Goal: Contribute content: Add original content to the website for others to see

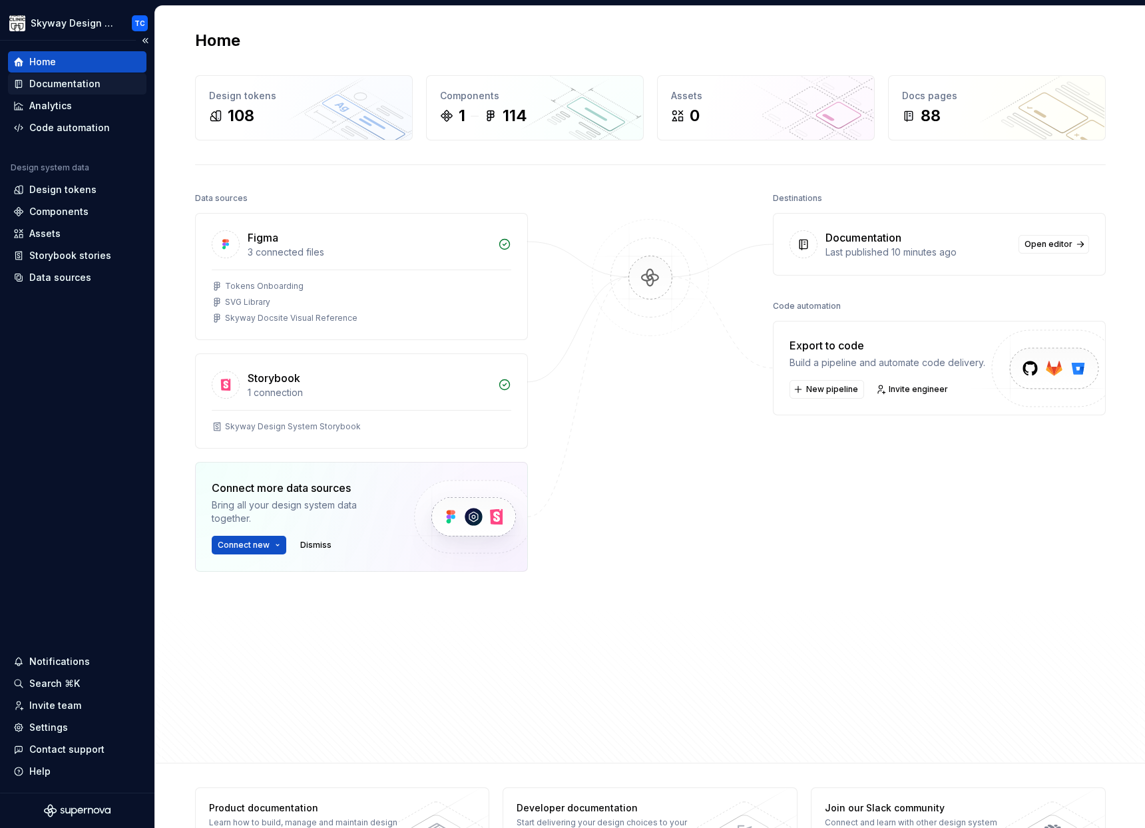
click at [69, 87] on div "Documentation" at bounding box center [64, 83] width 71 height 13
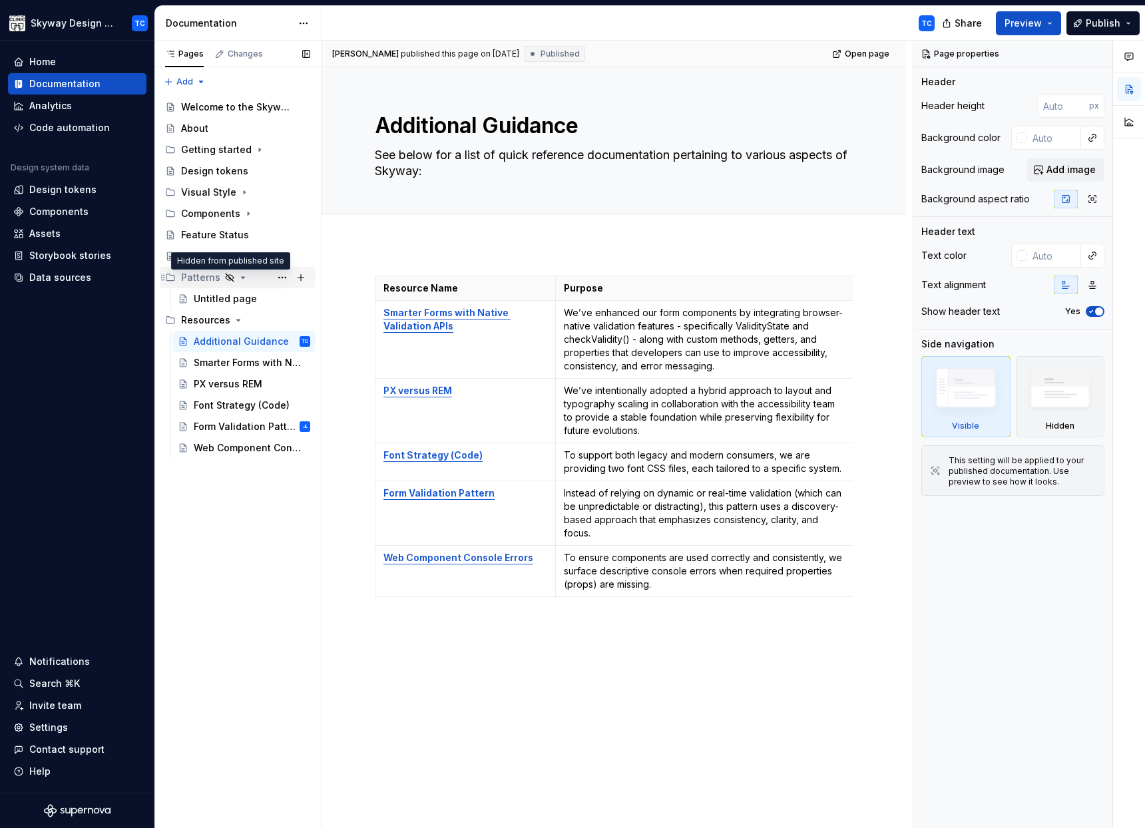
click at [228, 276] on icon "Page tree" at bounding box center [229, 277] width 11 height 11
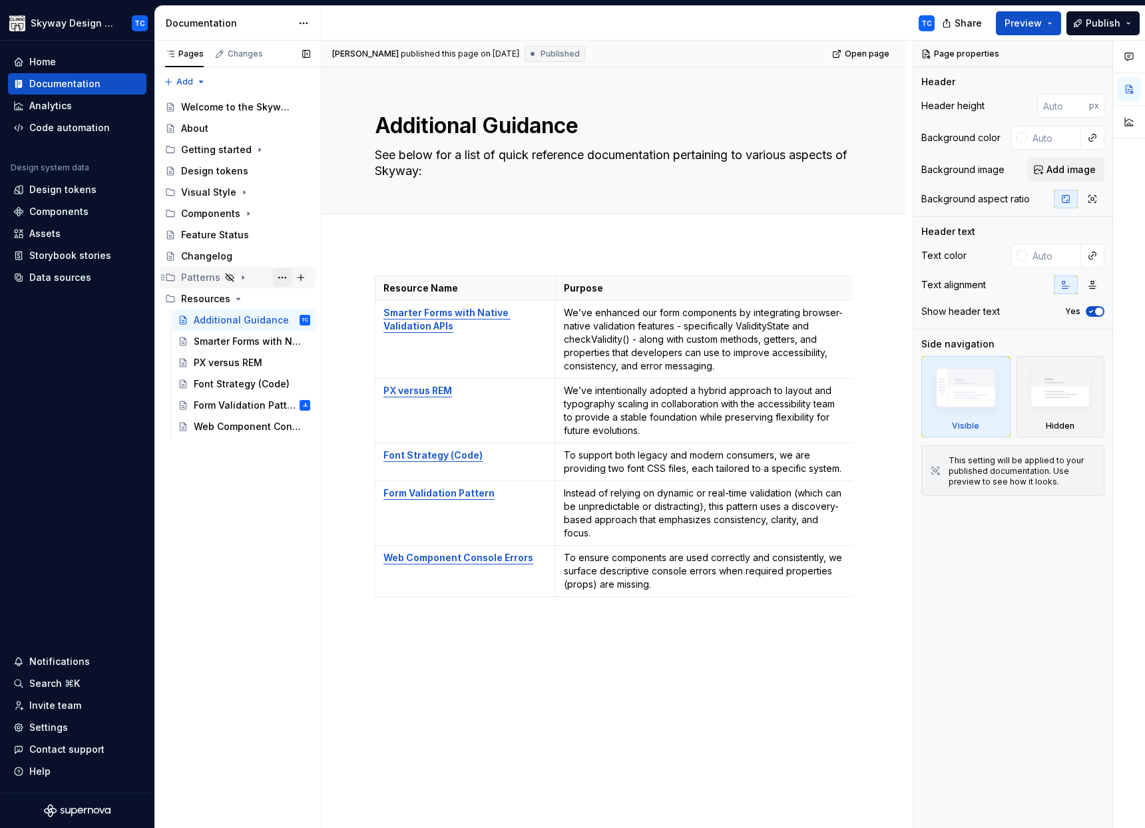
click at [286, 278] on button "Page tree" at bounding box center [282, 277] width 19 height 19
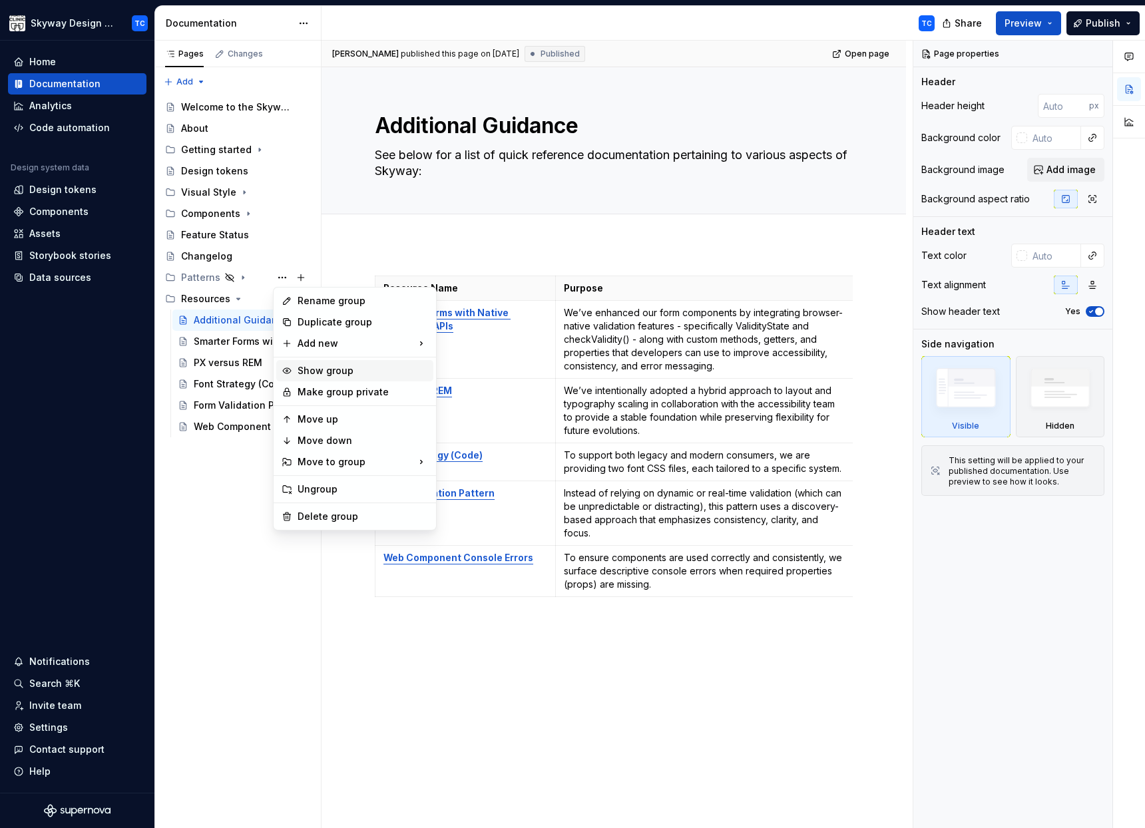
click at [373, 374] on div "Show group" at bounding box center [362, 370] width 130 height 13
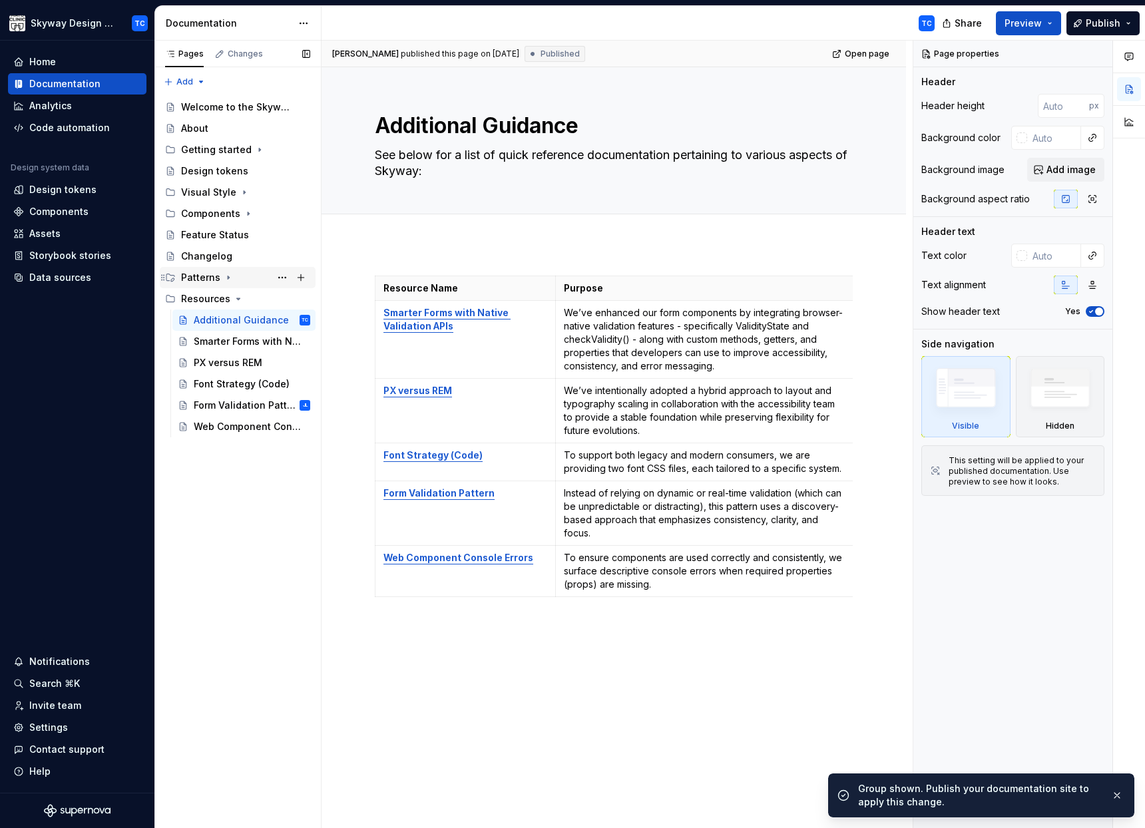
click at [194, 279] on div "Patterns" at bounding box center [200, 277] width 39 height 13
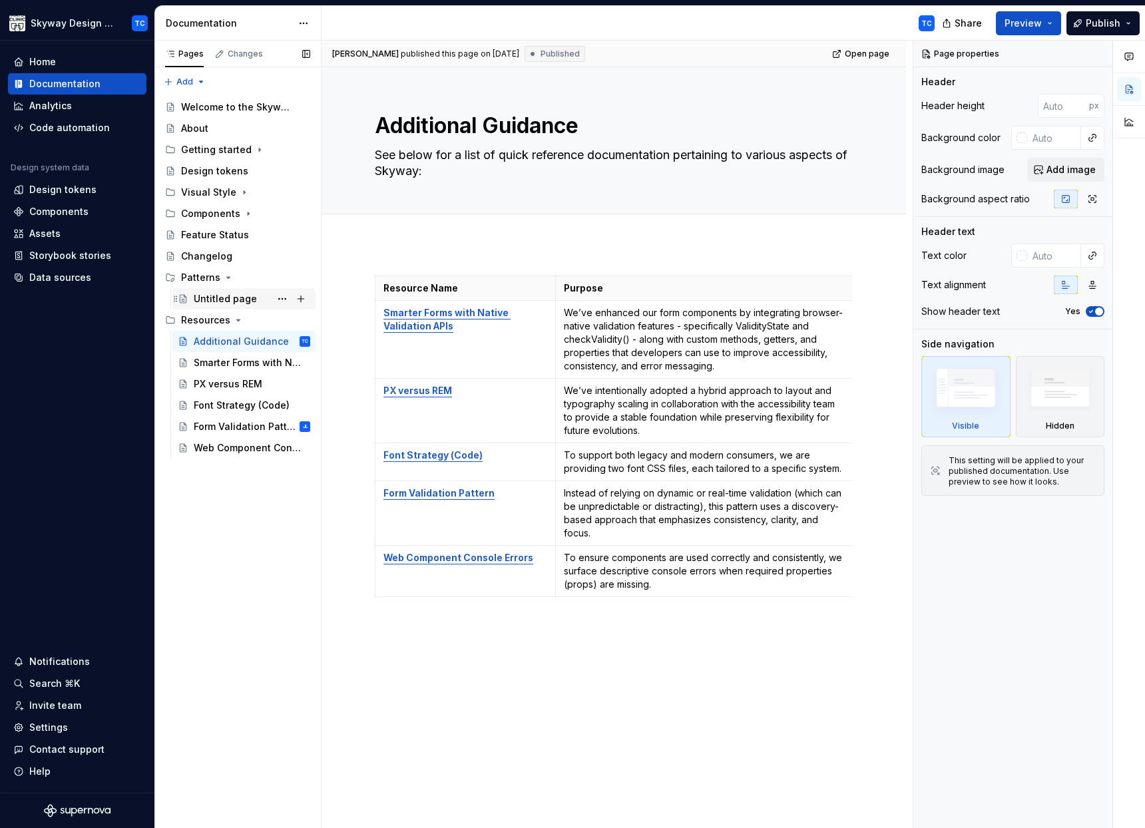
click at [199, 297] on div "Untitled page" at bounding box center [225, 298] width 63 height 13
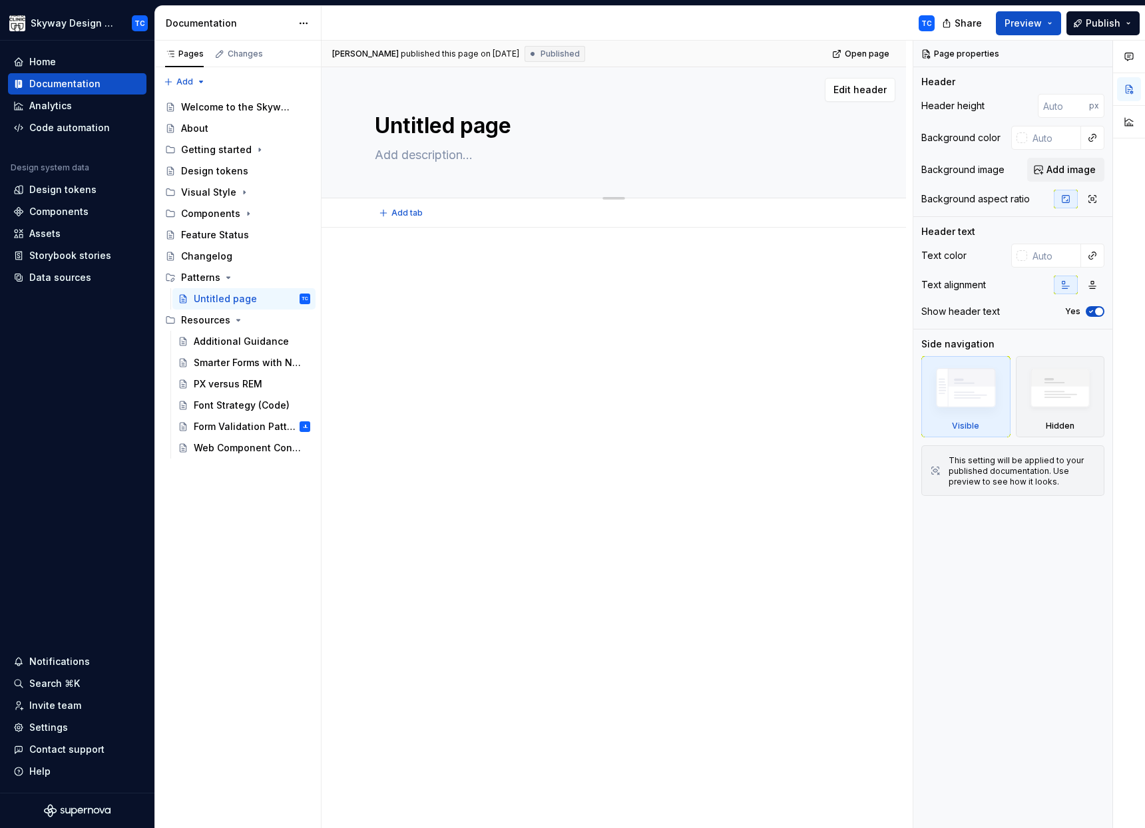
click at [388, 126] on textarea "Untitled page" at bounding box center [611, 126] width 478 height 32
type textarea "*"
type textarea "S"
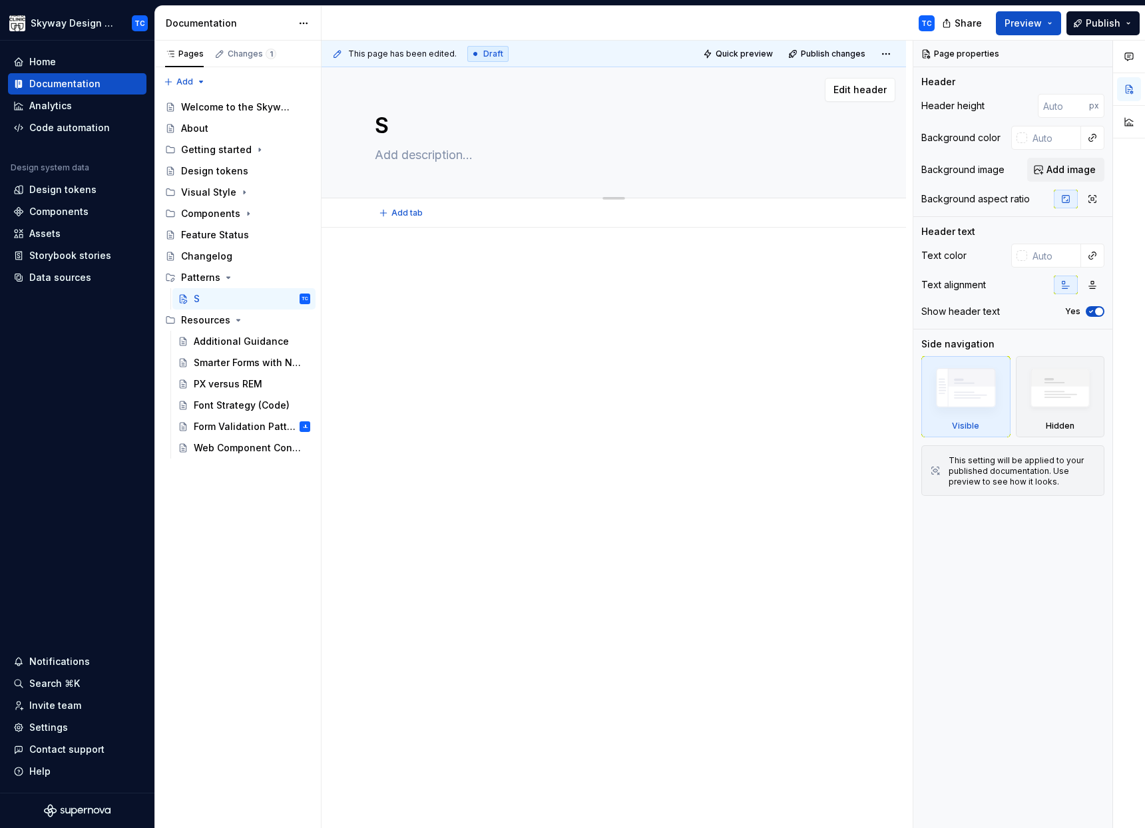
type textarea "*"
type textarea "St"
type textarea "*"
type textarea "Sta"
type textarea "*"
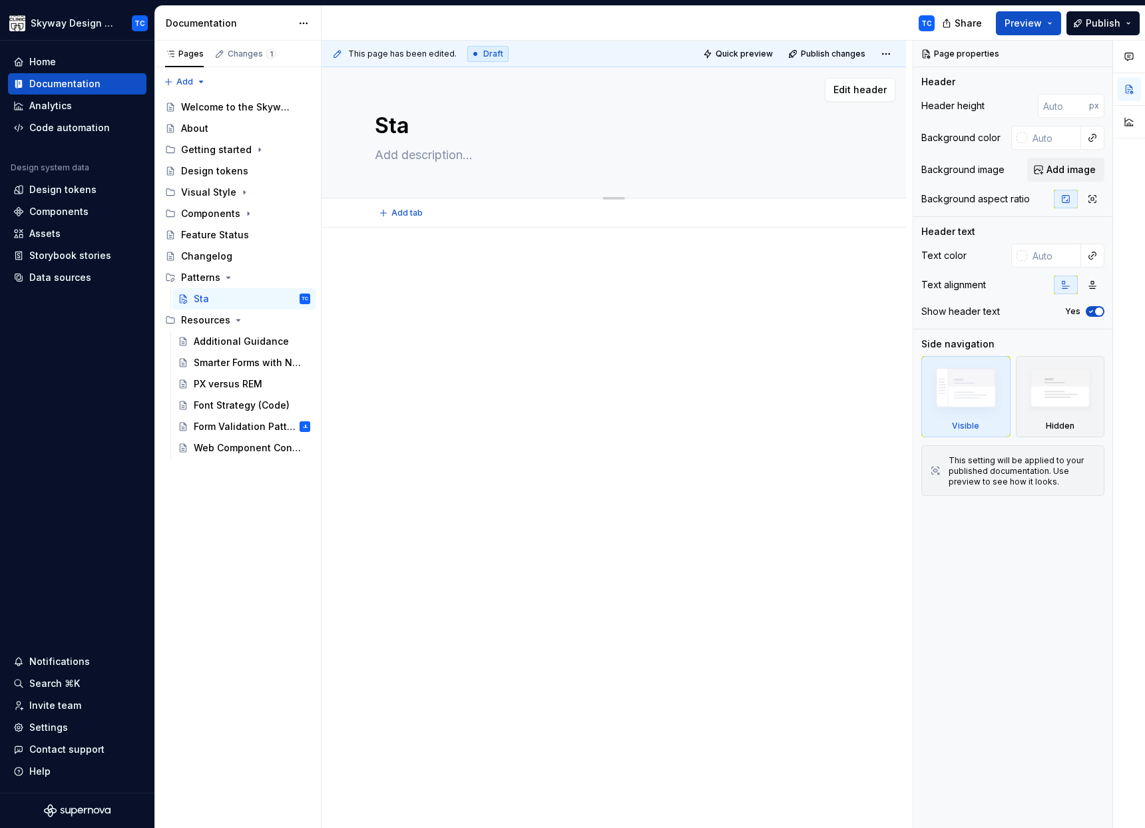
type textarea "Star"
type textarea "*"
type textarea "Start"
type textarea "*"
type textarea "Start"
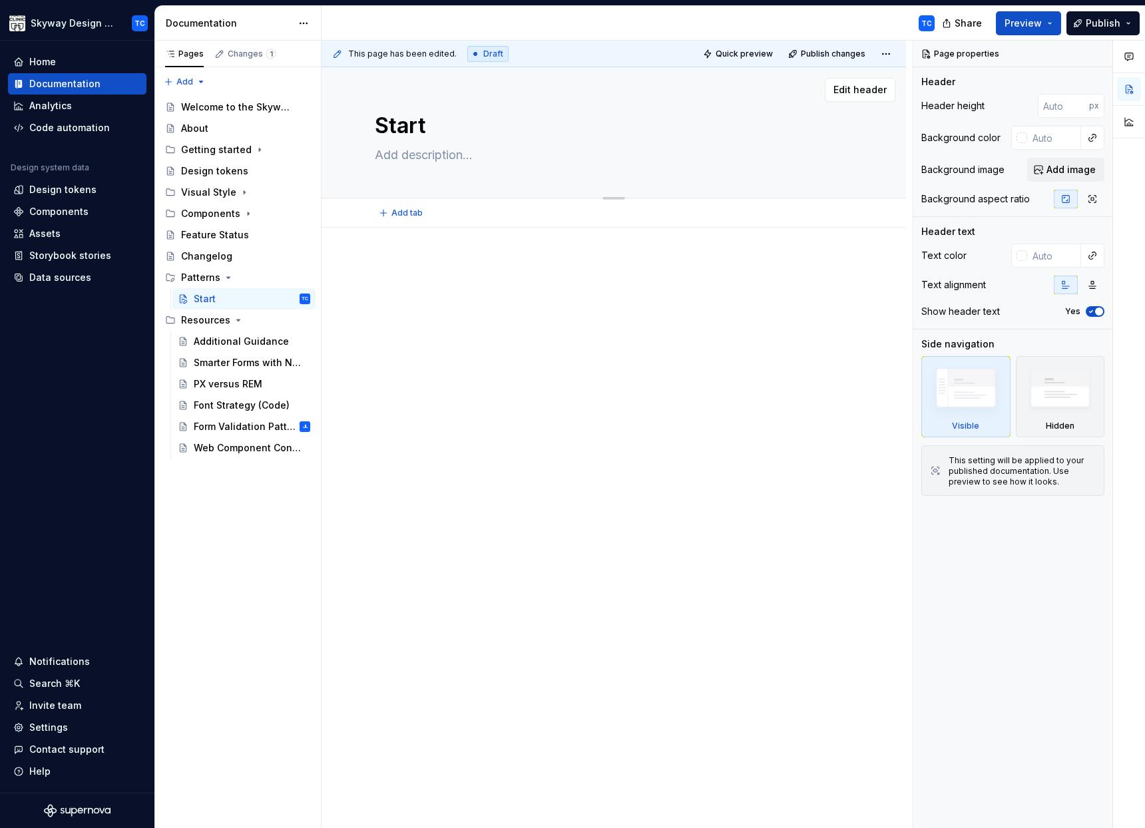
type textarea "*"
type textarea "Start h"
type textarea "*"
type textarea "Start he"
type textarea "*"
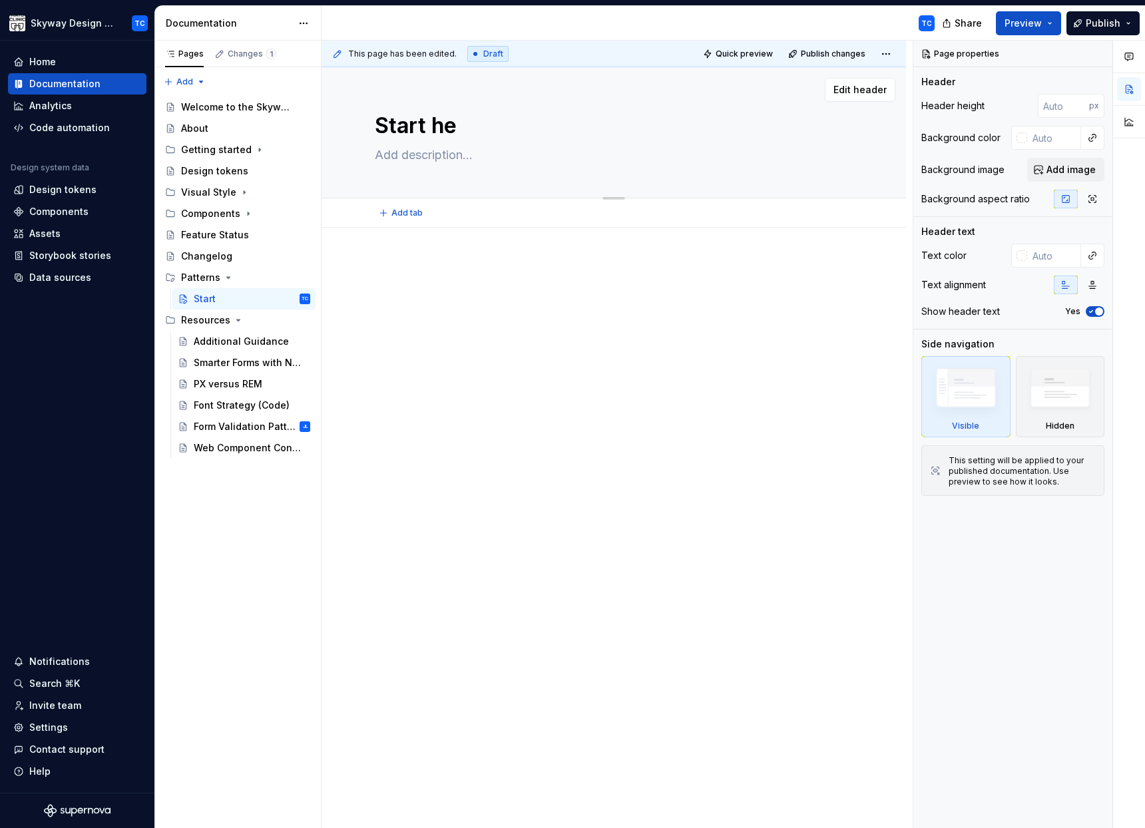
type textarea "Start her"
type textarea "*"
type textarea "Start here"
type textarea "*"
type textarea "Start her"
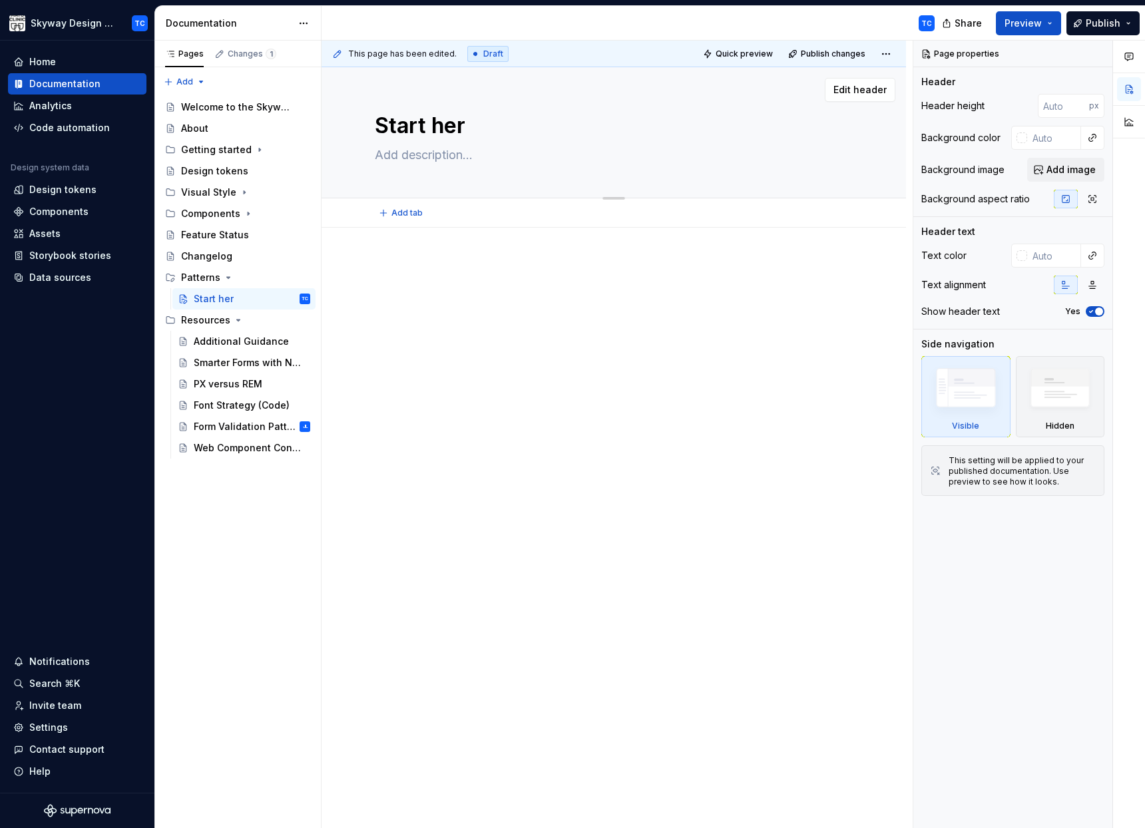
type textarea "*"
type textarea "Start here"
type textarea "*"
type textarea "Start here!"
type textarea "*"
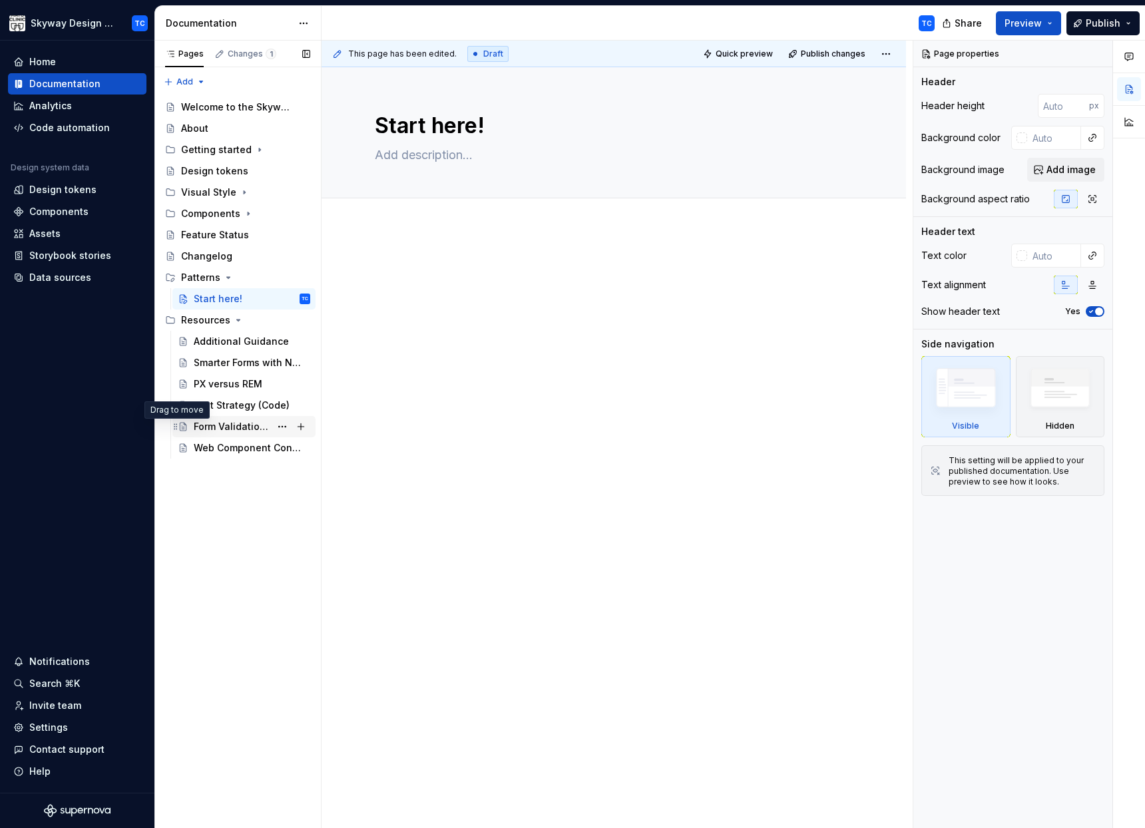
type textarea "Start here!"
click at [237, 317] on div "Form Validation Pattern" at bounding box center [232, 319] width 77 height 13
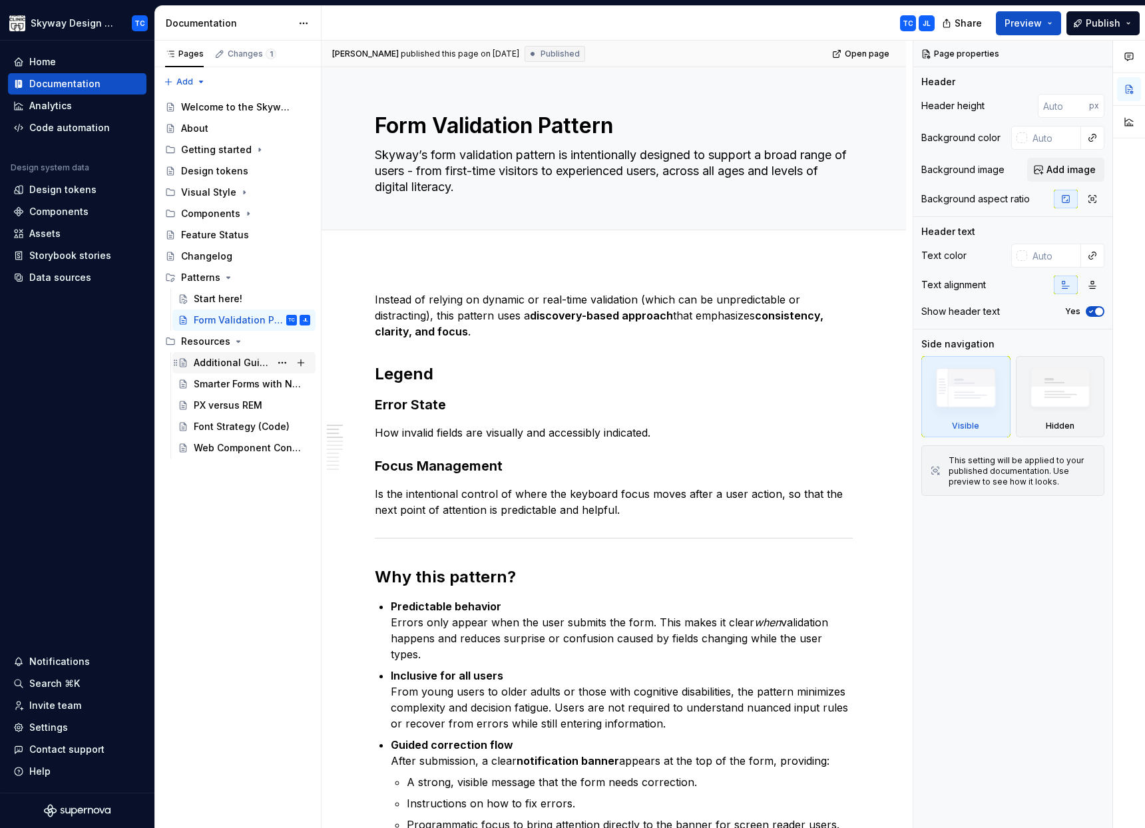
click at [220, 359] on div "Additional Guidance" at bounding box center [232, 362] width 77 height 13
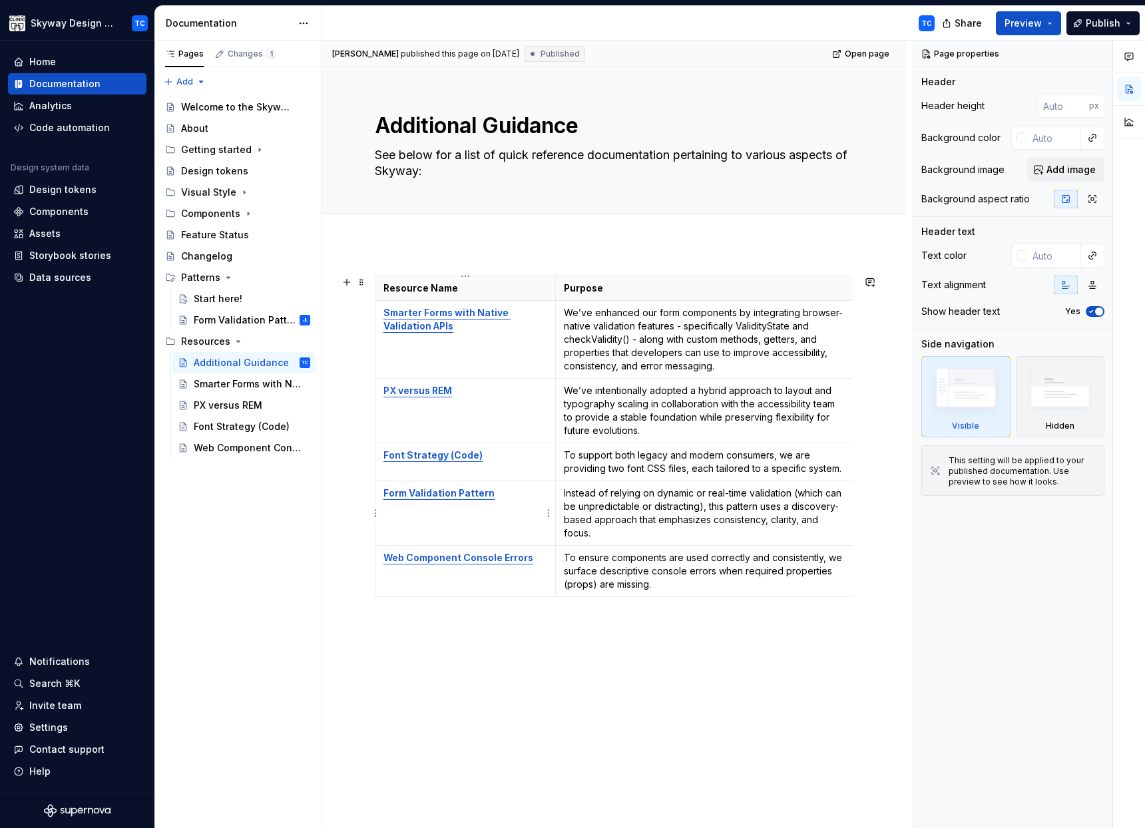
type textarea "*"
click at [526, 503] on td "Form Validation Pattern" at bounding box center [465, 513] width 180 height 65
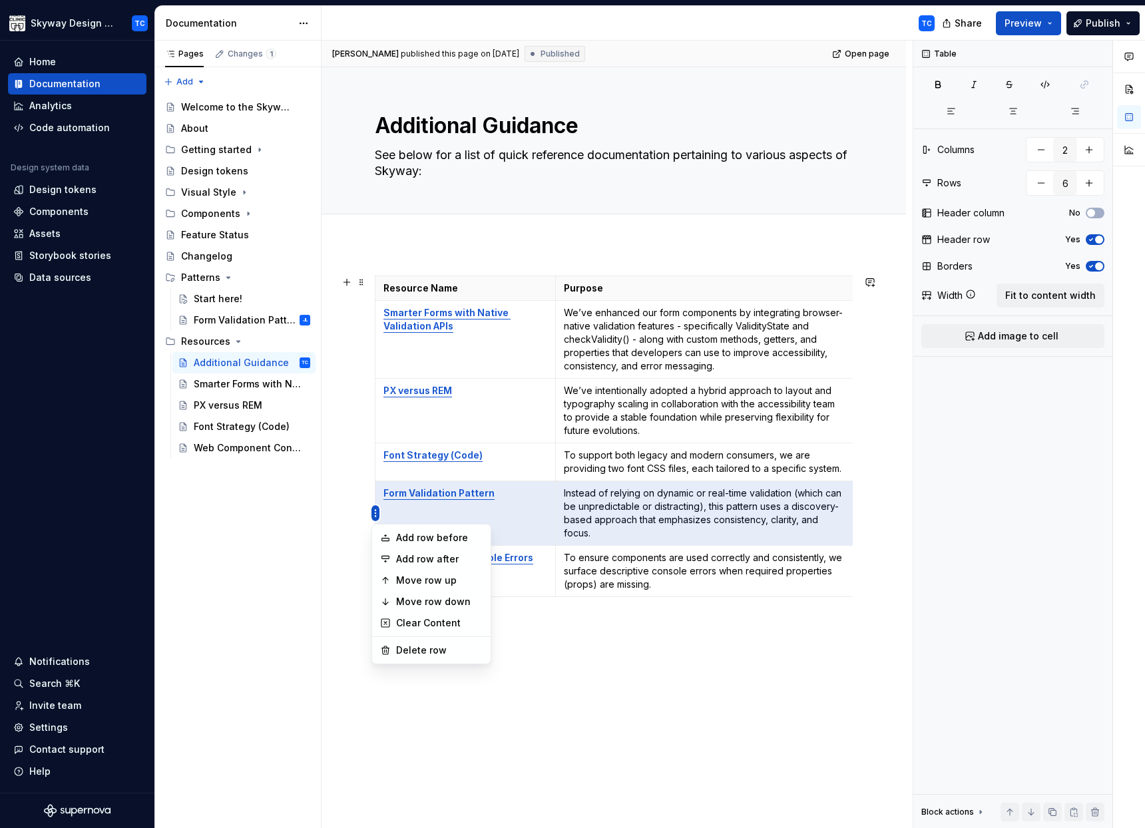
click at [371, 514] on html "Skyway Design System TC Home Documentation Analytics Code automation Design sys…" at bounding box center [572, 414] width 1145 height 828
click at [425, 650] on div "Delete row" at bounding box center [439, 650] width 87 height 13
type input "5"
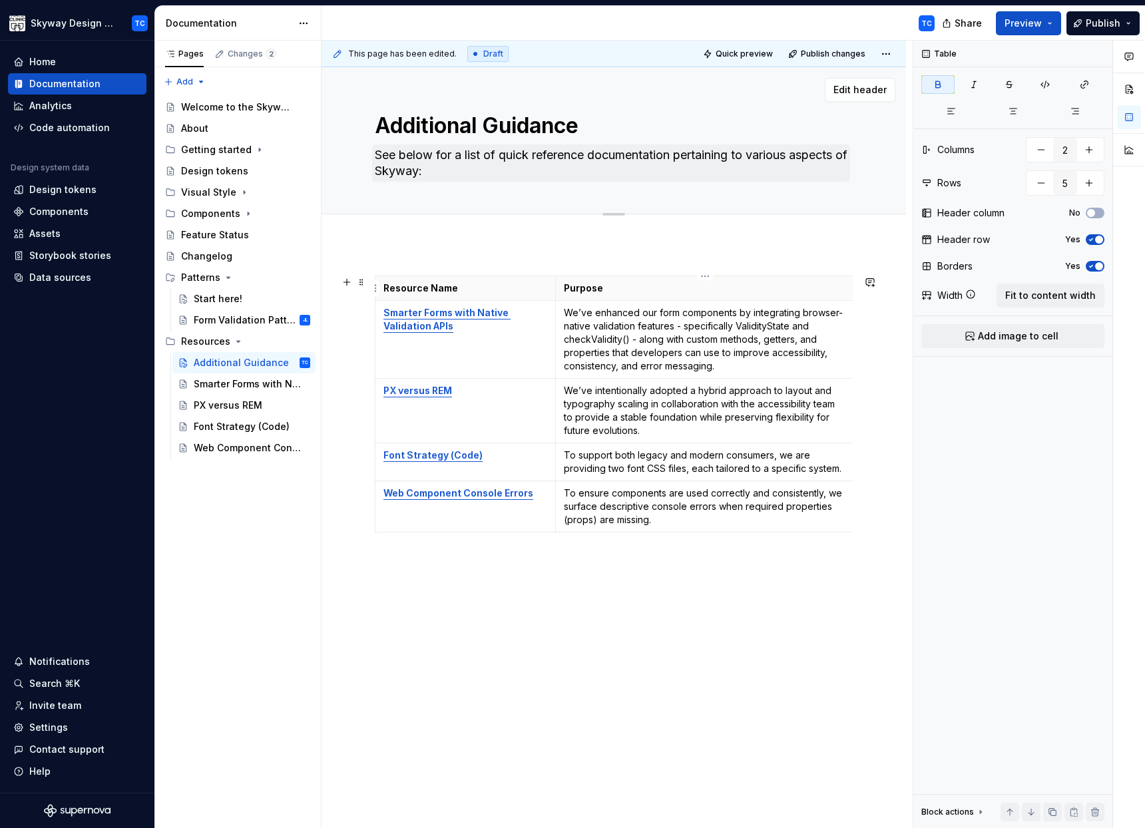
type textarea "*"
type input "6"
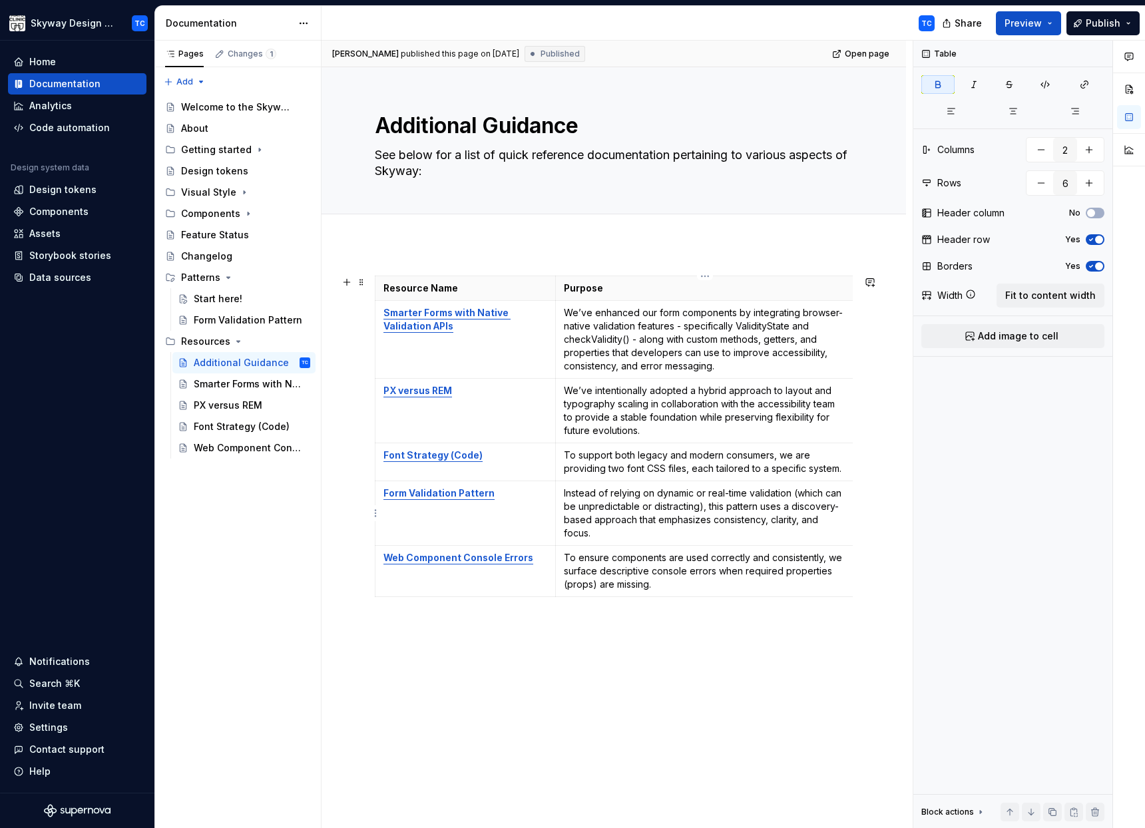
click at [666, 513] on p "Instead of relying on dynamic or real-time validation (which can be unpredictab…" at bounding box center [705, 512] width 283 height 53
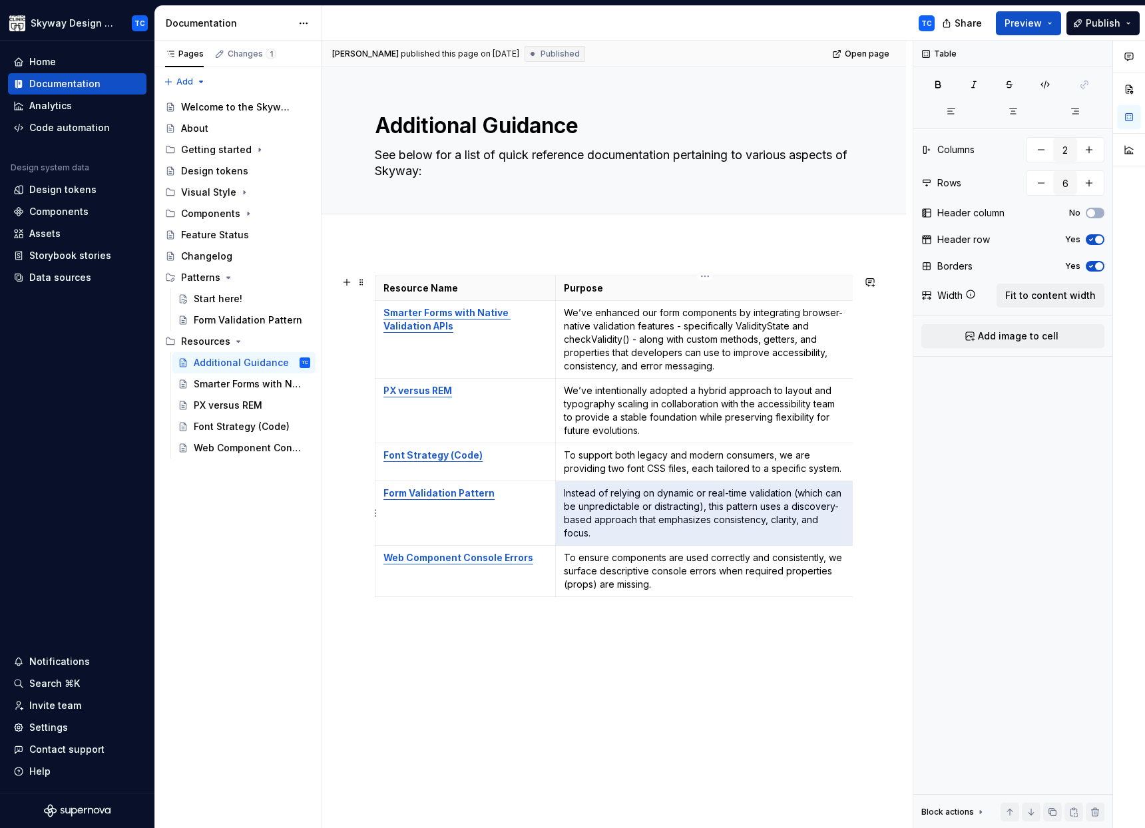
click at [666, 513] on p "Instead of relying on dynamic or real-time validation (which can be unpredictab…" at bounding box center [705, 512] width 283 height 53
click at [638, 508] on p "Instead of relying on dynamic or real-time validation (which can be unpredictab…" at bounding box center [705, 512] width 283 height 53
drag, startPoint x: 602, startPoint y: 534, endPoint x: 564, endPoint y: 492, distance: 56.6
click at [564, 492] on p "Instead of relying on dynamic or real-time validation (which can be unpredictab…" at bounding box center [705, 512] width 283 height 53
click at [362, 282] on span at bounding box center [361, 282] width 11 height 19
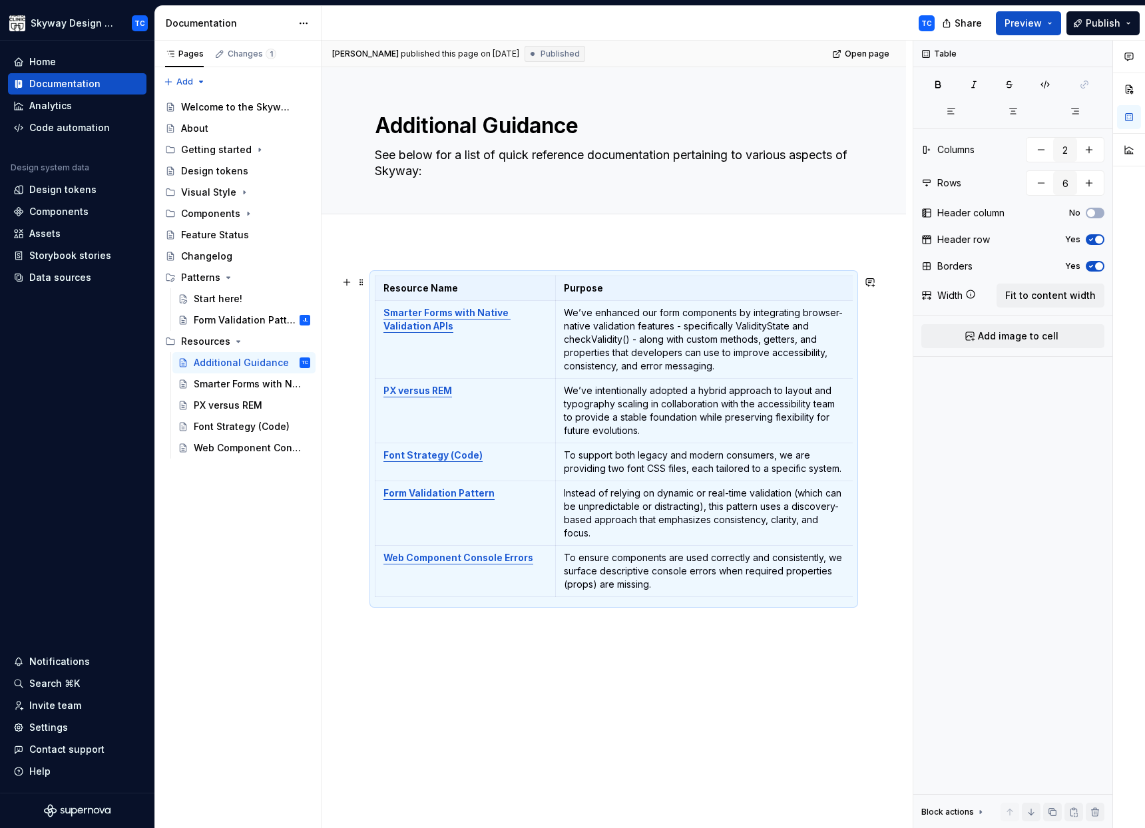
click at [360, 252] on div "Resource Name Purpose Smarter Forms with Native Validation APIs We’ve enhanced …" at bounding box center [613, 571] width 584 height 655
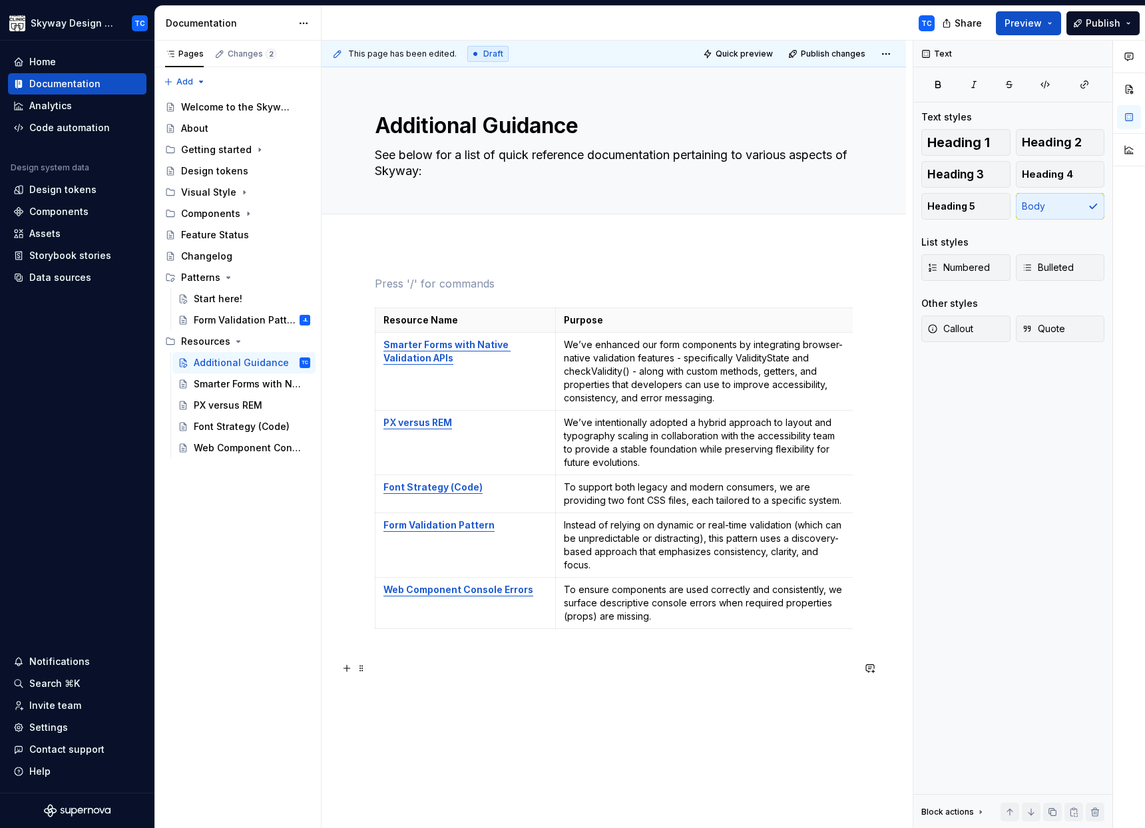
drag, startPoint x: 622, startPoint y: 690, endPoint x: 618, endPoint y: 682, distance: 8.7
click at [622, 682] on div "Resource Name Purpose Smarter Forms with Native Validation APIs We’ve enhanced …" at bounding box center [614, 479] width 478 height 407
click at [220, 296] on div "Start here!" at bounding box center [218, 298] width 49 height 13
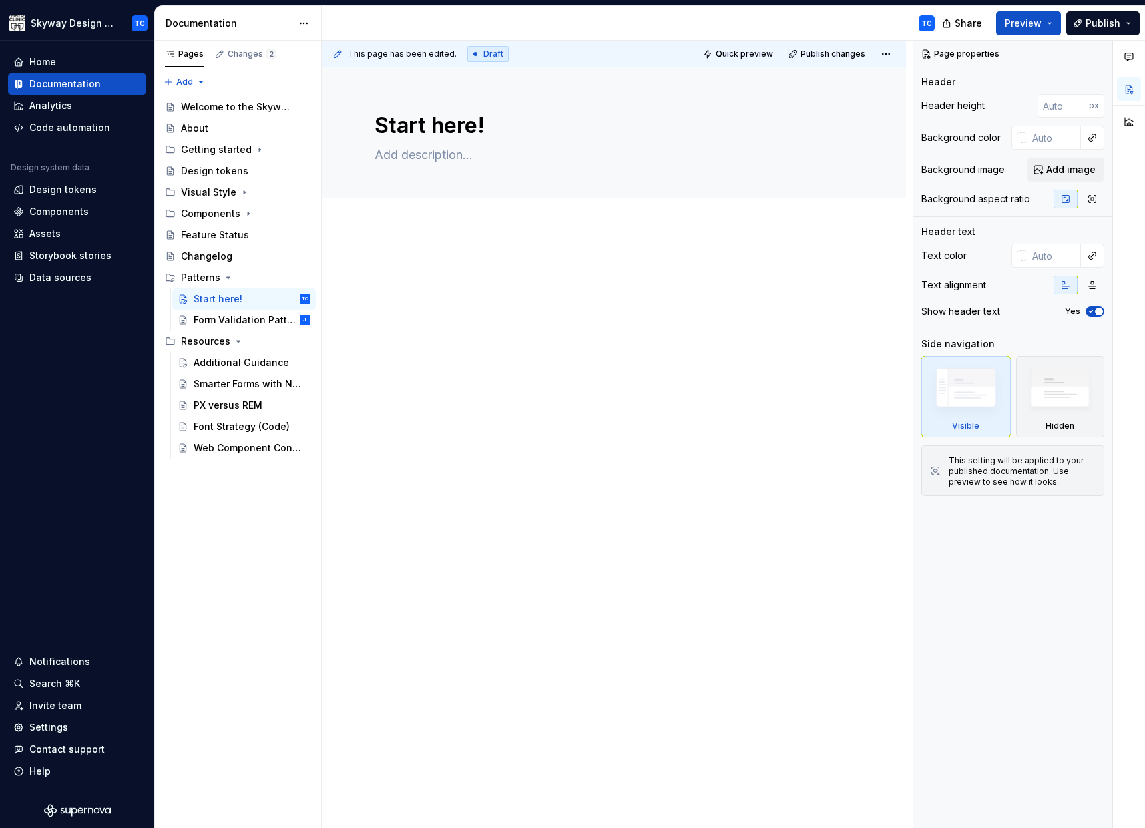
type textarea "*"
click at [395, 277] on div at bounding box center [614, 285] width 478 height 51
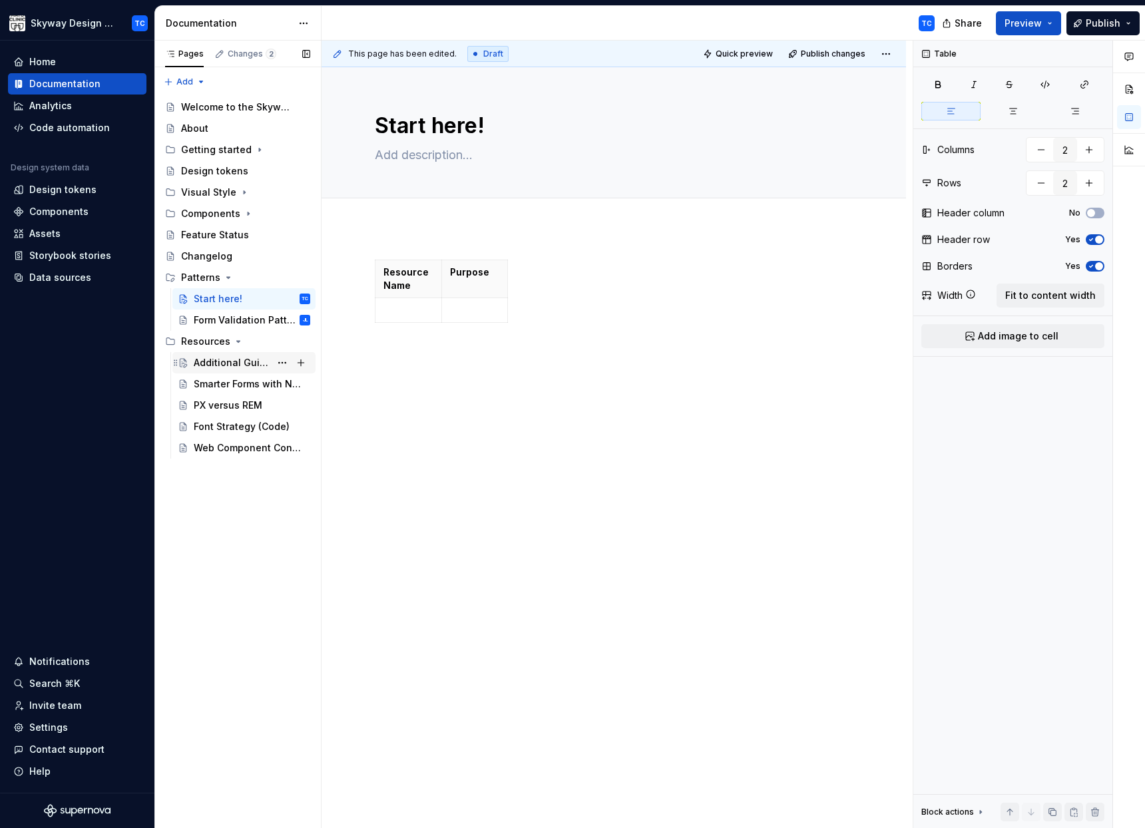
click at [254, 359] on div "Additional Guidance" at bounding box center [232, 362] width 77 height 13
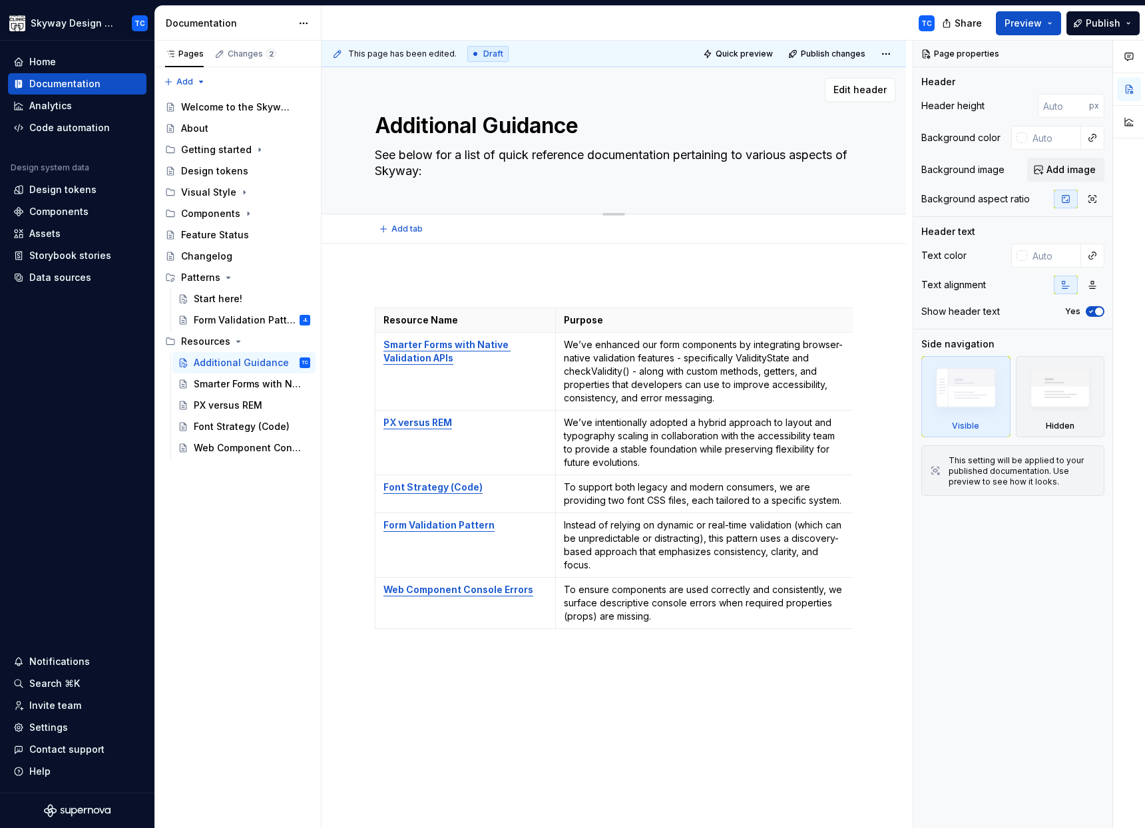
click at [478, 124] on textarea "Additional Guidance" at bounding box center [611, 126] width 478 height 32
click at [451, 158] on textarea "See below for a list of quick reference documentation pertaining to various asp…" at bounding box center [611, 162] width 478 height 37
type textarea "*"
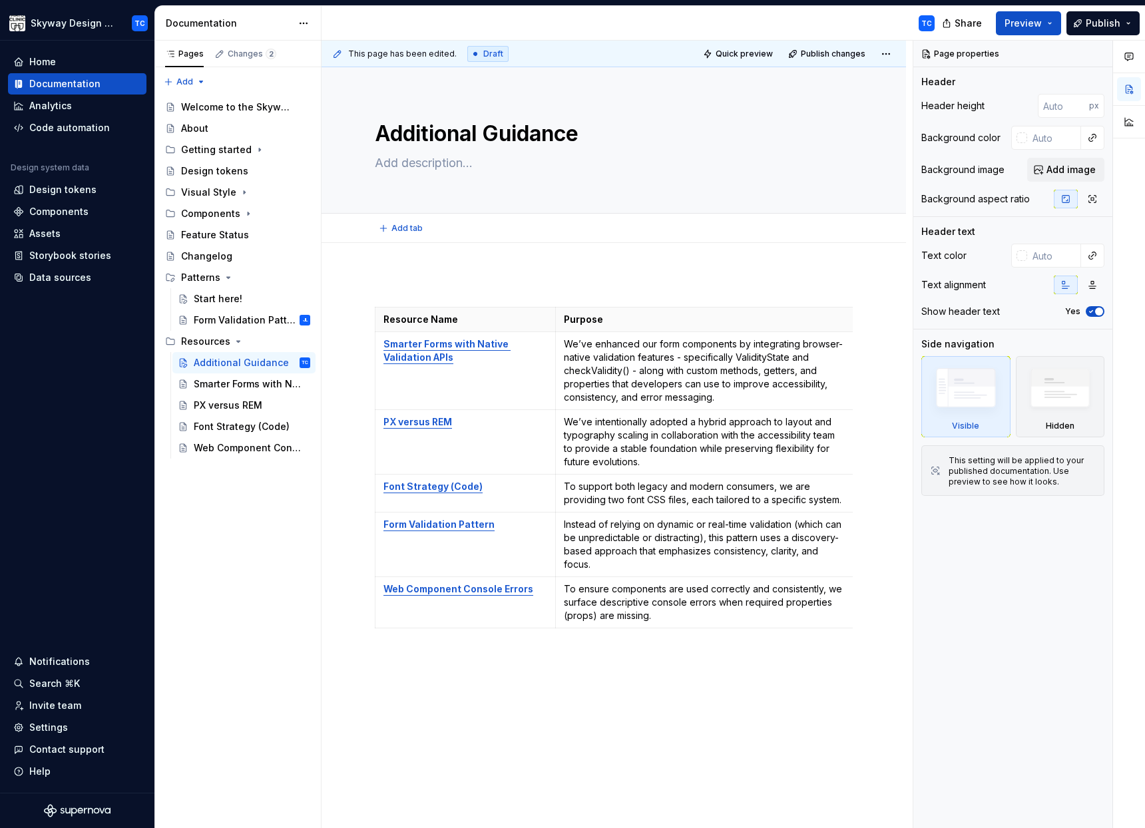
type textarea "*"
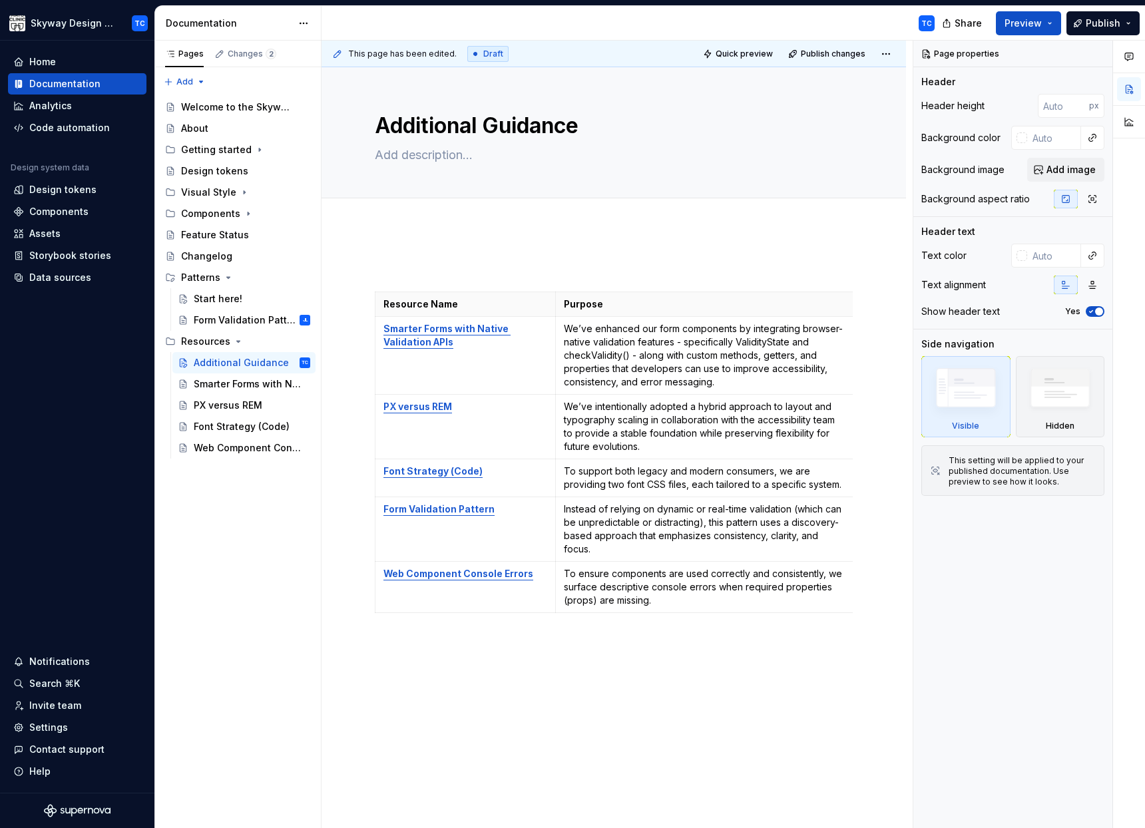
click at [417, 244] on div "Resource Name Purpose Smarter Forms with Native Validation APIs We’ve enhanced …" at bounding box center [613, 571] width 584 height 687
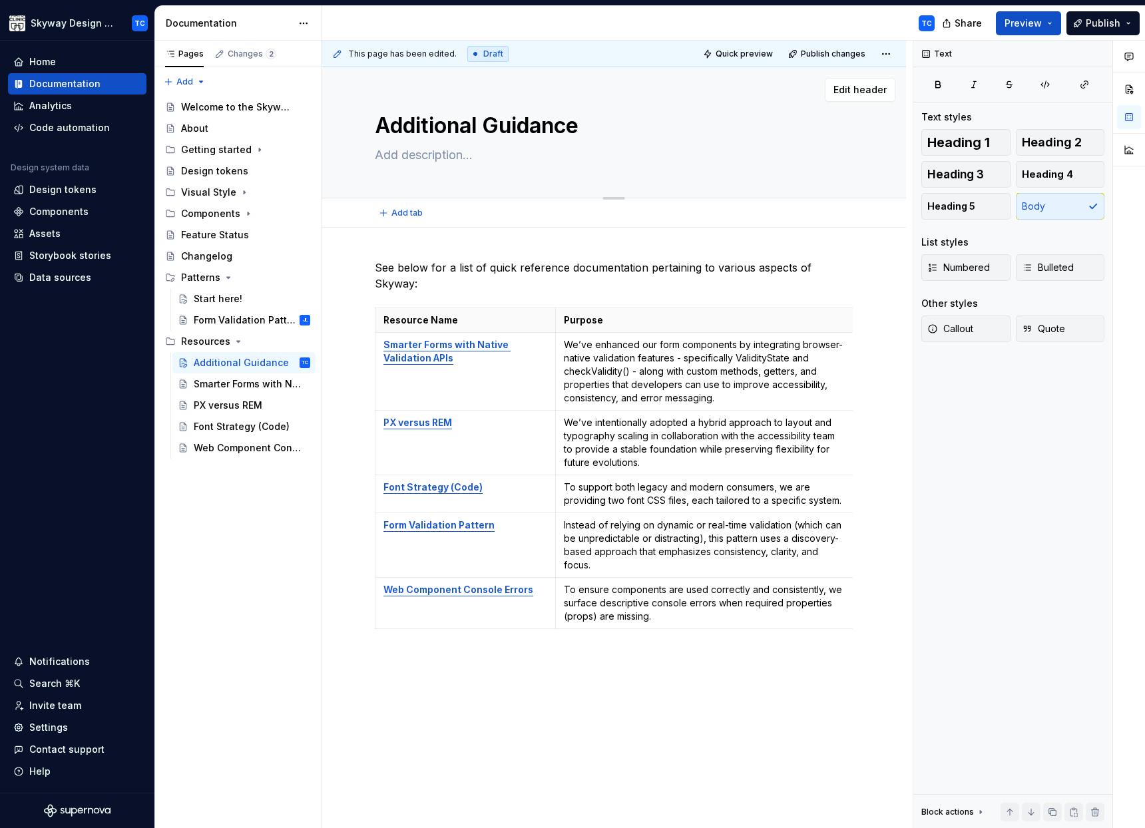
click at [479, 126] on textarea "Additional Guidance" at bounding box center [611, 126] width 478 height 32
click at [232, 294] on div "Start here!" at bounding box center [218, 298] width 49 height 13
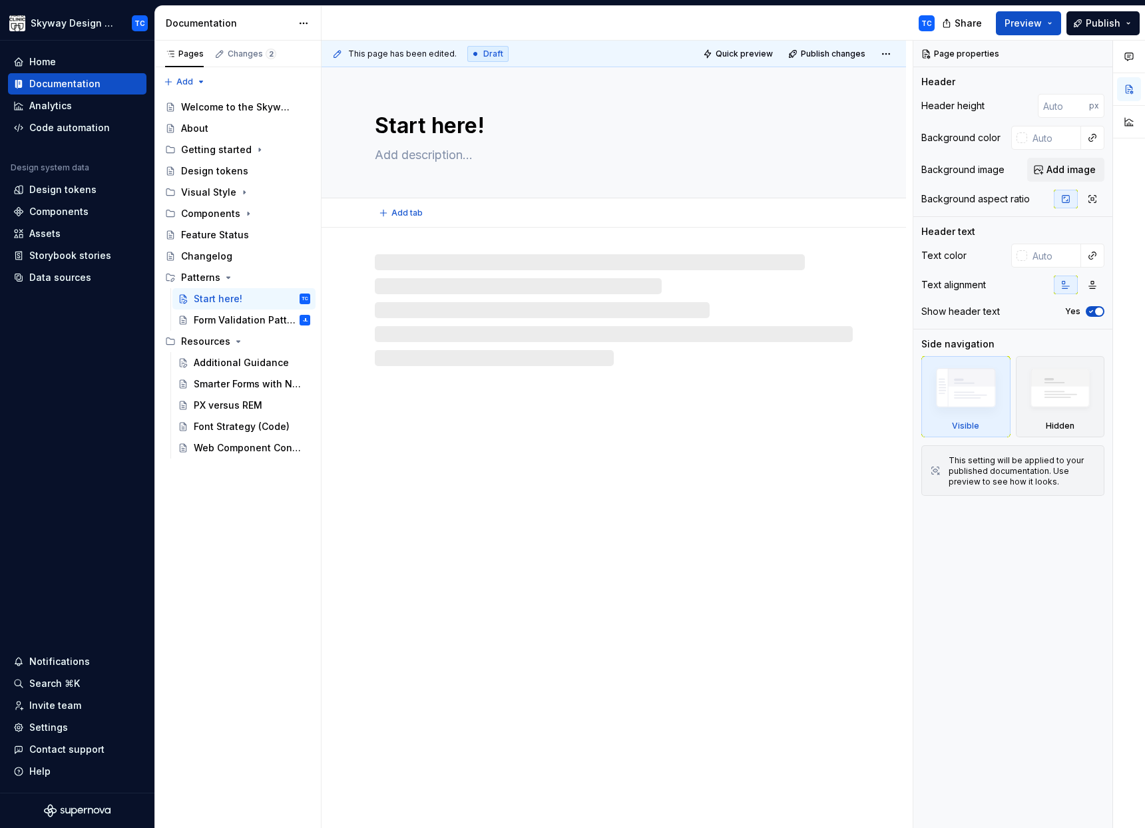
click at [480, 126] on textarea "Start here!" at bounding box center [611, 126] width 478 height 32
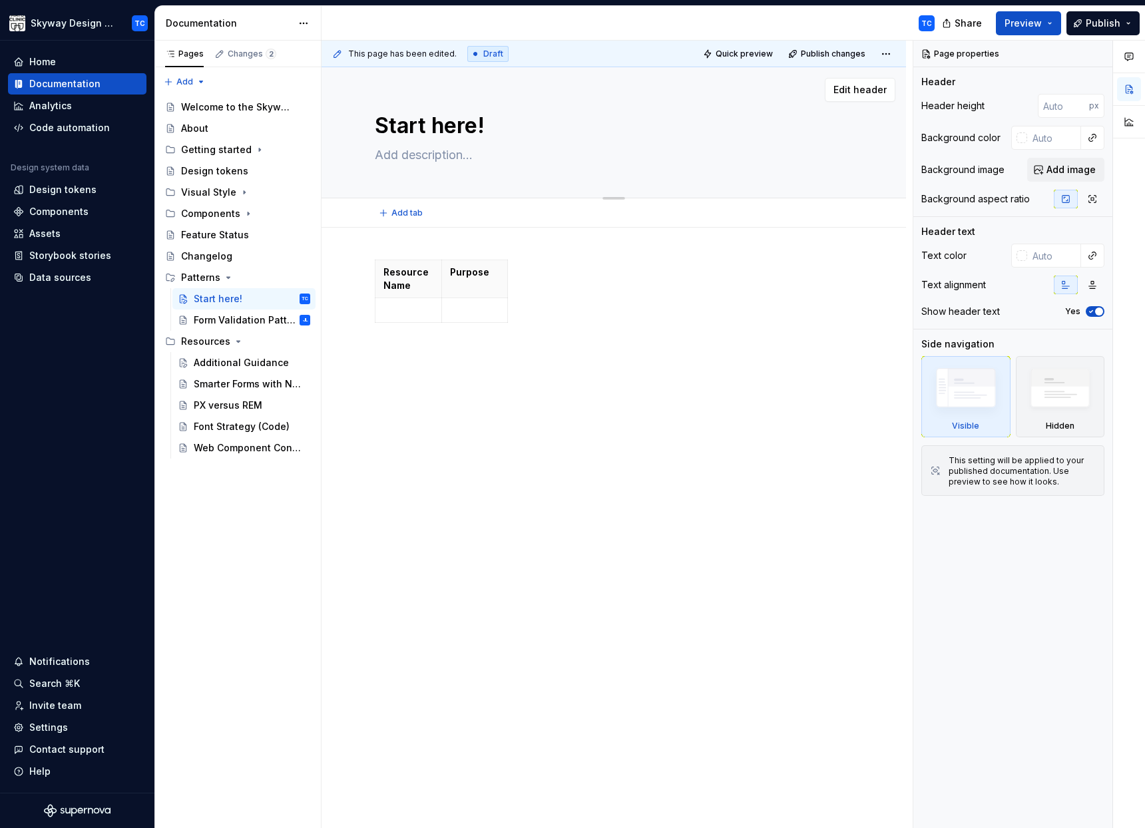
type textarea "*"
type textarea "Start here"
type textarea "*"
type textarea "Start here:"
type textarea "*"
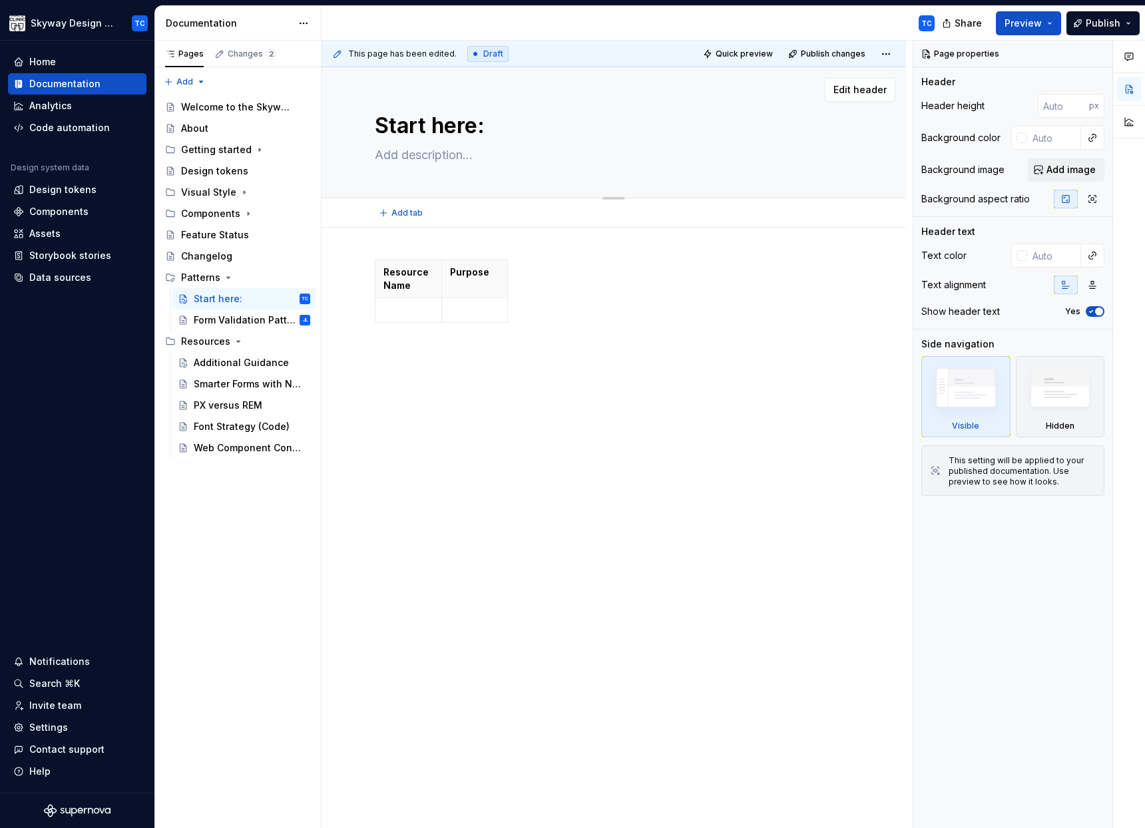
type textarea "Start here:"
type textarea "*"
type textarea "Start here: p"
type textarea "*"
type textarea "Start here: pa"
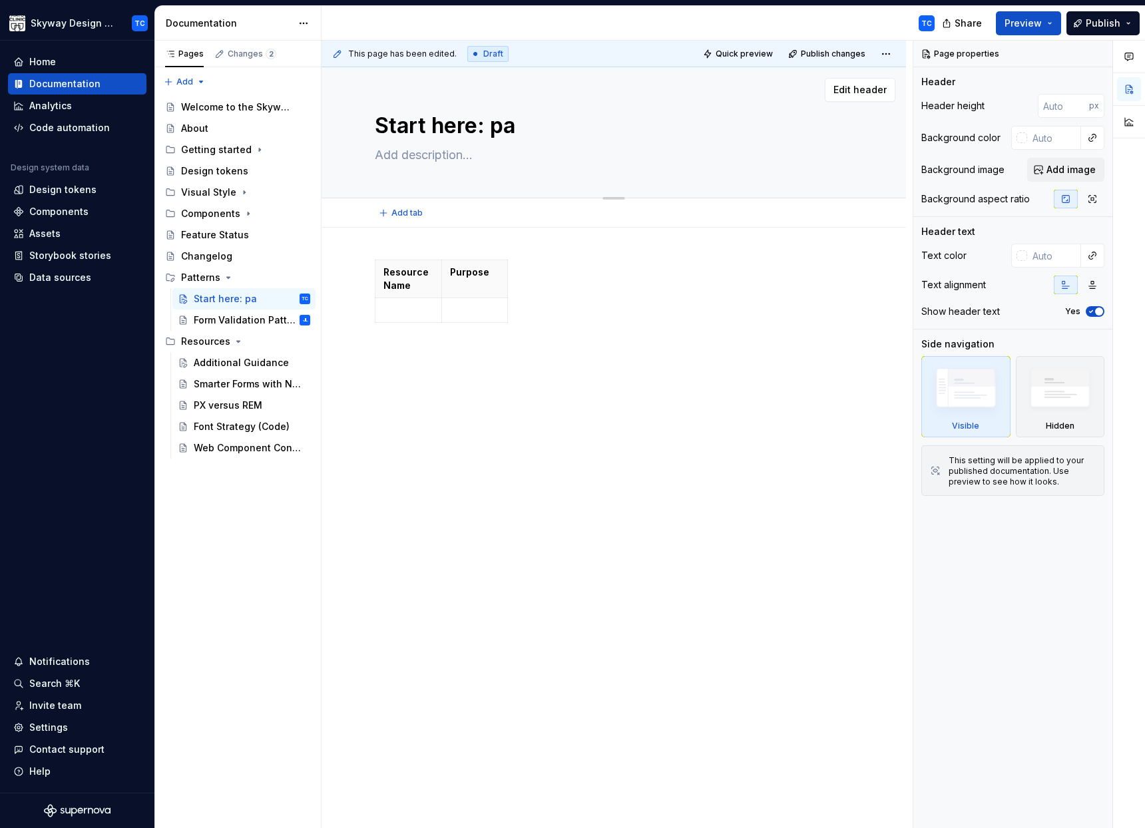
type textarea "*"
type textarea "Start here: [PERSON_NAME]"
type textarea "*"
type textarea "Start here: patt"
type textarea "*"
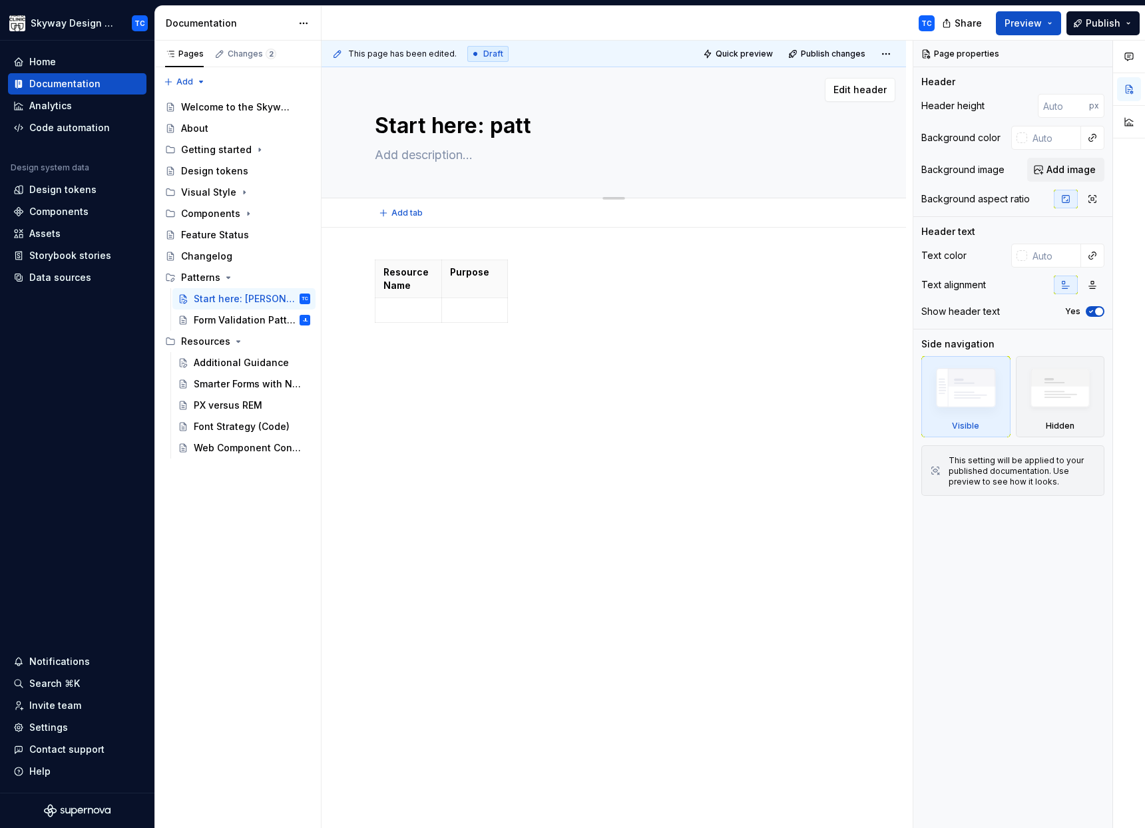
type textarea "Start here: patte"
type textarea "*"
type textarea "Start here: patter"
type textarea "*"
type textarea "Start here: pattern"
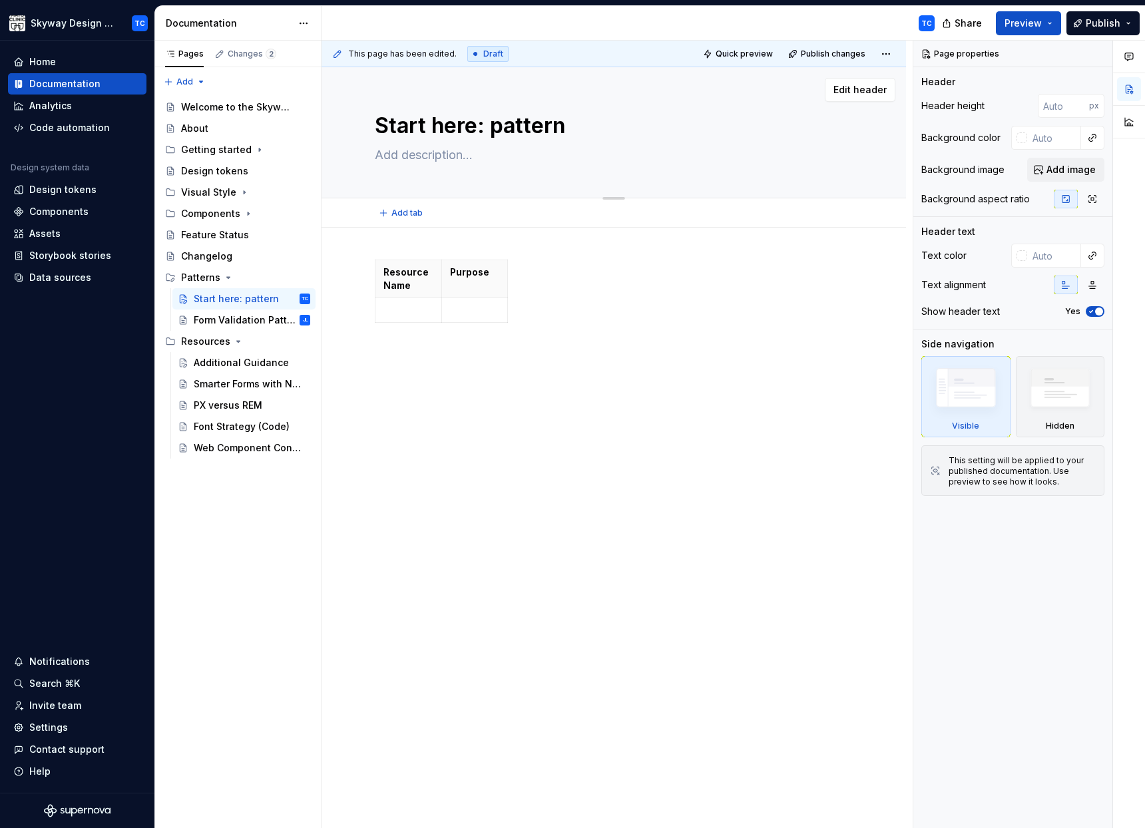
type textarea "*"
type textarea "Start here: patterns"
type textarea "*"
type textarea "Start here: patterns"
click at [228, 356] on div "Additional Guidance" at bounding box center [232, 362] width 77 height 13
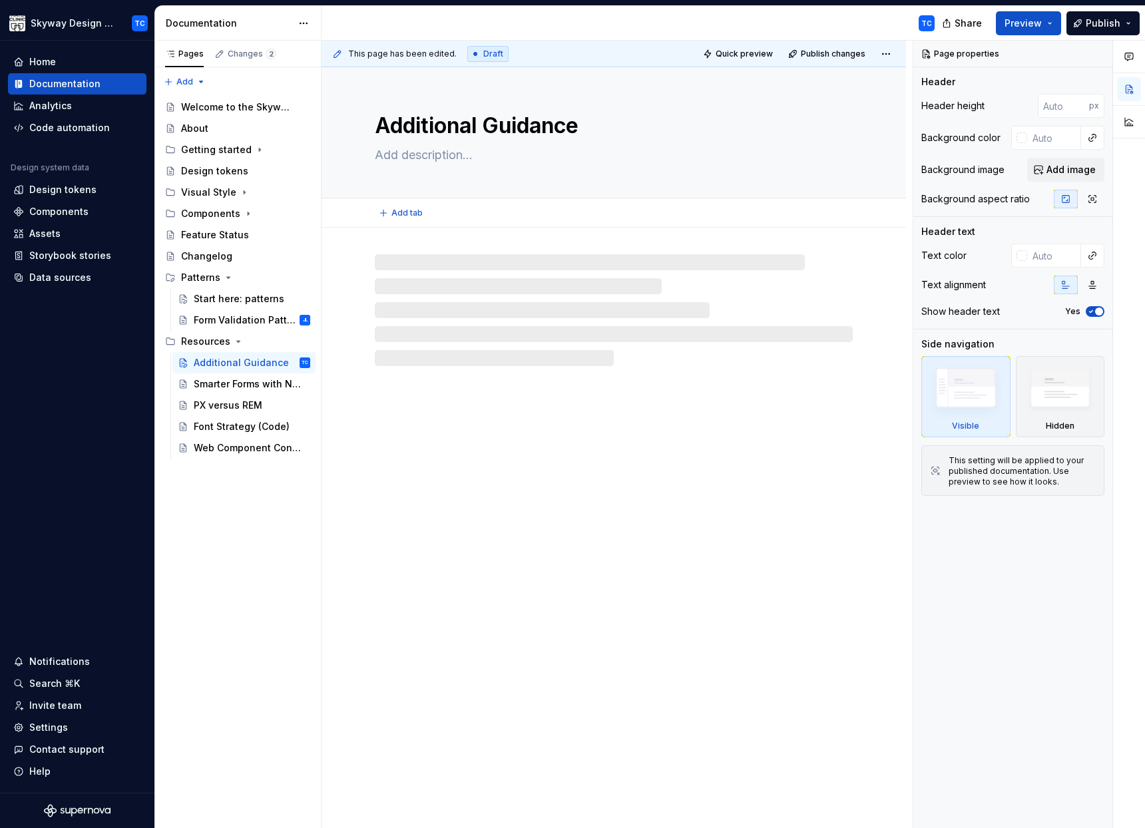
click at [417, 128] on textarea "Additional Guidance" at bounding box center [611, 126] width 478 height 32
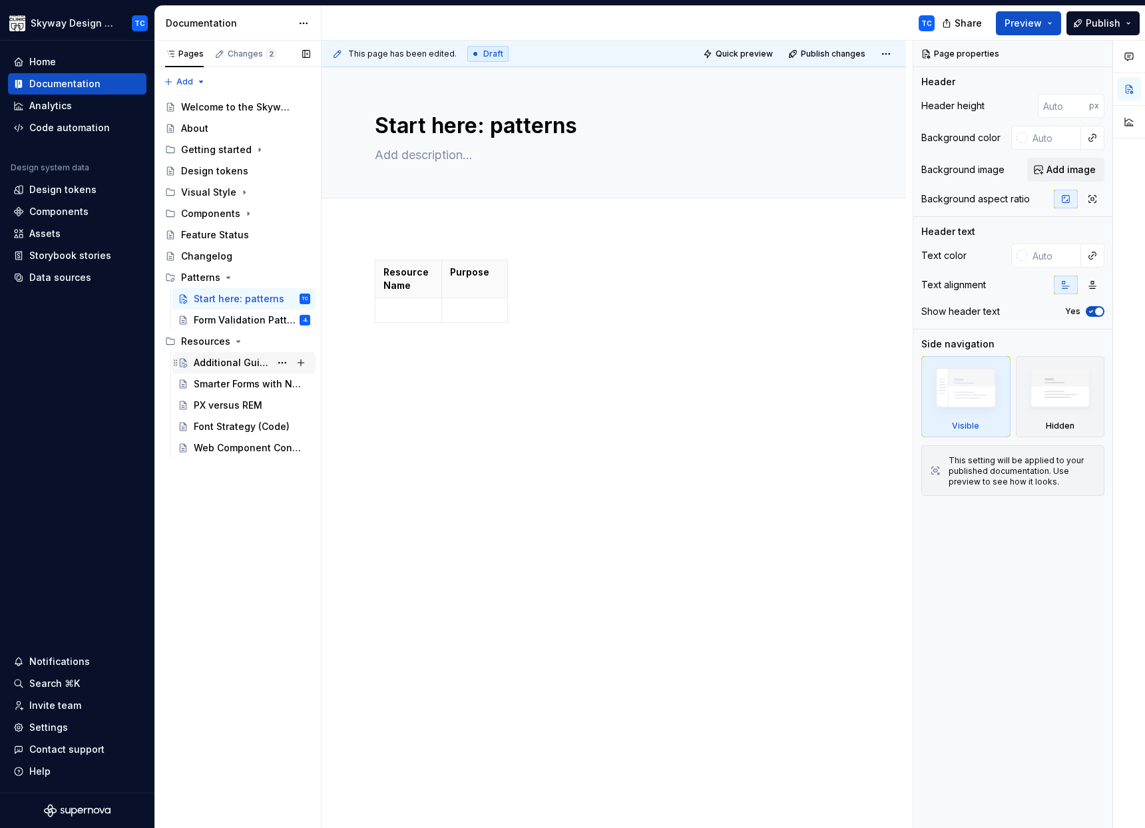
click at [244, 363] on div "Additional Guidance" at bounding box center [232, 362] width 77 height 13
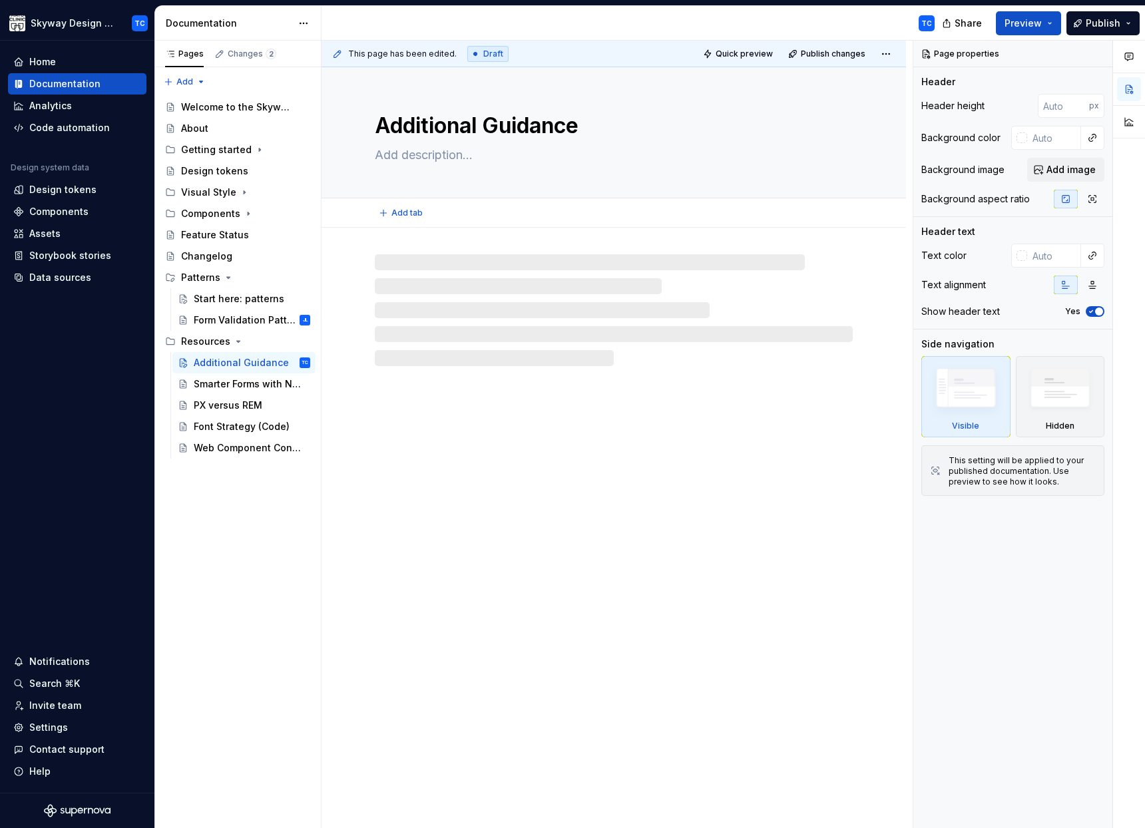
click at [375, 126] on textarea "Additional Guidance" at bounding box center [611, 126] width 478 height 32
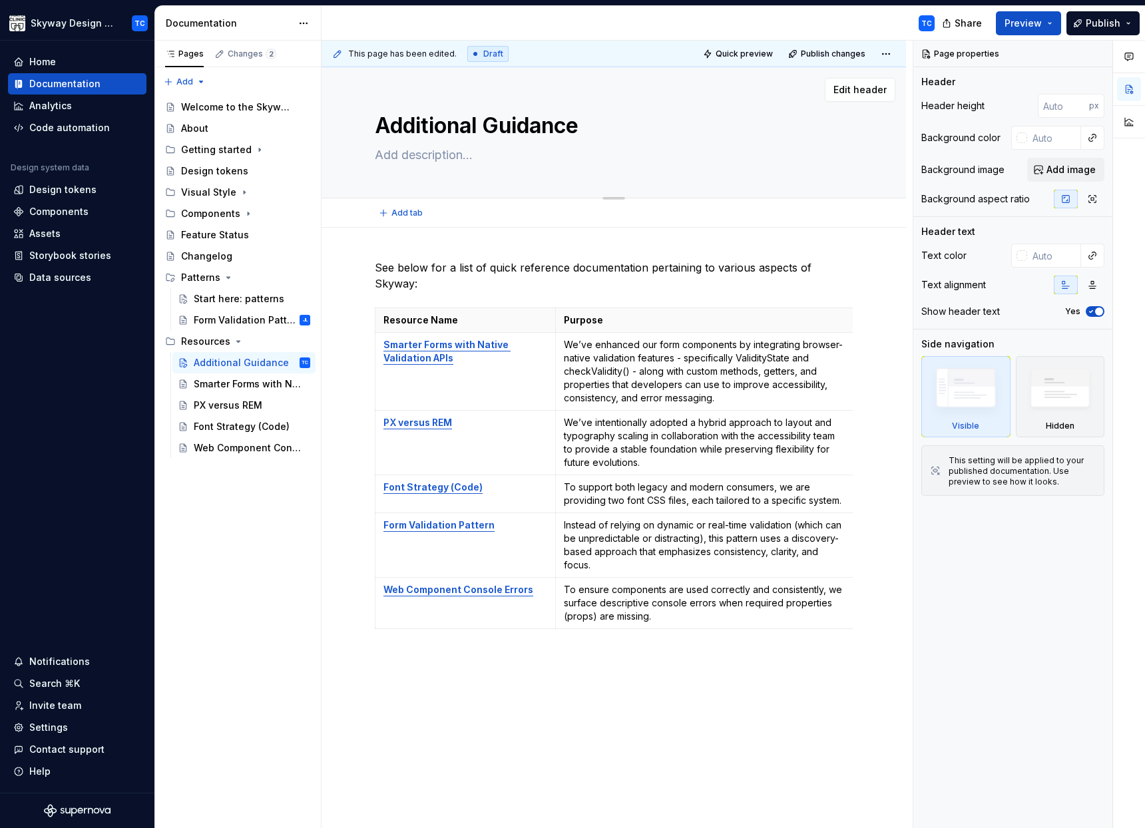
type textarea "*"
type textarea "[DEMOGRAPHIC_DATA] Guidance"
type textarea "*"
type textarea "StAdditional Guidance"
type textarea "*"
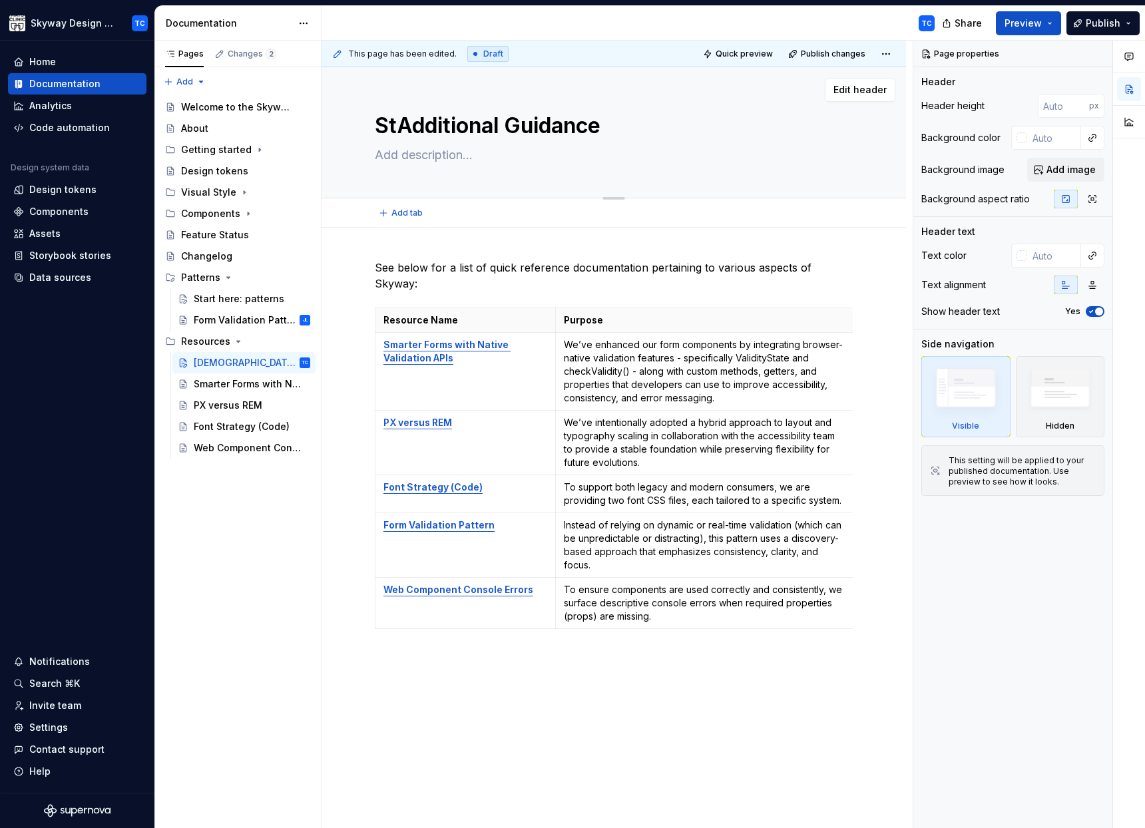
type textarea "StaAdditional Guidance"
type textarea "*"
type textarea "StarAdditional Guidance"
type textarea "*"
type textarea "StartAdditional Guidance"
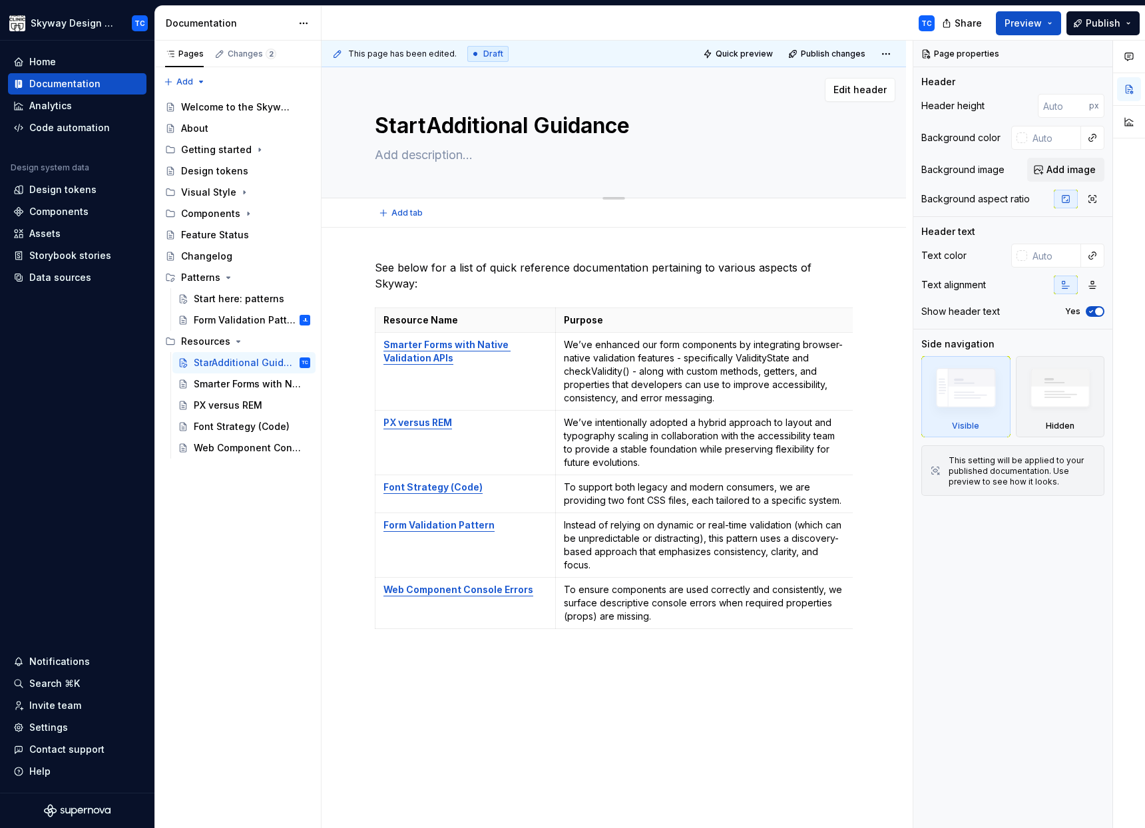
type textarea "*"
type textarea "Start Additional Guidance"
type textarea "*"
type textarea "Start hAdditional Guidance"
type textarea "*"
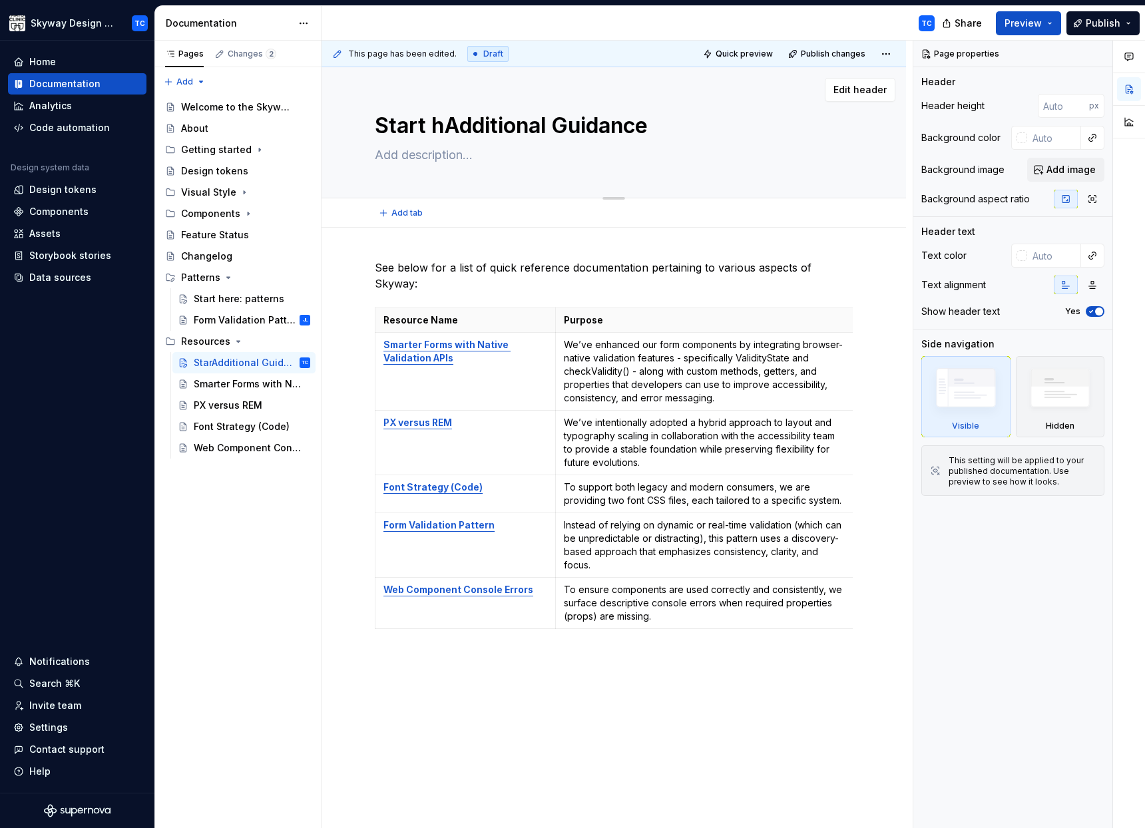
type textarea "Start heAdditional Guidance"
type textarea "*"
type textarea "Start herAdditional Guidance"
type textarea "*"
type textarea "Start hereAdditional Guidance"
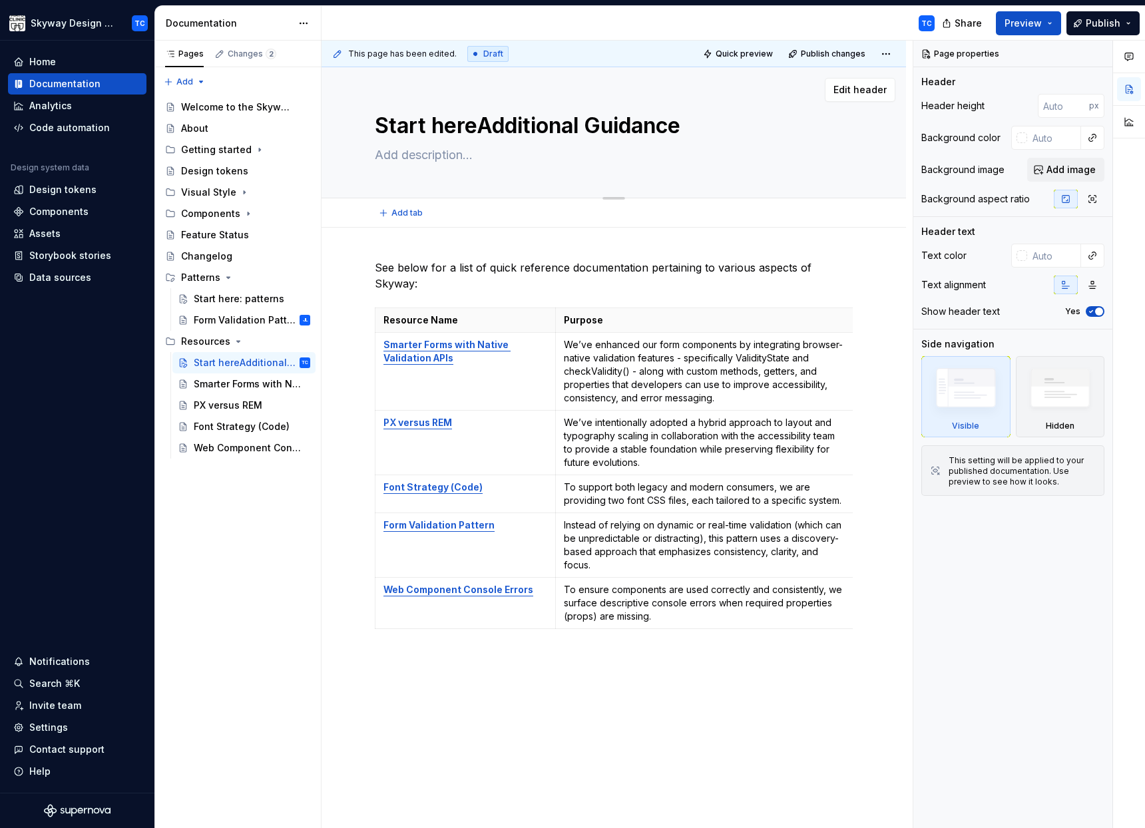
type textarea "*"
type textarea "Start here:Additional Guidance"
type textarea "*"
type textarea "Start here: Additional Guidance"
type textarea "*"
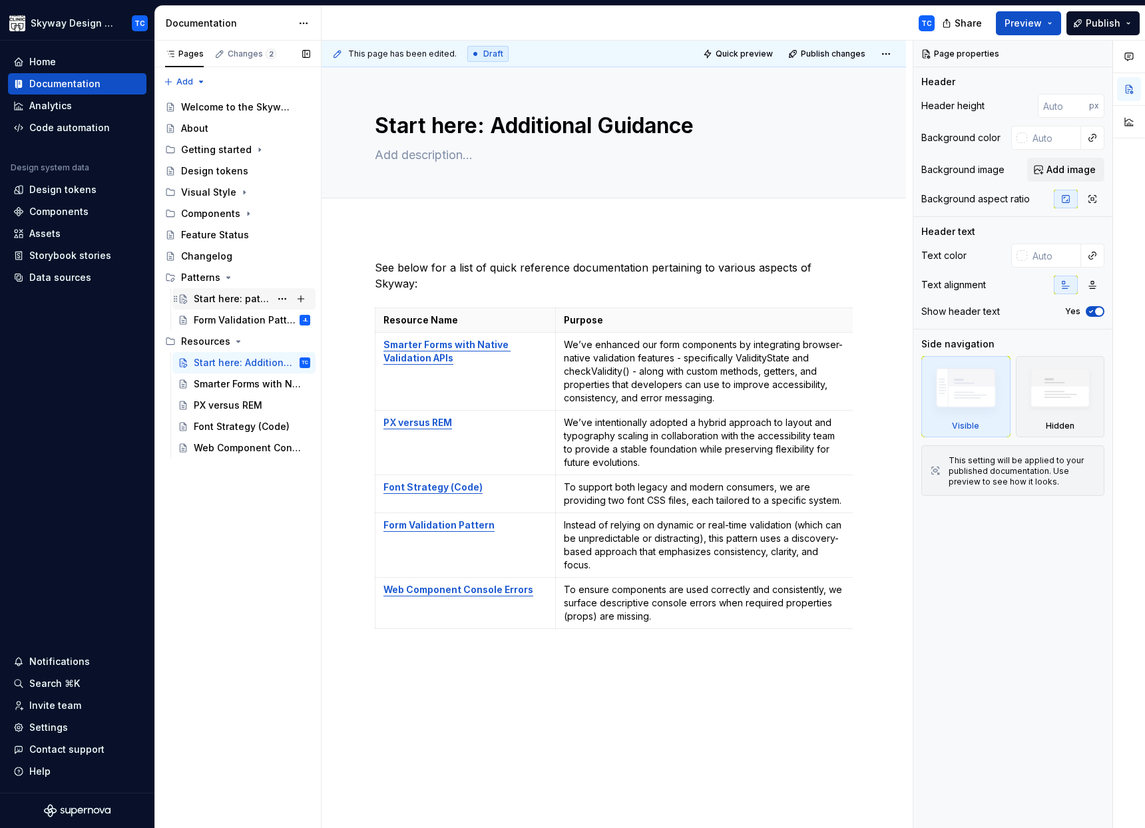
type textarea "Start here: Additional Guidance"
click at [239, 300] on div "Start here: patterns" at bounding box center [232, 298] width 77 height 13
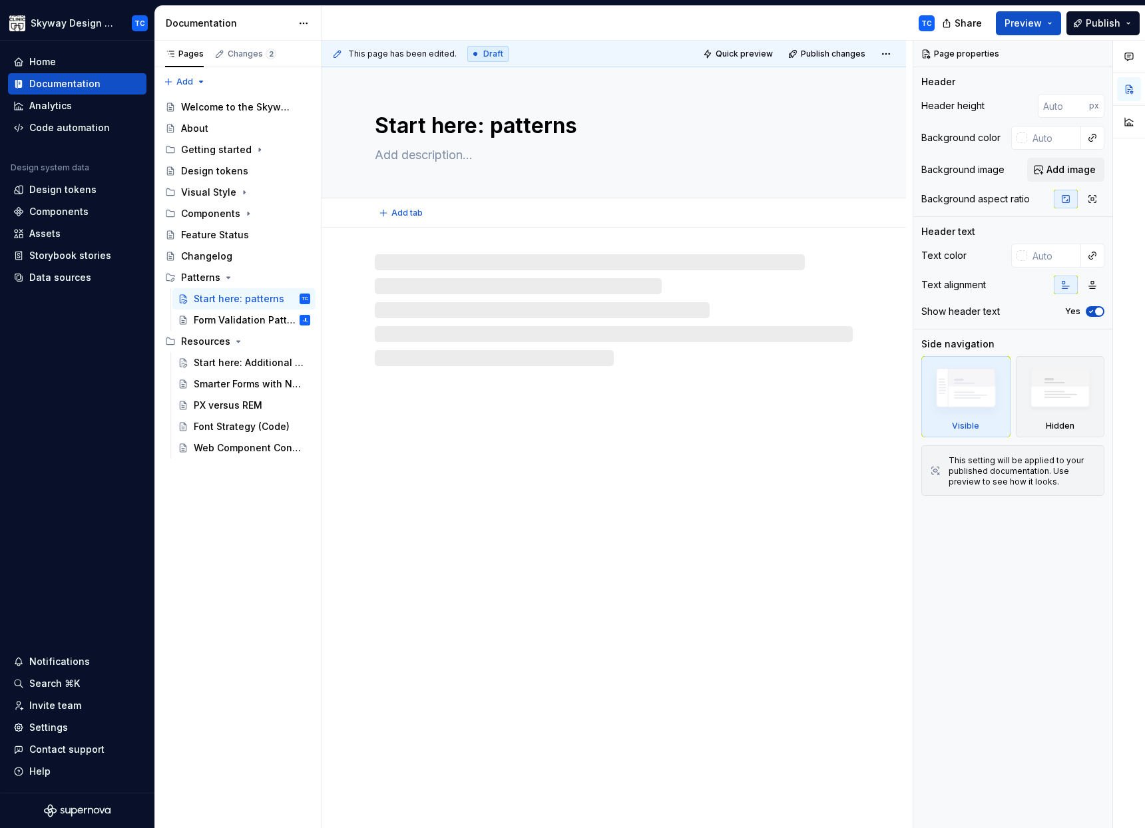
click at [495, 127] on textarea "Start here: patterns" at bounding box center [611, 126] width 478 height 32
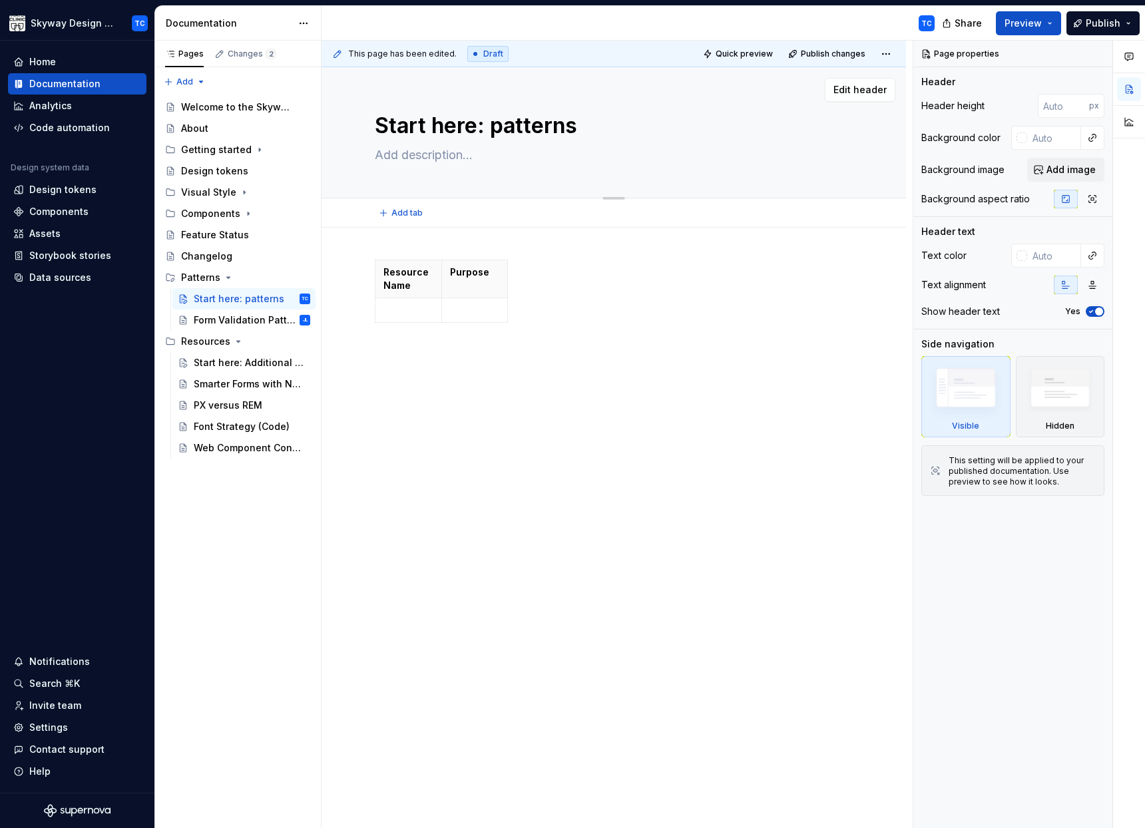
type textarea "*"
type textarea "Start here: atterns"
type textarea "*"
type textarea "Start here: Patterns"
type textarea "*"
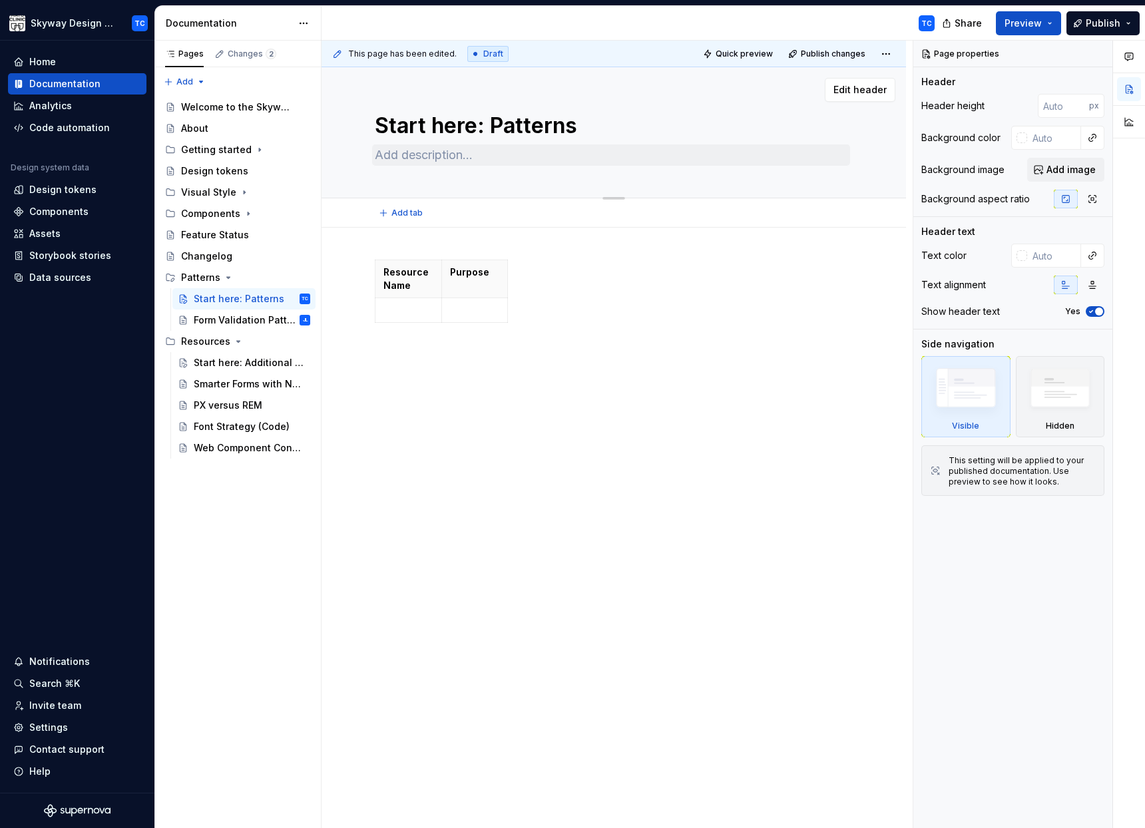
type textarea "Start here: Patterns"
click at [426, 158] on textarea at bounding box center [611, 154] width 478 height 21
type textarea "*"
type textarea "P"
type textarea "*"
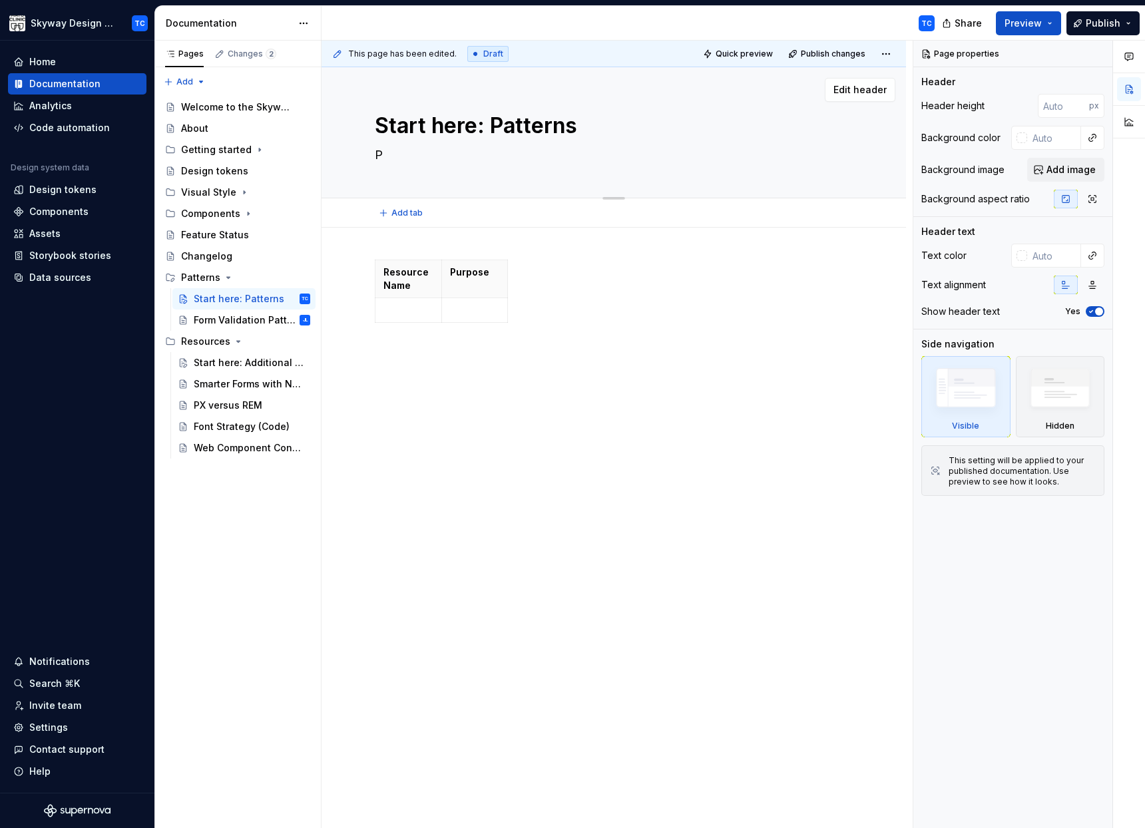
type textarea "Pa"
type textarea "*"
type textarea "Pat"
type textarea "*"
type textarea "Patt"
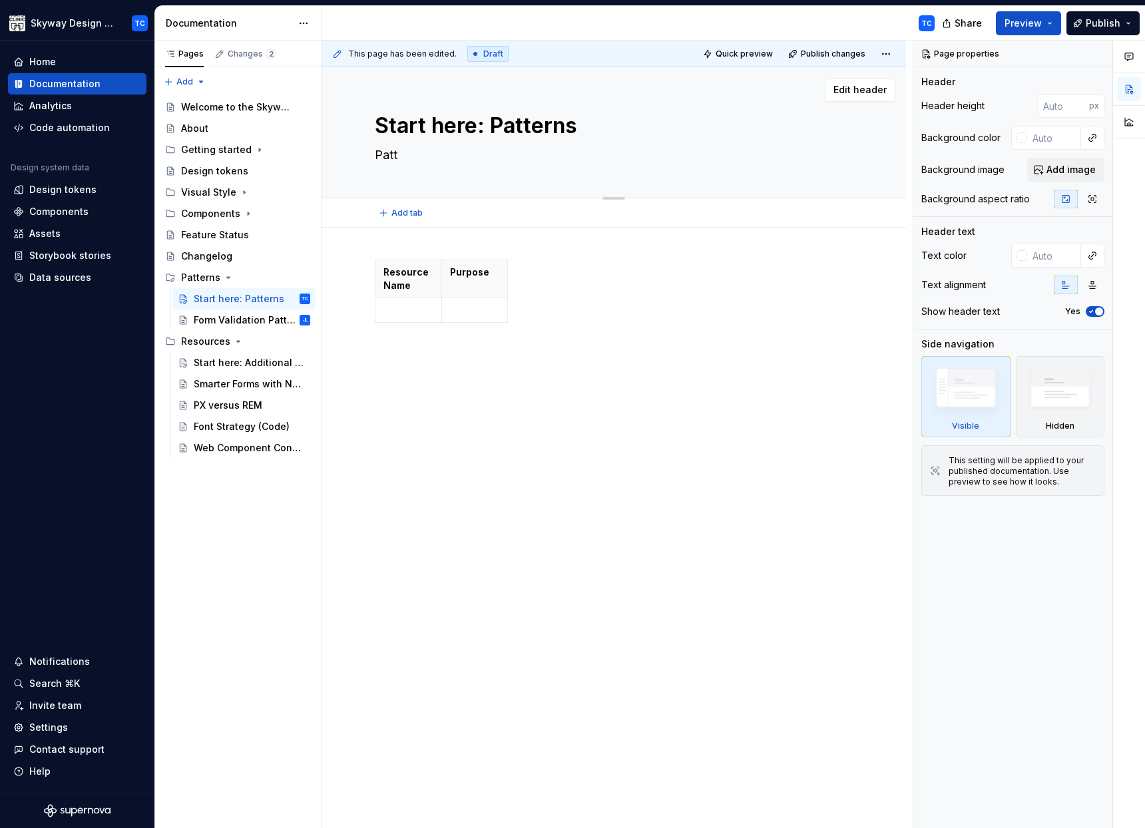
type textarea "*"
type textarea "Patte"
type textarea "*"
type textarea "Patter"
type textarea "*"
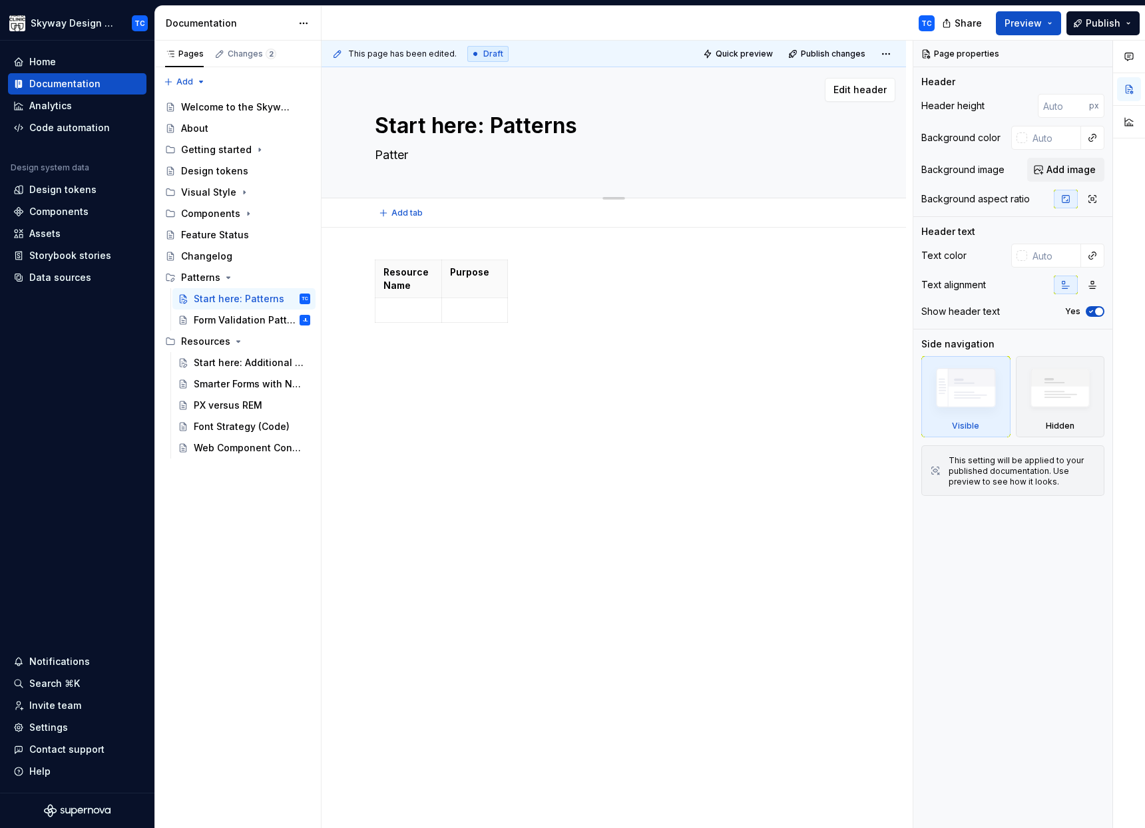
type textarea "Pattern"
type textarea "*"
type textarea "Patterns"
type textarea "*"
type textarea "Patterns"
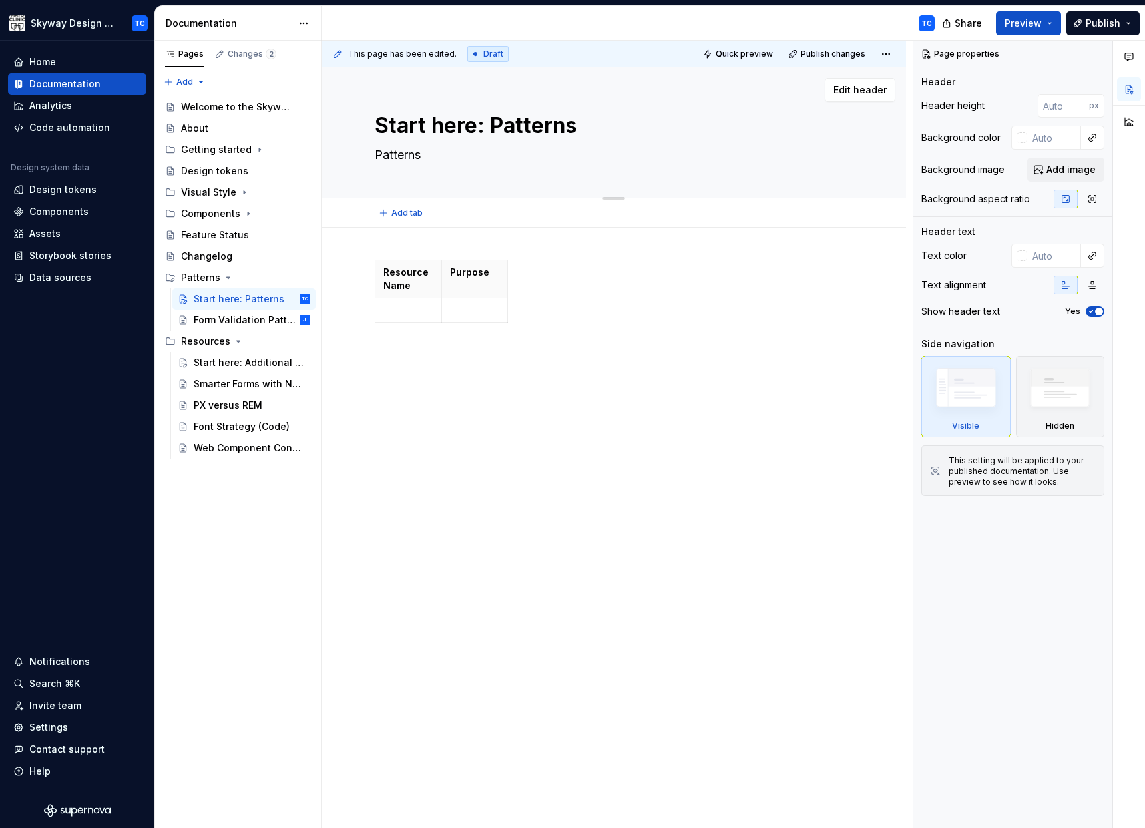
type textarea "*"
type textarea "Patterns a"
type textarea "*"
type textarea "Patterns ar"
type textarea "*"
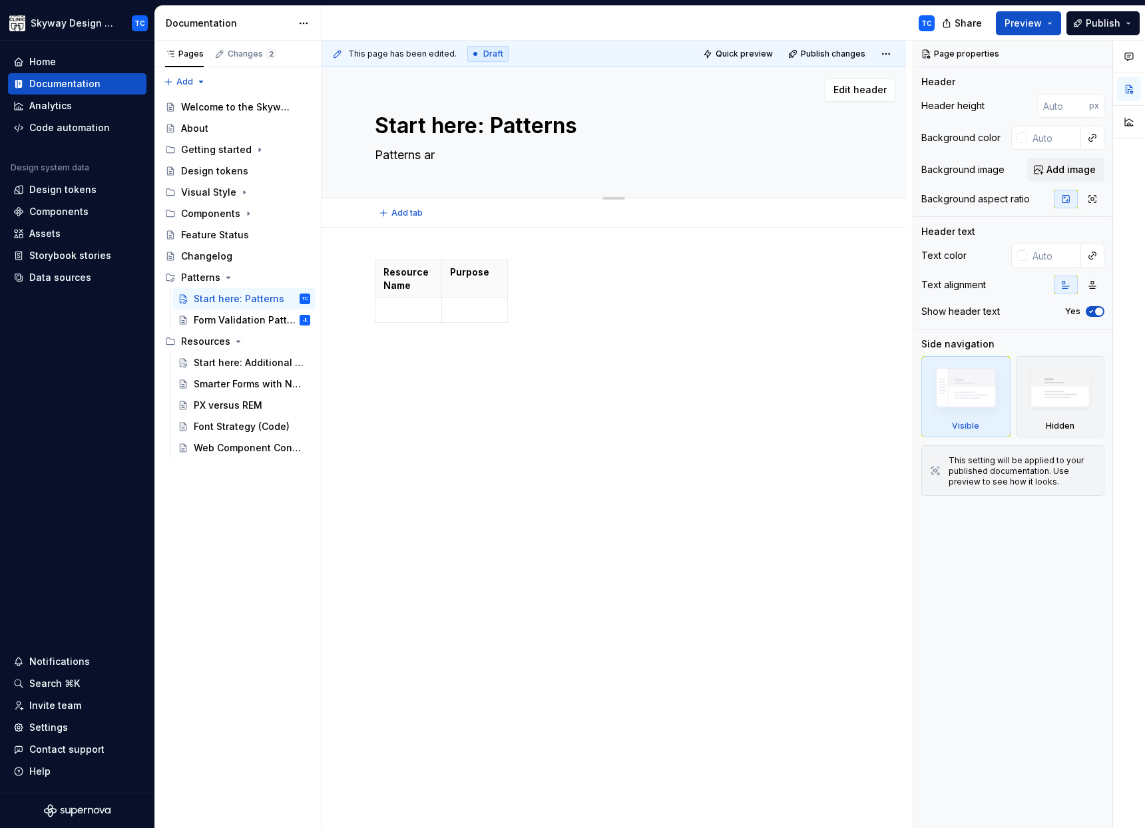
type textarea "Patterns are"
type textarea "*"
type textarea "Patterns are"
type textarea "*"
type textarea "Patterns are q"
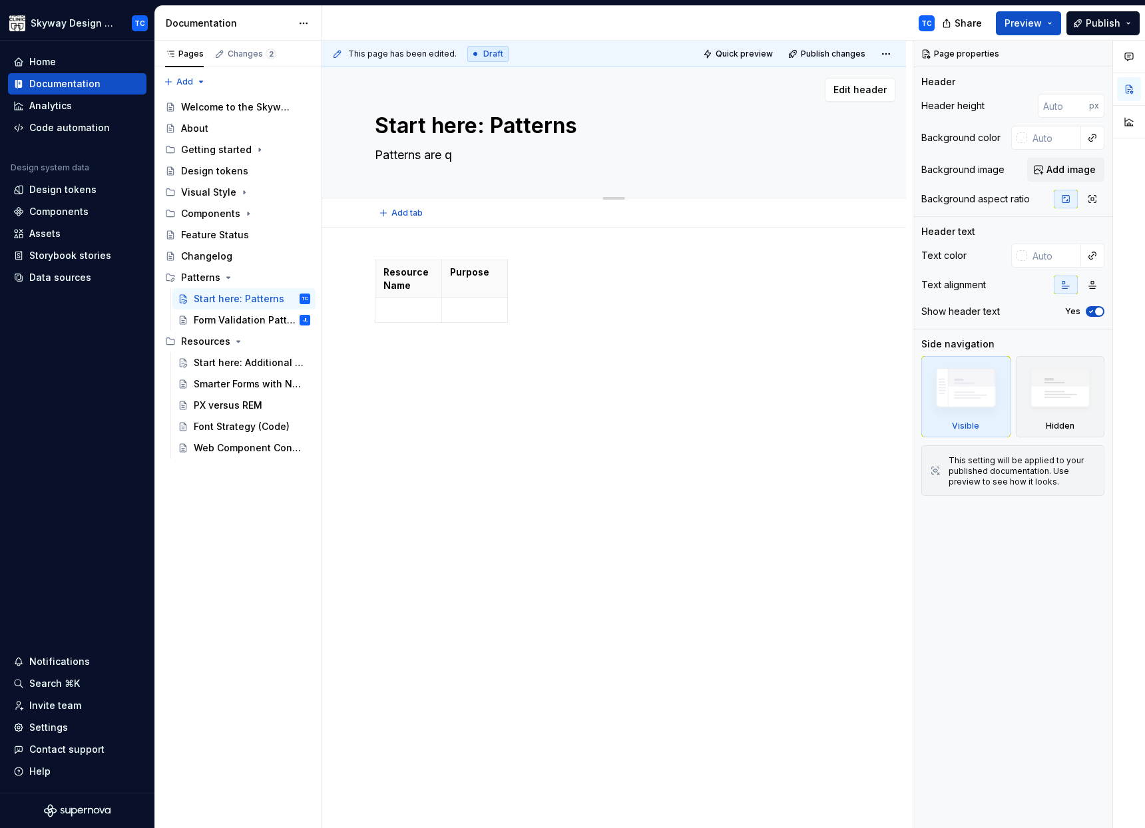
type textarea "*"
type textarea "Patterns are qu"
type textarea "*"
type textarea "Patterns are qui"
type textarea "*"
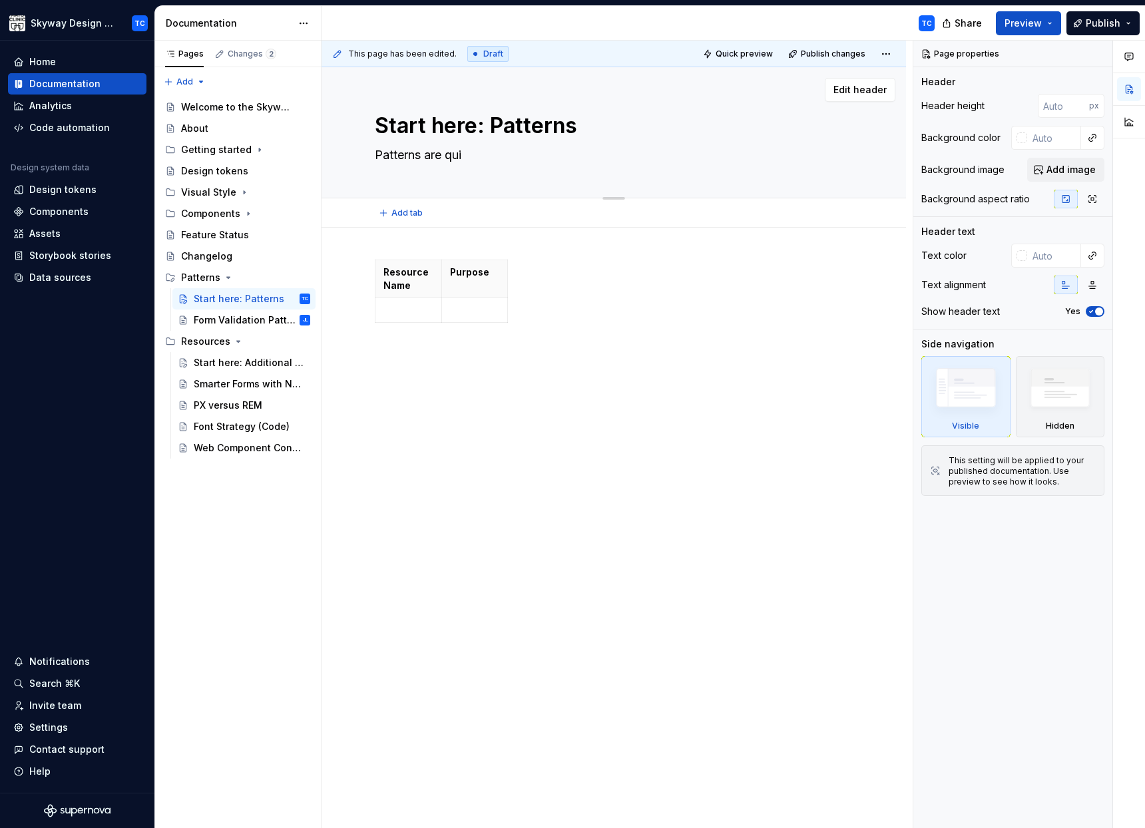
type textarea "Patterns are quic"
type textarea "*"
type textarea "Patterns are quick"
type textarea "*"
type textarea "Patterns are quick-"
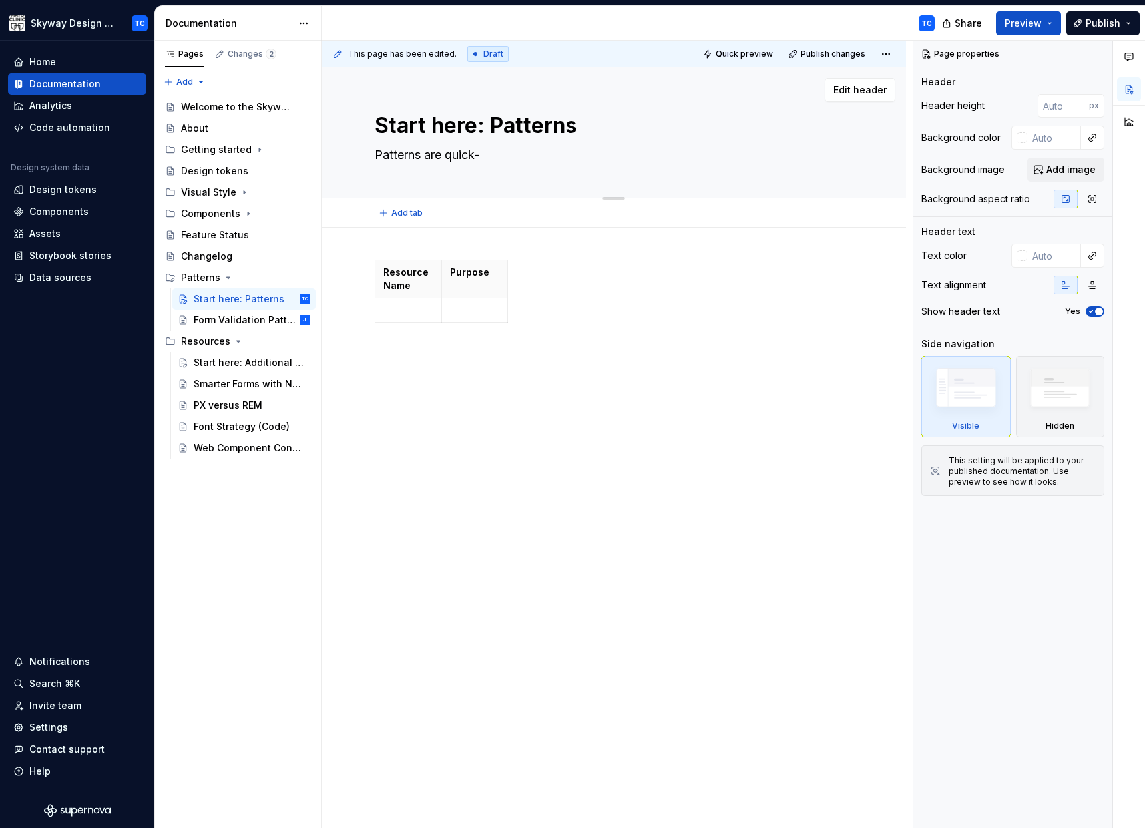
type textarea "*"
type textarea "Patterns are quick-r"
type textarea "*"
type textarea "Patterns are quick-re"
type textarea "*"
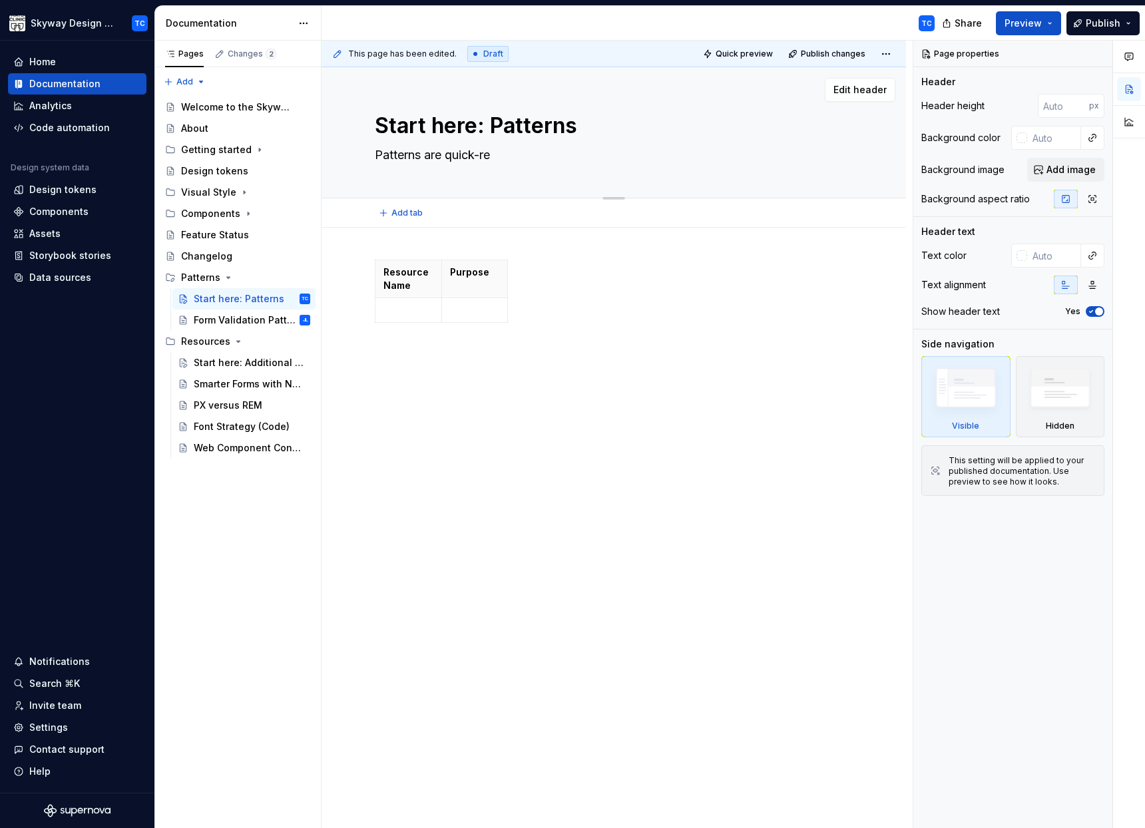
type textarea "Patterns are quick-ref"
type textarea "*"
type textarea "Patterns are quick-refe"
type textarea "*"
type textarea "Patterns are quick-refer"
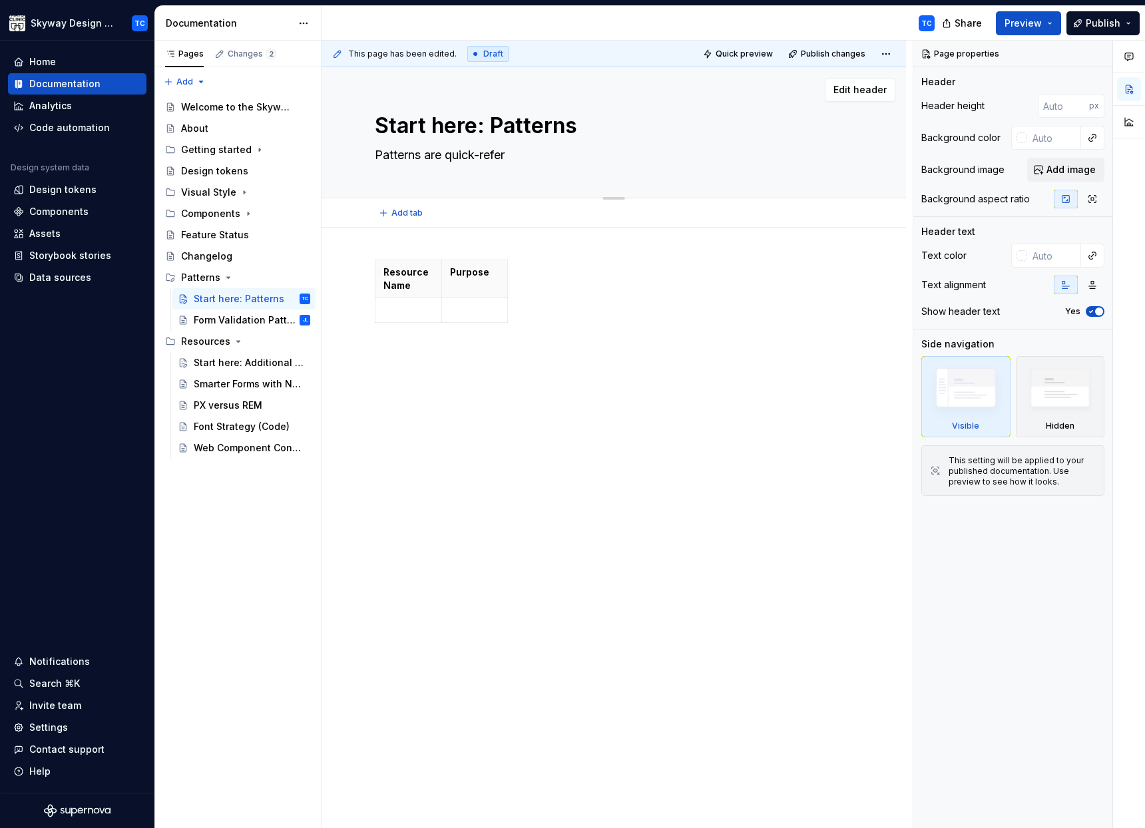
type textarea "*"
type textarea "Patterns are quick-refere"
type textarea "*"
type textarea "Patterns are quick-referen"
type textarea "*"
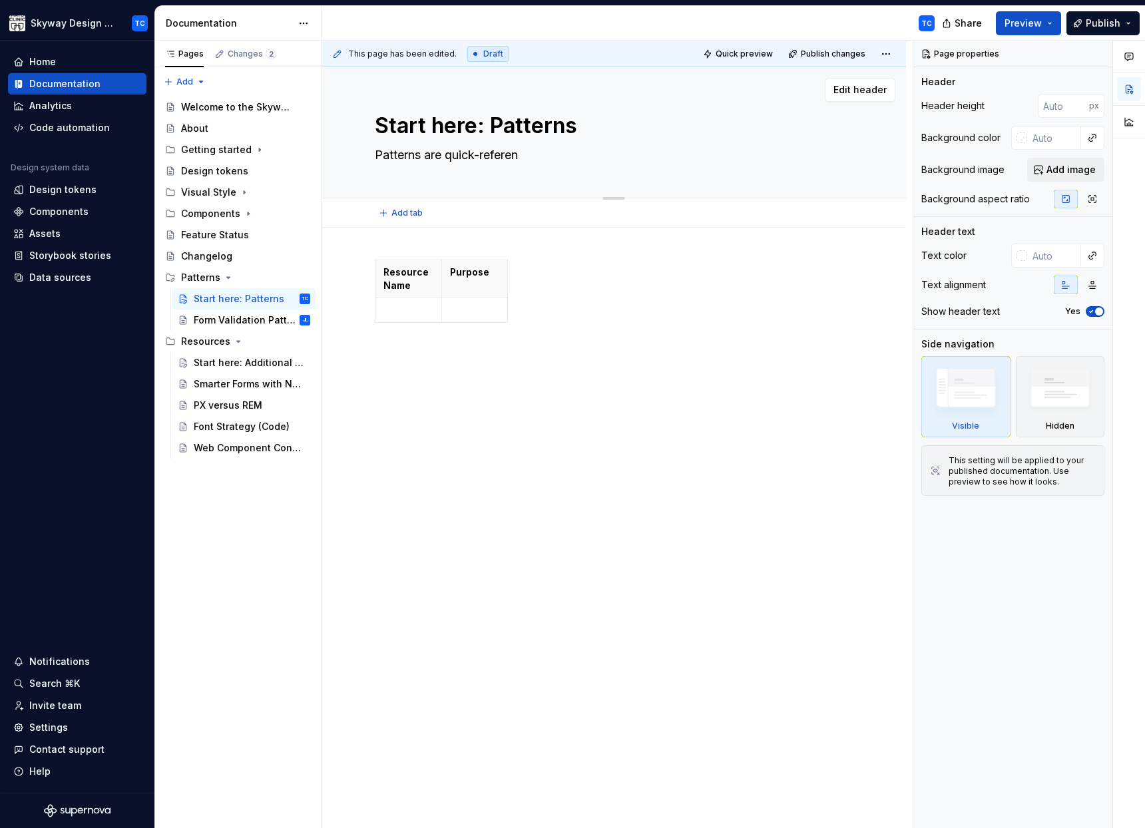
type textarea "Patterns are quick-referenc"
type textarea "*"
type textarea "Patterns are quick-reference"
type textarea "*"
type textarea "Patterns are quick-reference do"
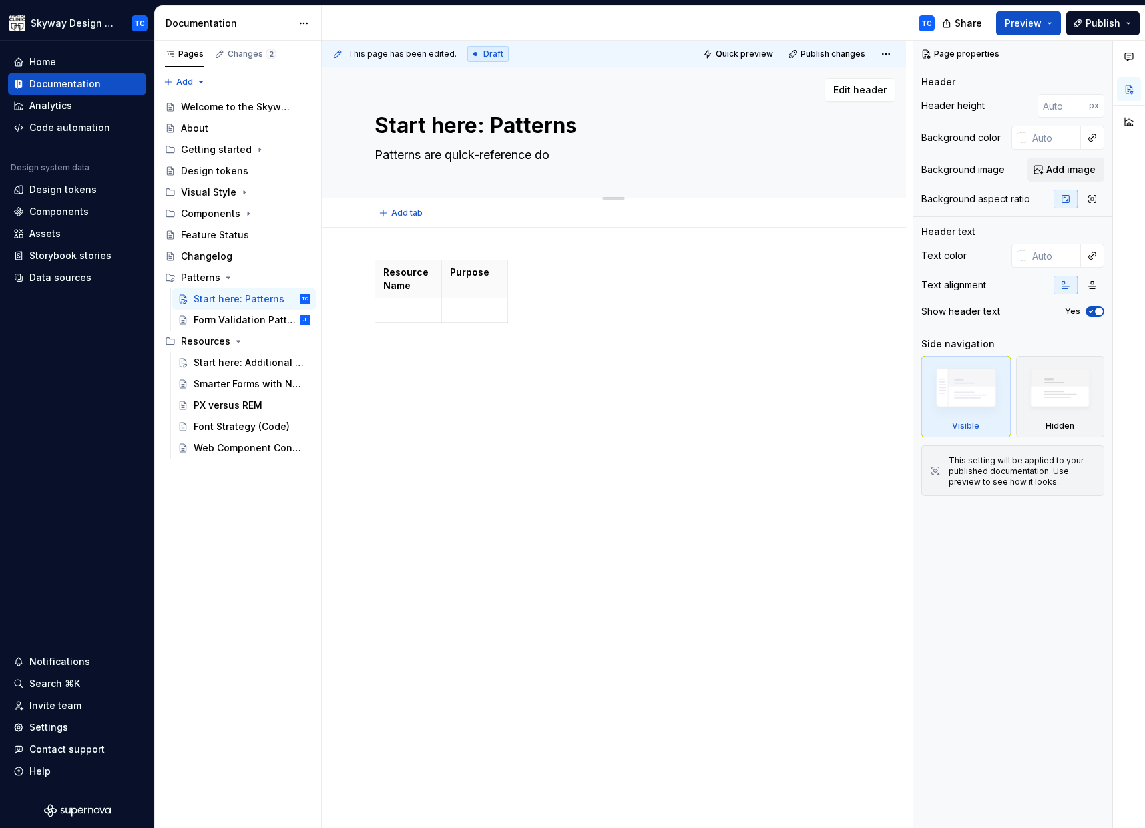
type textarea "*"
type textarea "Patterns are quick-reference doc"
type textarea "*"
type textarea "Patterns are quick-reference docu"
type textarea "*"
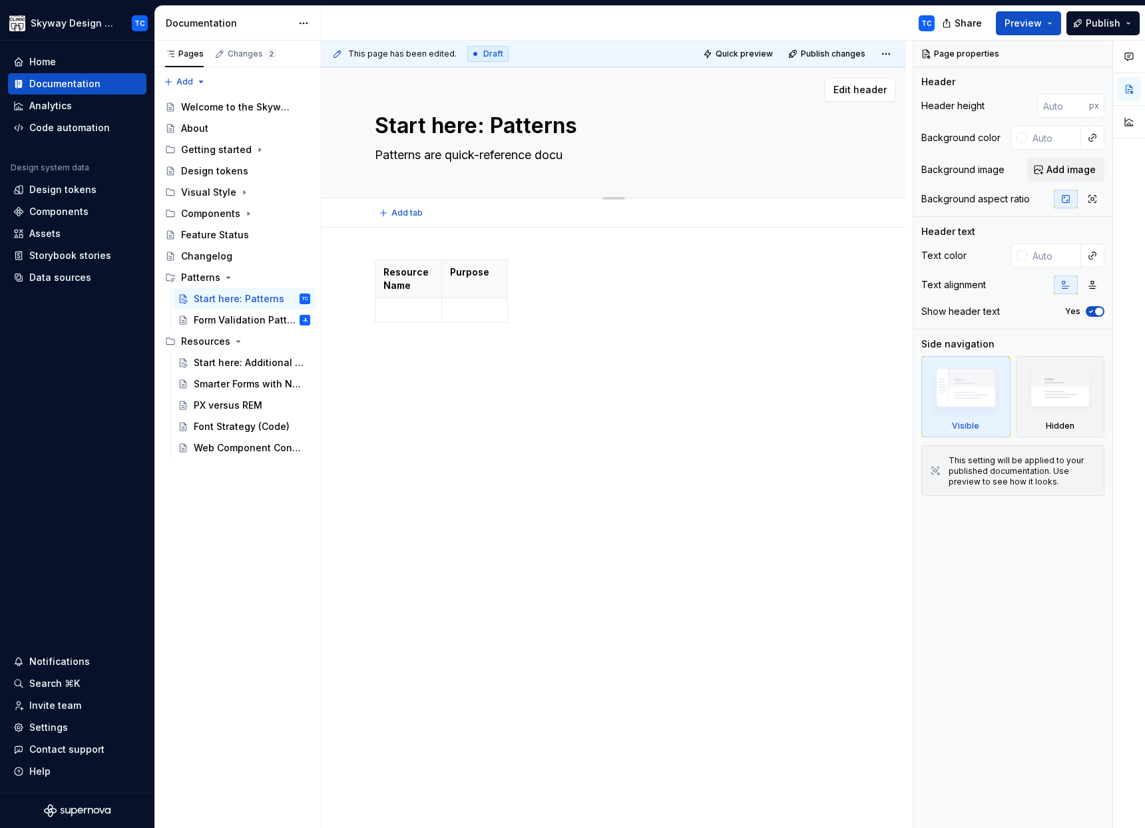
type textarea "Patterns are quick-reference docum"
type textarea "*"
type textarea "Patterns are quick-reference docume"
type textarea "*"
type textarea "Patterns are quick-reference documen"
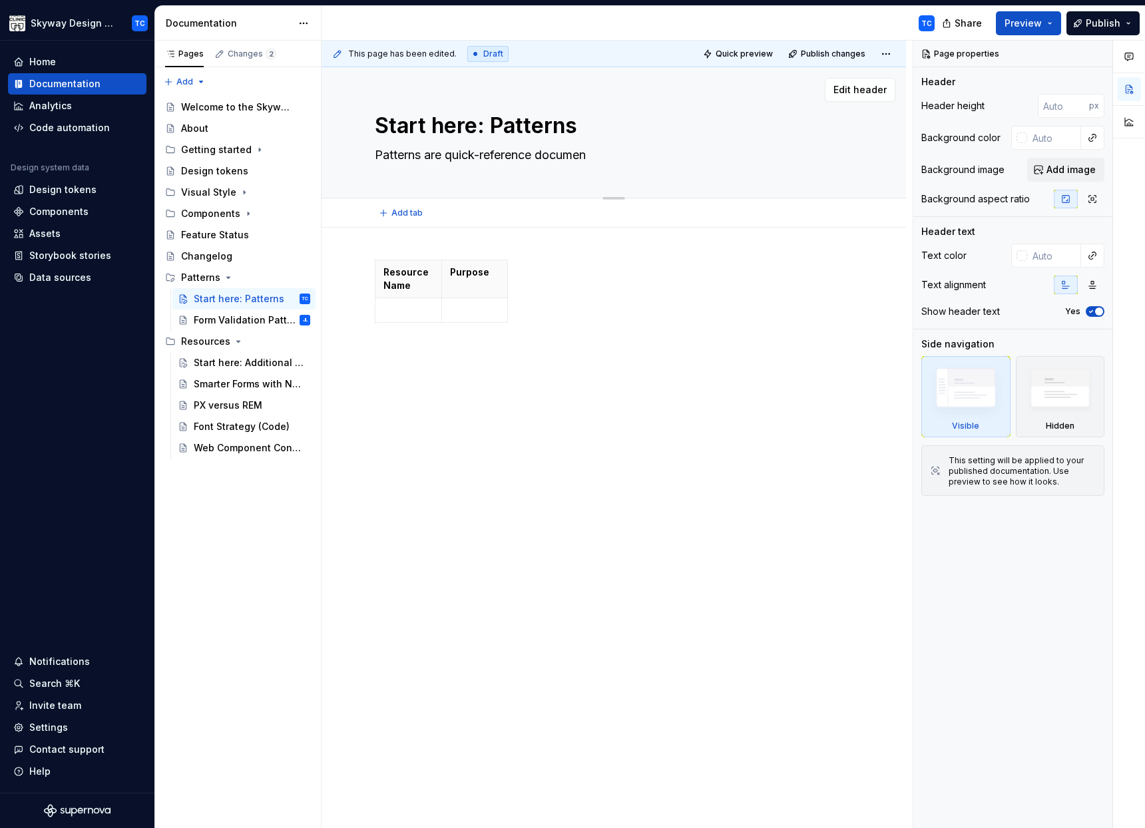
type textarea "*"
type textarea "Patterns are quick-reference document"
type textarea "*"
type textarea "Patterns are quick-reference documenta"
type textarea "*"
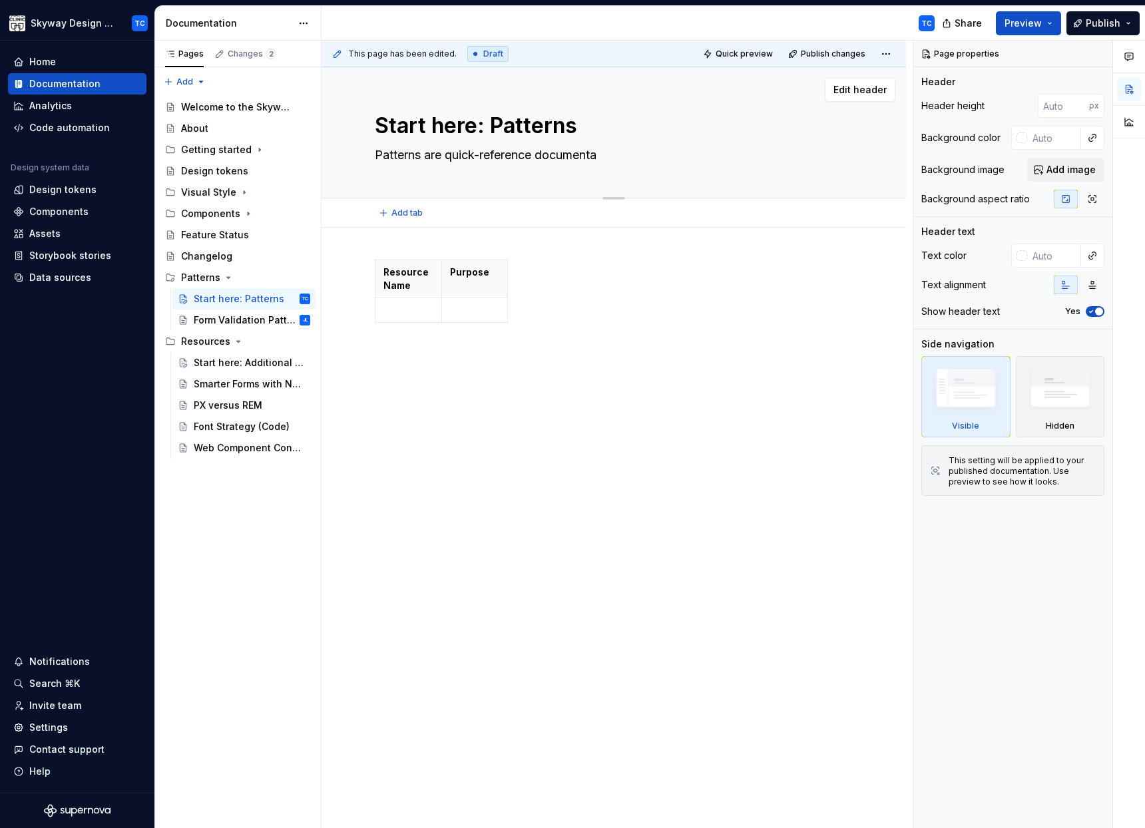
type textarea "Patterns are quick-reference documentat"
type textarea "*"
type textarea "Patterns are quick-reference documentati"
type textarea "*"
type textarea "Patterns are quick-reference documentatio"
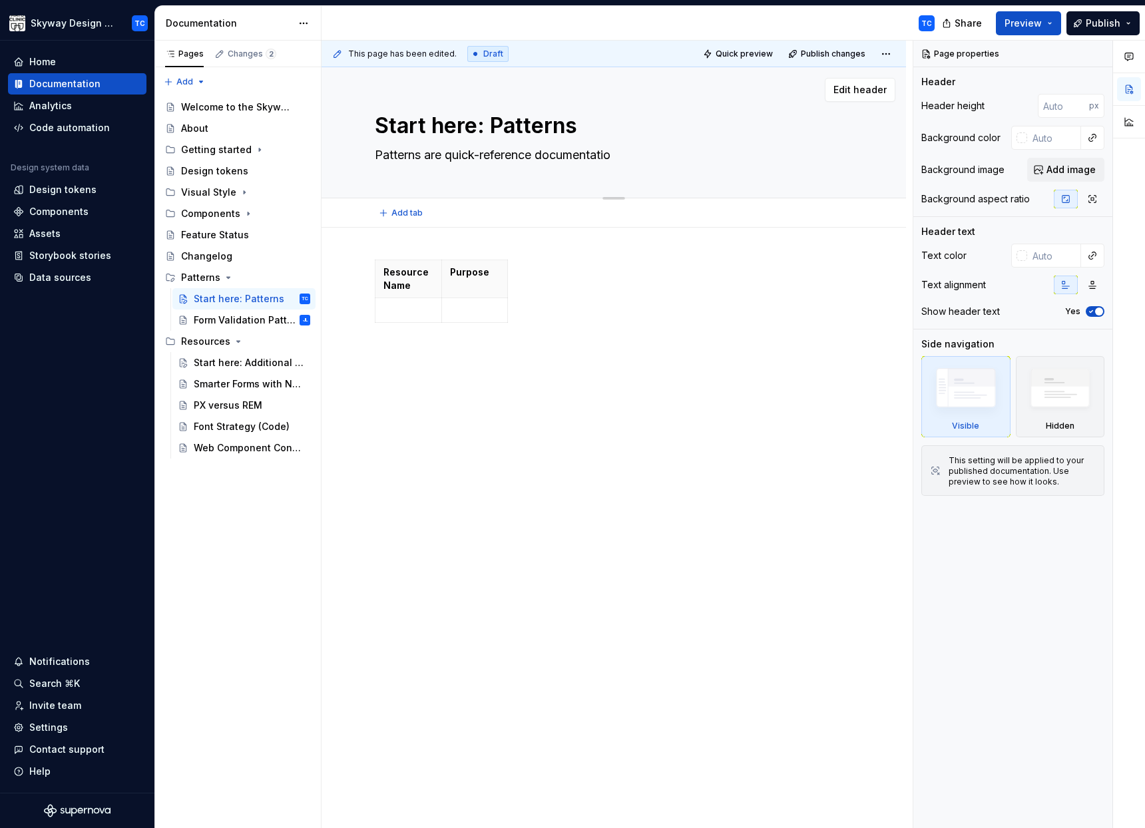
type textarea "*"
type textarea "Patterns are quick-reference documentation"
type textarea "*"
type textarea "Patterns are pquick-reference documentation"
type textarea "*"
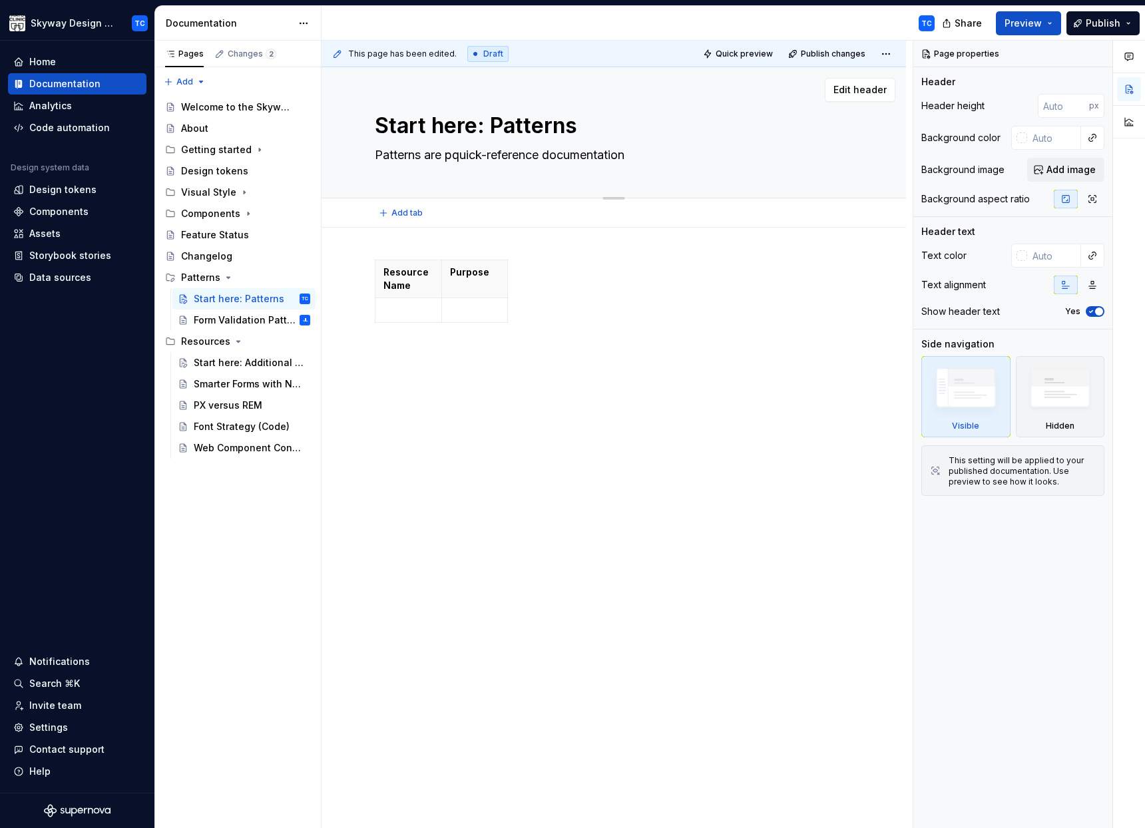
type textarea "Patterns are piquick-reference documentation"
type textarea "*"
type textarea "Patterns are piequick-reference documentation"
type textarea "*"
type textarea "Patterns are piecquick-reference documentation"
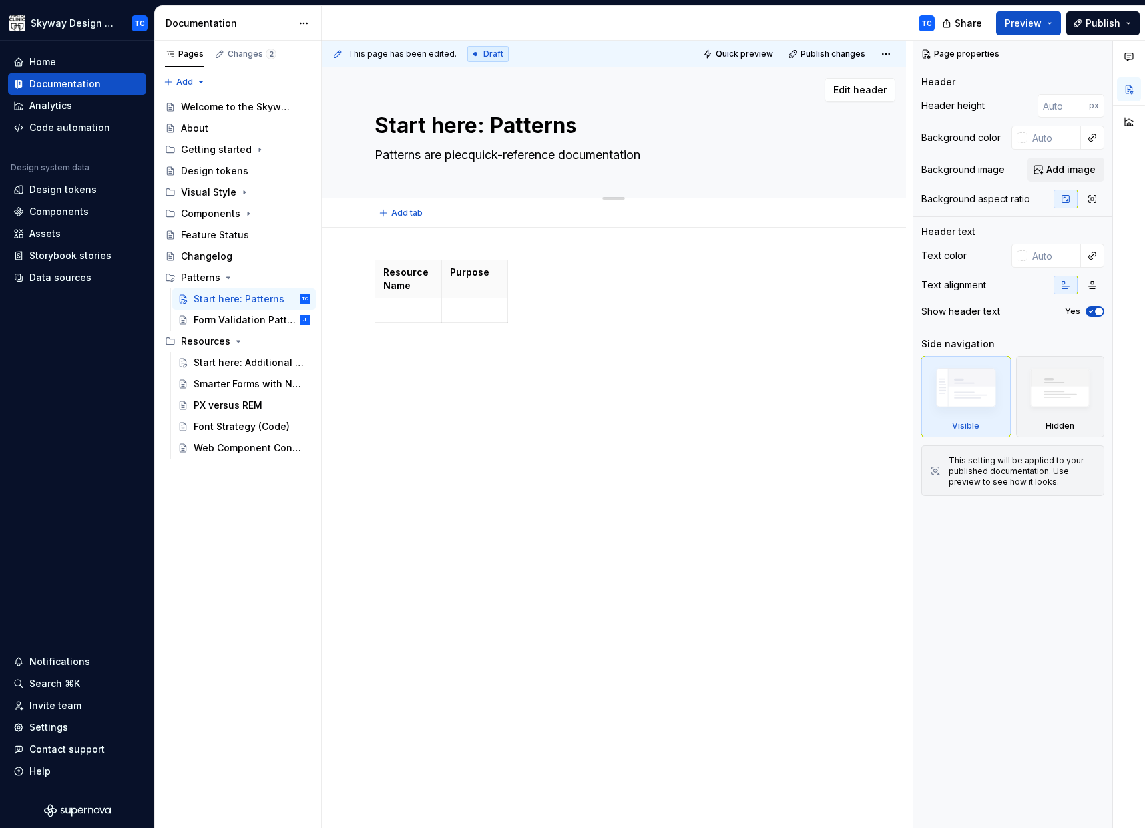
type textarea "*"
type textarea "Patterns are piecequick-reference documentation"
type textarea "*"
type textarea "Patterns are piece quick-reference documentation"
type textarea "*"
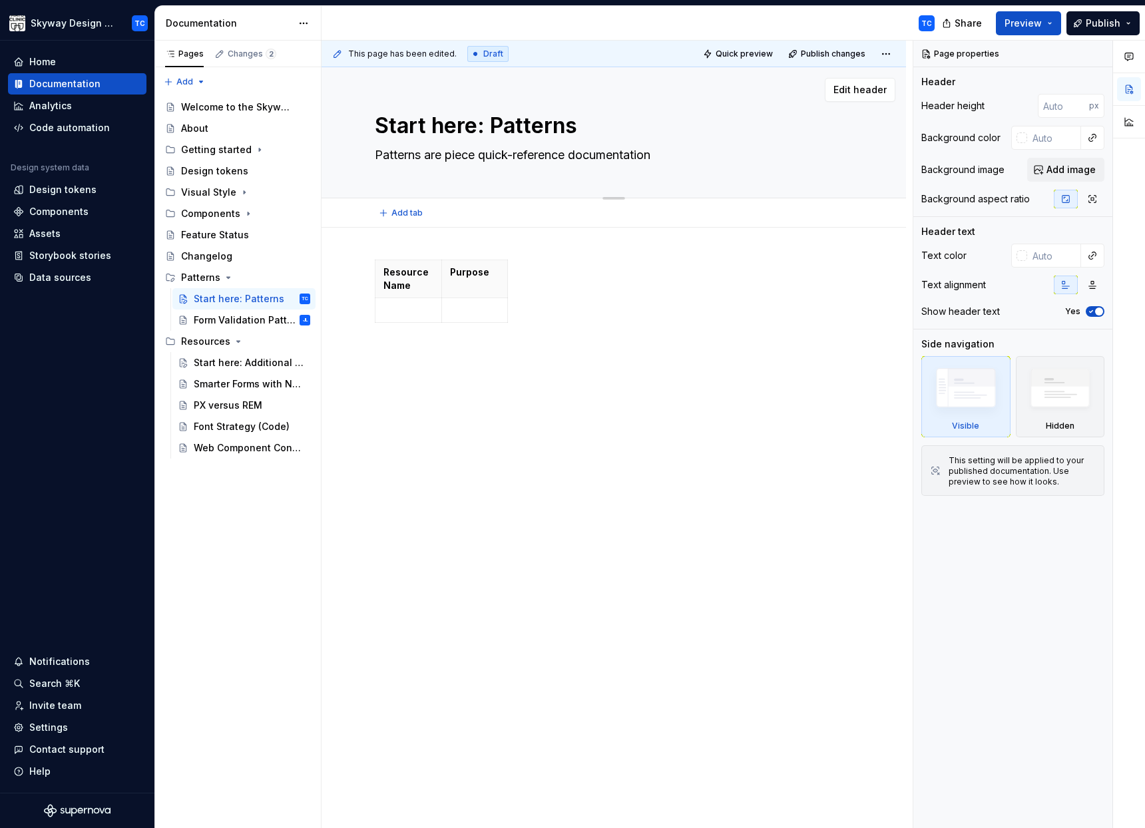
type textarea "Patterns are piecequick-reference documentation"
type textarea "*"
type textarea "Patterns are piecesquick-reference documentation"
type textarea "*"
type textarea "Patterns are pieces quick-reference documentation"
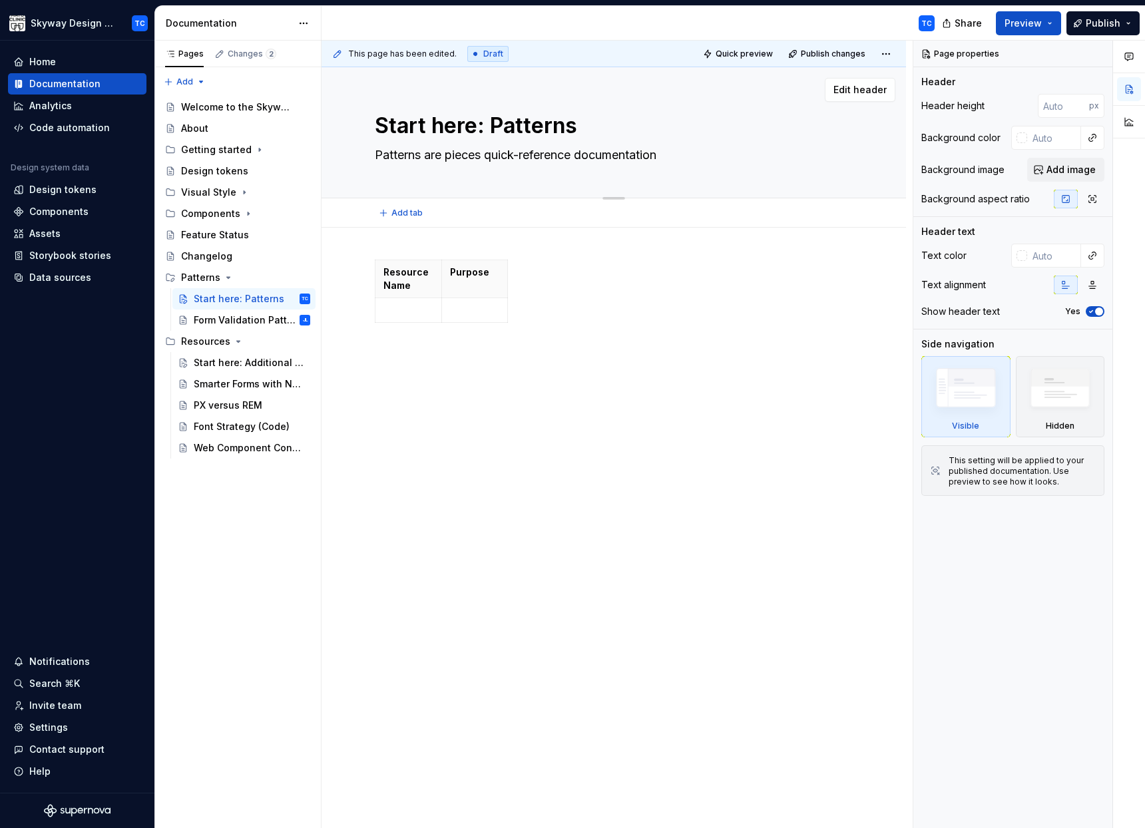
type textarea "*"
type textarea "Patterns are pieces ofquick-reference documentation"
type textarea "*"
type textarea "Patterns are pieces of quick-reference documentation"
type textarea "*"
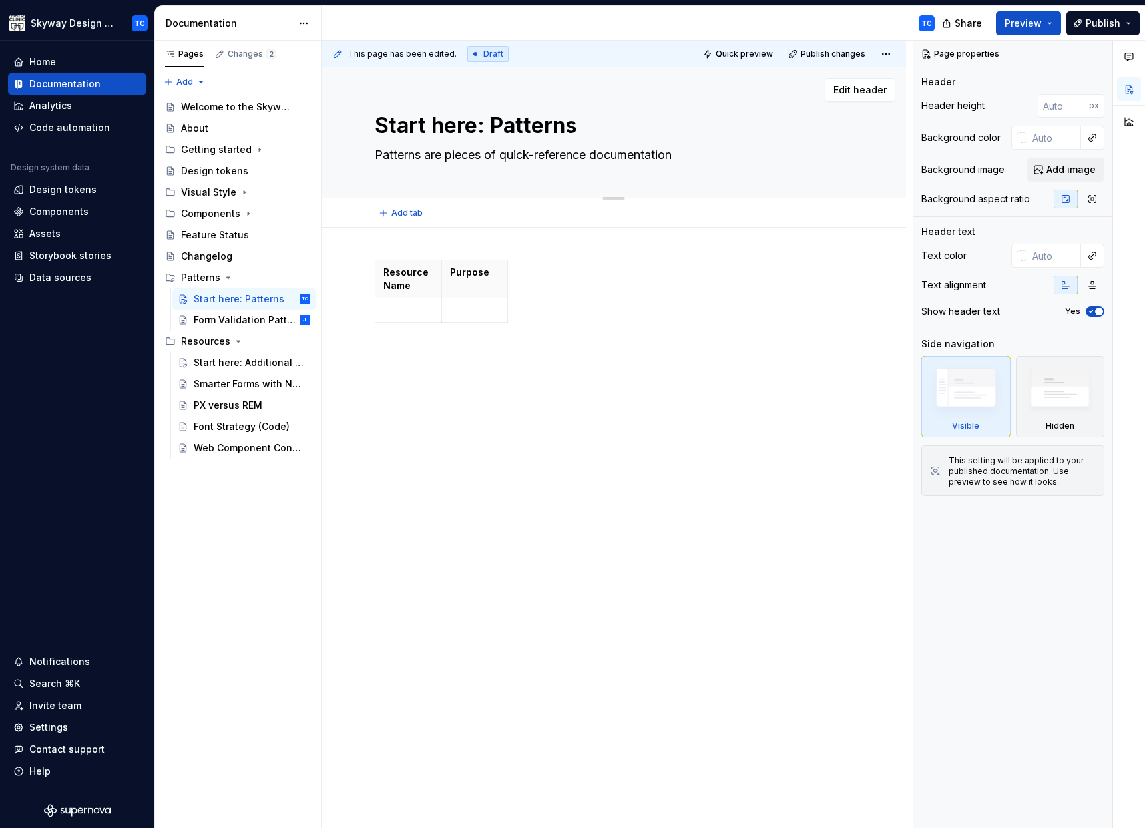
type textarea "Patterns are pieces of quick-reference documentation"
type textarea "*"
type textarea "Patterns are pieces of quick-reference documentation t"
click at [804, 152] on textarea "Patterns are pieces of quick-reference documentation to help consistently" at bounding box center [611, 154] width 478 height 21
click at [728, 153] on textarea "Patterns are pieces of quick-reference documentation to help consistently" at bounding box center [611, 154] width 478 height 21
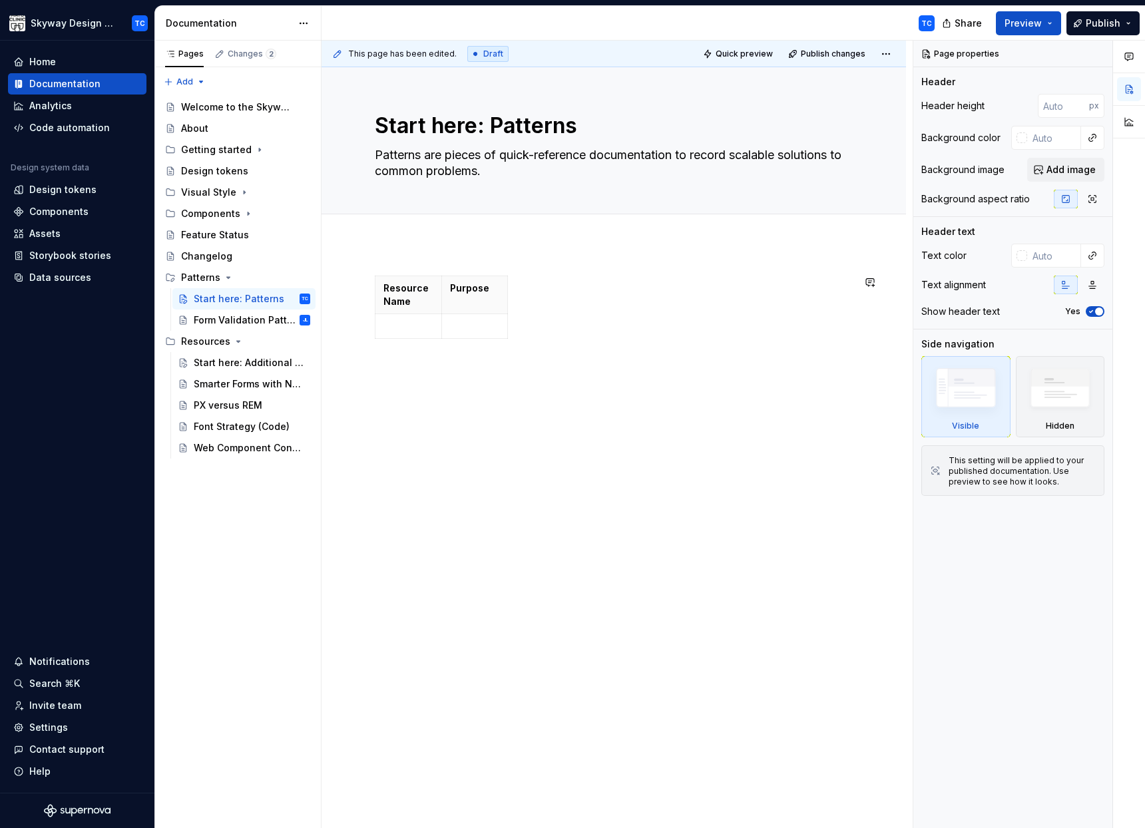
click at [423, 262] on div "Resource Name Purpose" at bounding box center [613, 426] width 584 height 365
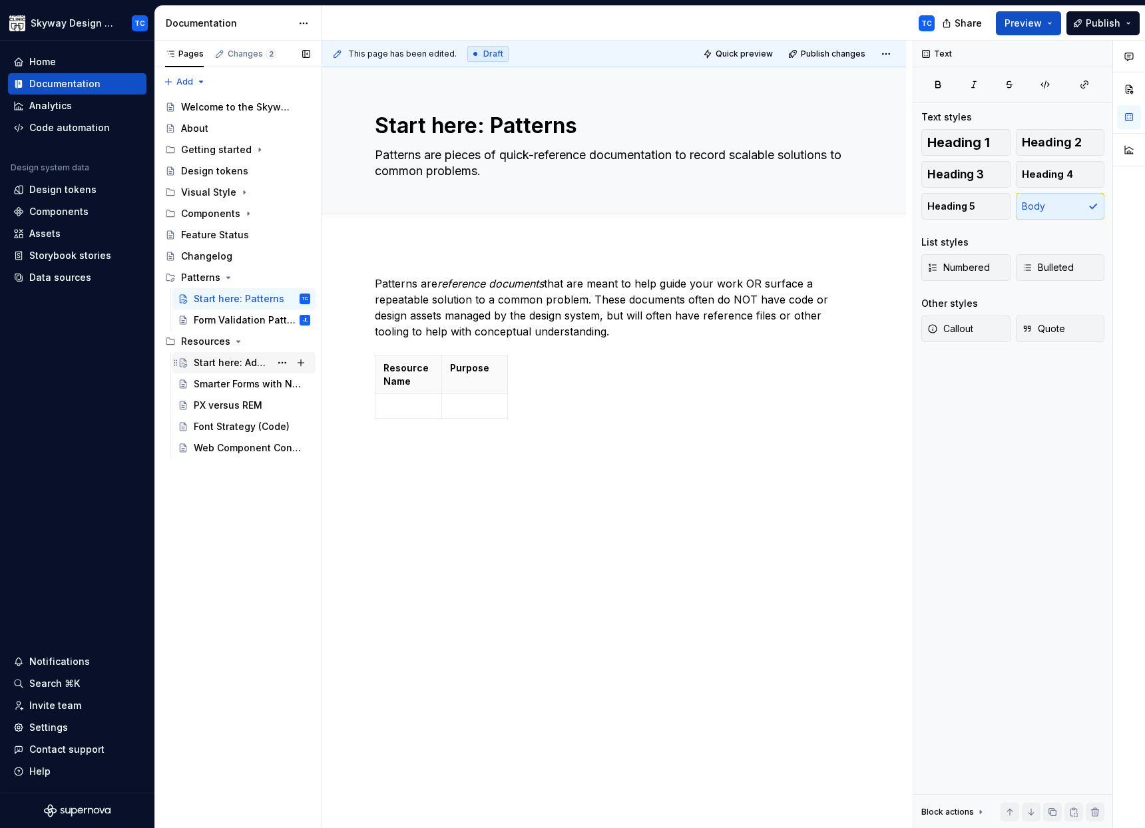
click at [237, 368] on div "Start here: Additional Guidance" at bounding box center [232, 362] width 77 height 13
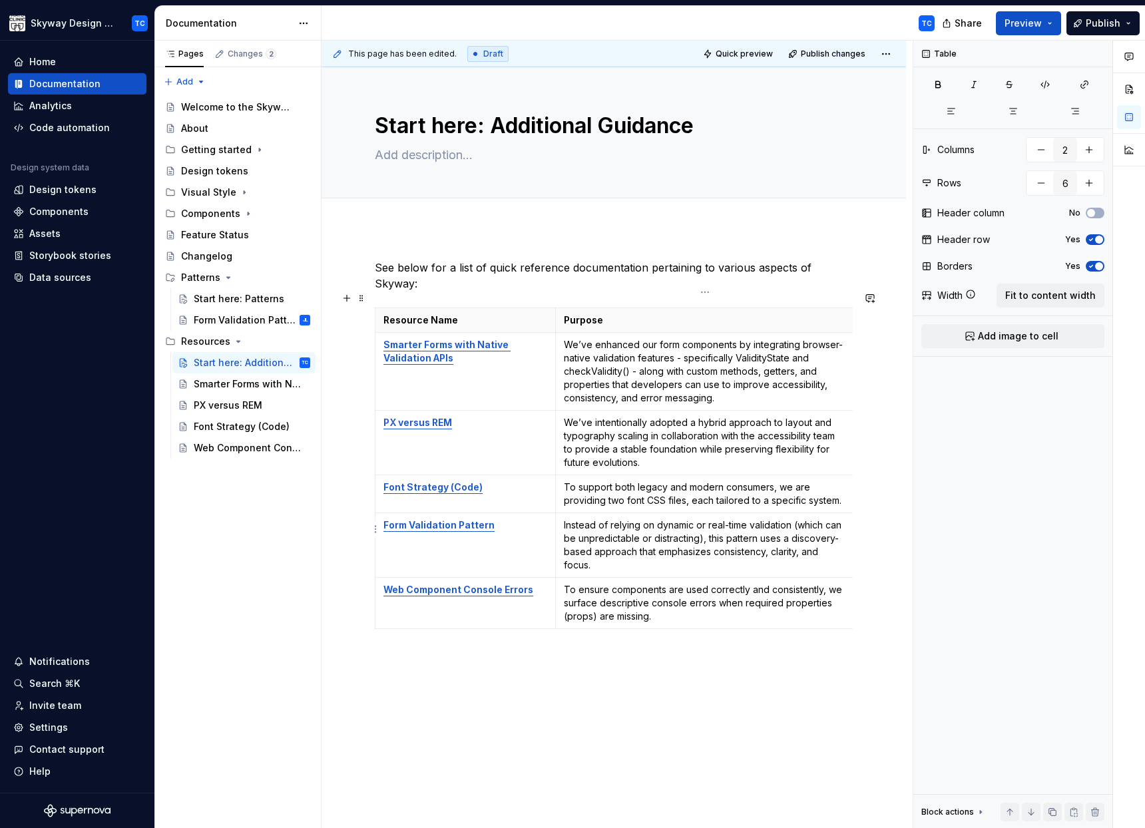
click at [594, 536] on p "Instead of relying on dynamic or real-time validation (which can be unpredictab…" at bounding box center [705, 544] width 283 height 53
drag, startPoint x: 594, startPoint y: 548, endPoint x: 637, endPoint y: 524, distance: 49.8
click at [570, 518] on p "Instead of relying on dynamic or real-time validation (which can be unpredictab…" at bounding box center [705, 544] width 283 height 53
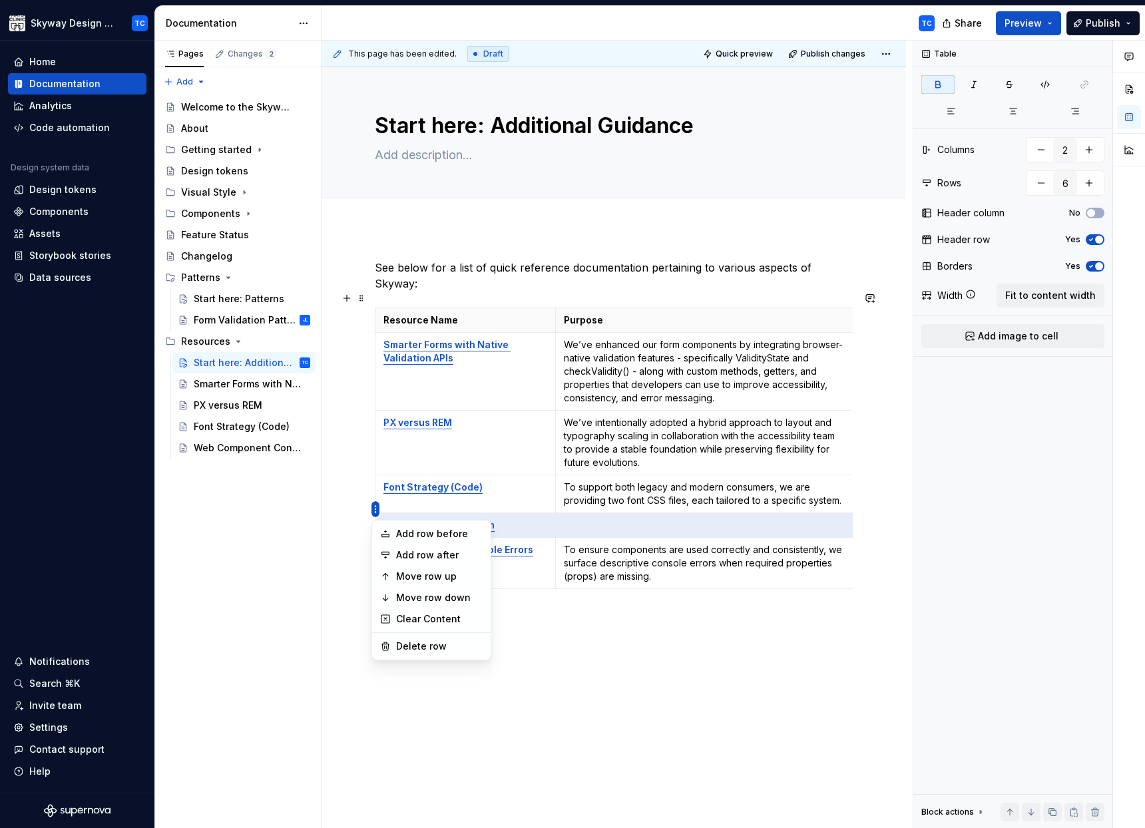
click at [373, 506] on html "Skyway Design System TC Home Documentation Analytics Code automation Design sys…" at bounding box center [572, 414] width 1145 height 828
drag, startPoint x: 412, startPoint y: 644, endPoint x: 410, endPoint y: 638, distance: 6.9
click at [412, 644] on div "Delete row" at bounding box center [439, 646] width 87 height 13
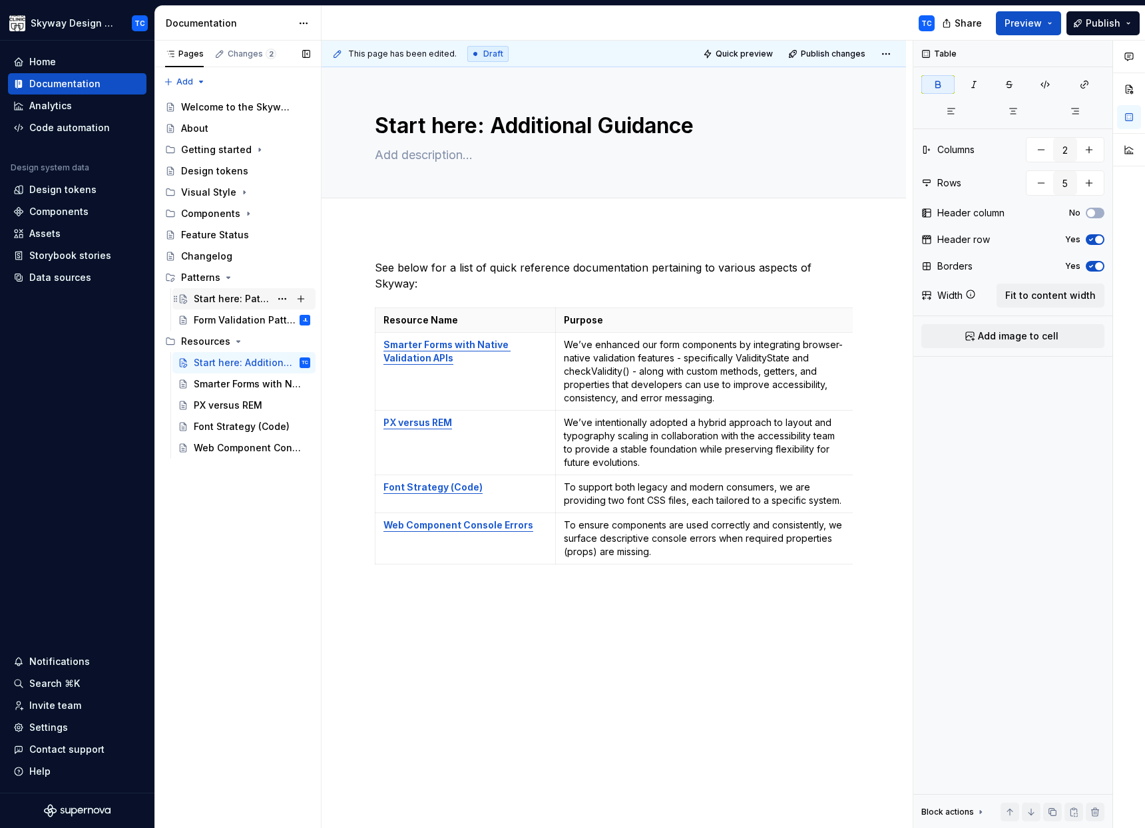
click at [232, 299] on div "Start here: Patterns" at bounding box center [232, 298] width 77 height 13
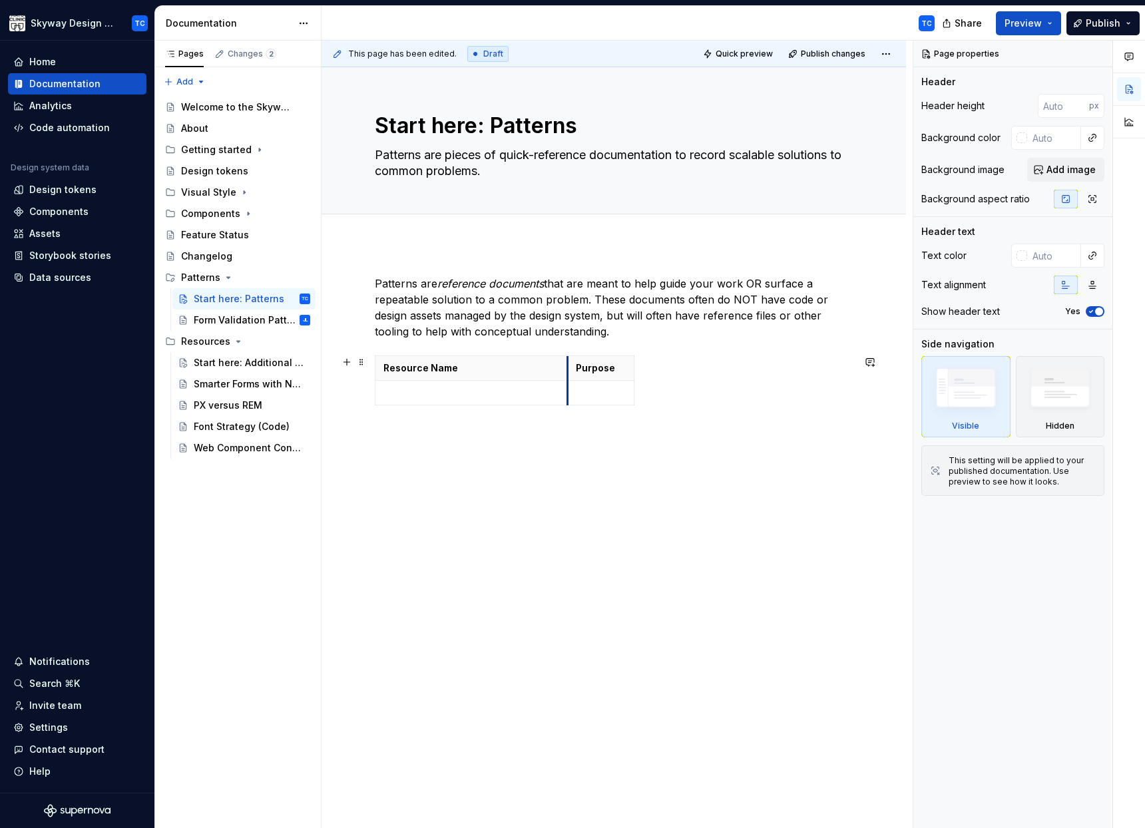
drag, startPoint x: 441, startPoint y: 379, endPoint x: 579, endPoint y: 379, distance: 137.8
click at [568, 377] on th "Purpose" at bounding box center [601, 368] width 67 height 25
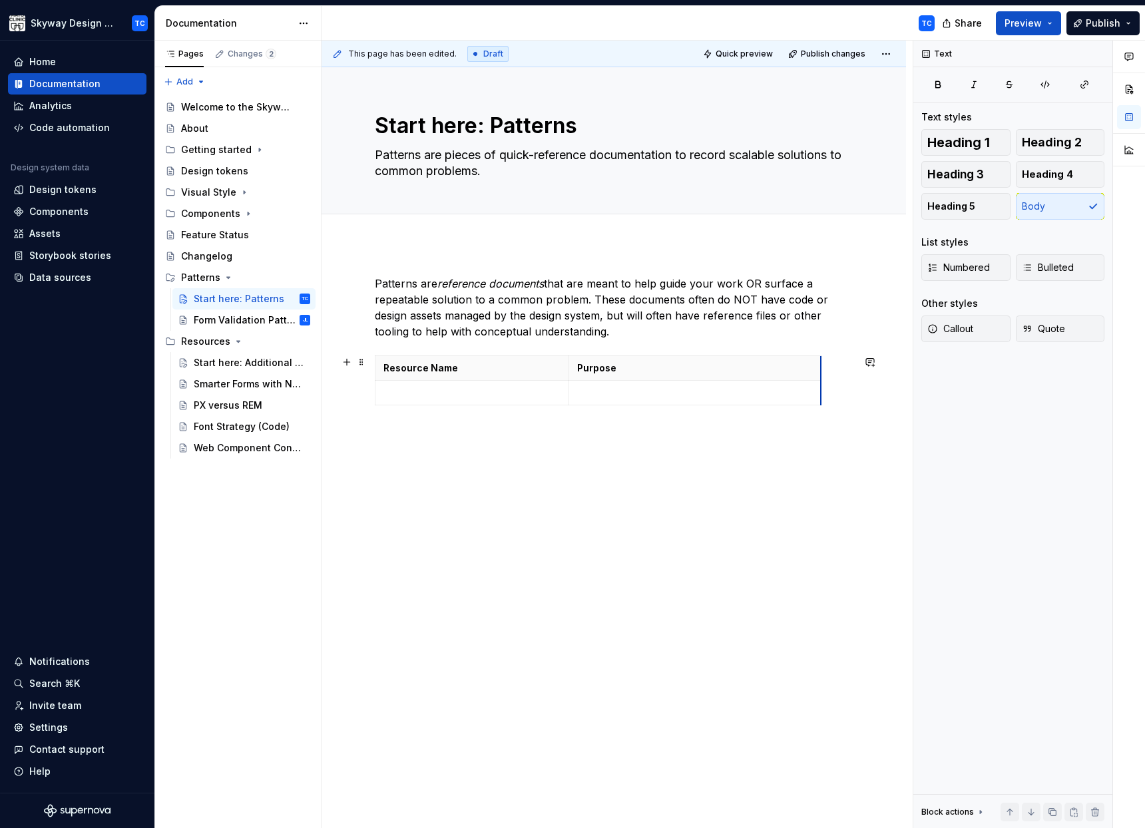
drag, startPoint x: 633, startPoint y: 373, endPoint x: 819, endPoint y: 371, distance: 186.4
click at [680, 393] on p at bounding box center [695, 392] width 236 height 13
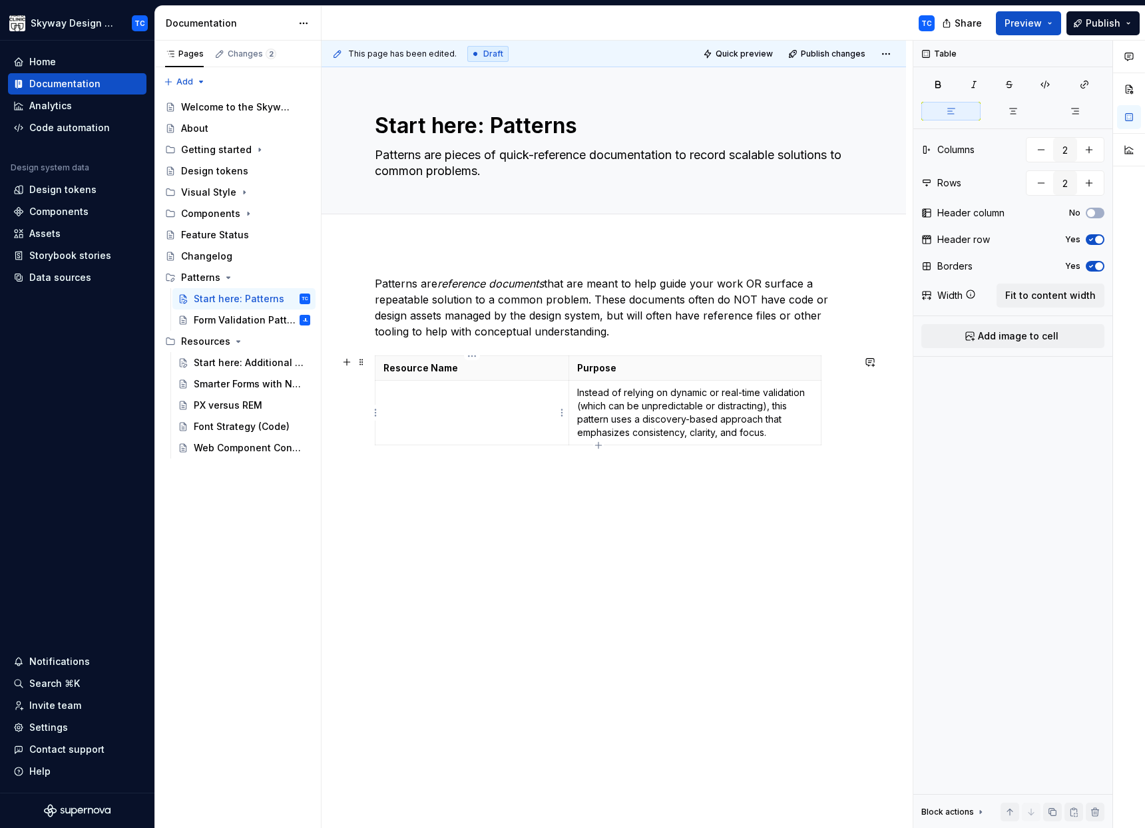
click at [471, 396] on p at bounding box center [471, 392] width 177 height 13
click at [266, 322] on div "Form Validation Pattern" at bounding box center [232, 319] width 77 height 13
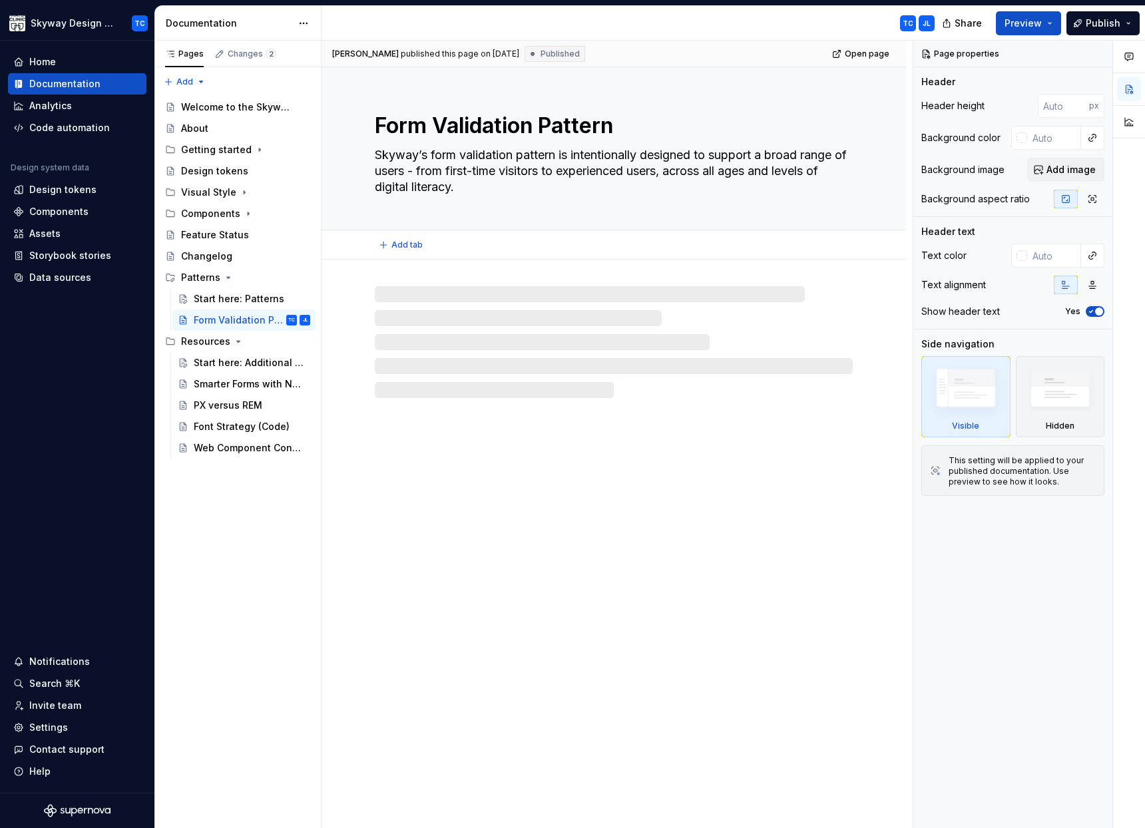
click at [438, 120] on textarea "Form Validation Pattern" at bounding box center [611, 126] width 478 height 32
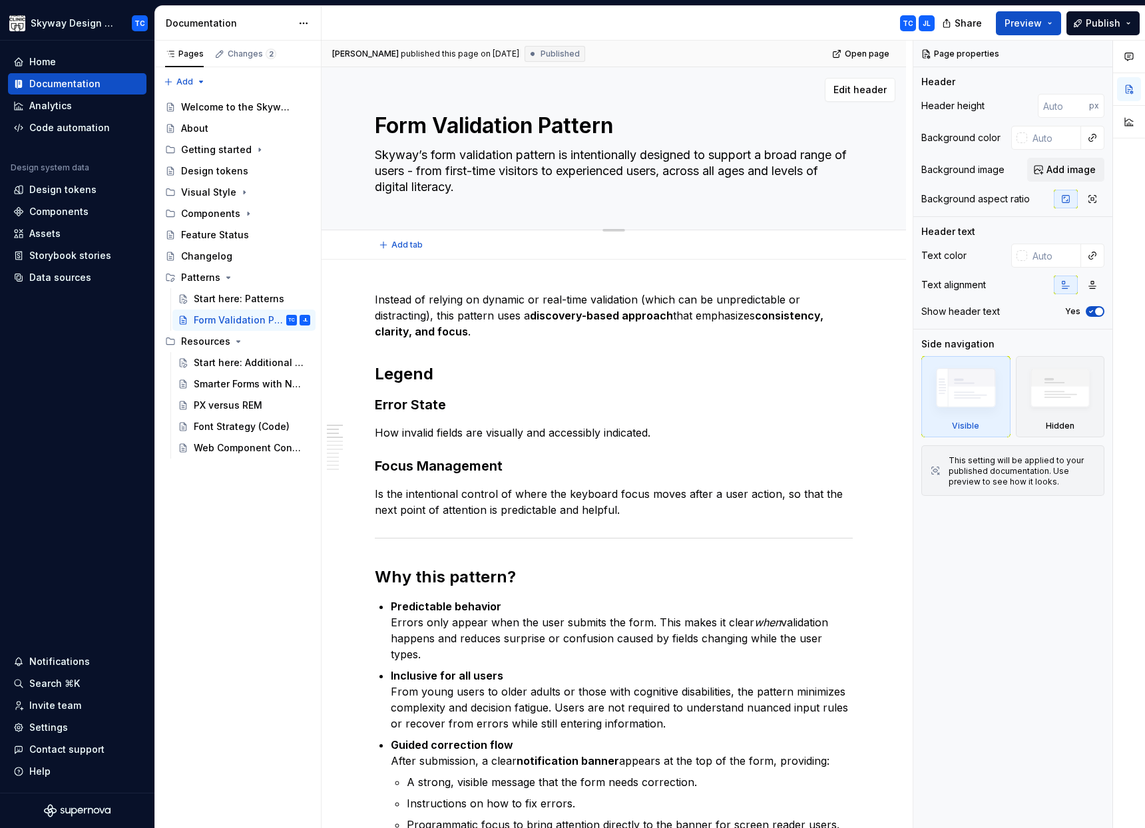
click at [457, 120] on textarea "Form Validation Pattern" at bounding box center [611, 126] width 478 height 32
click at [229, 297] on div "Start here: Patterns" at bounding box center [232, 298] width 77 height 13
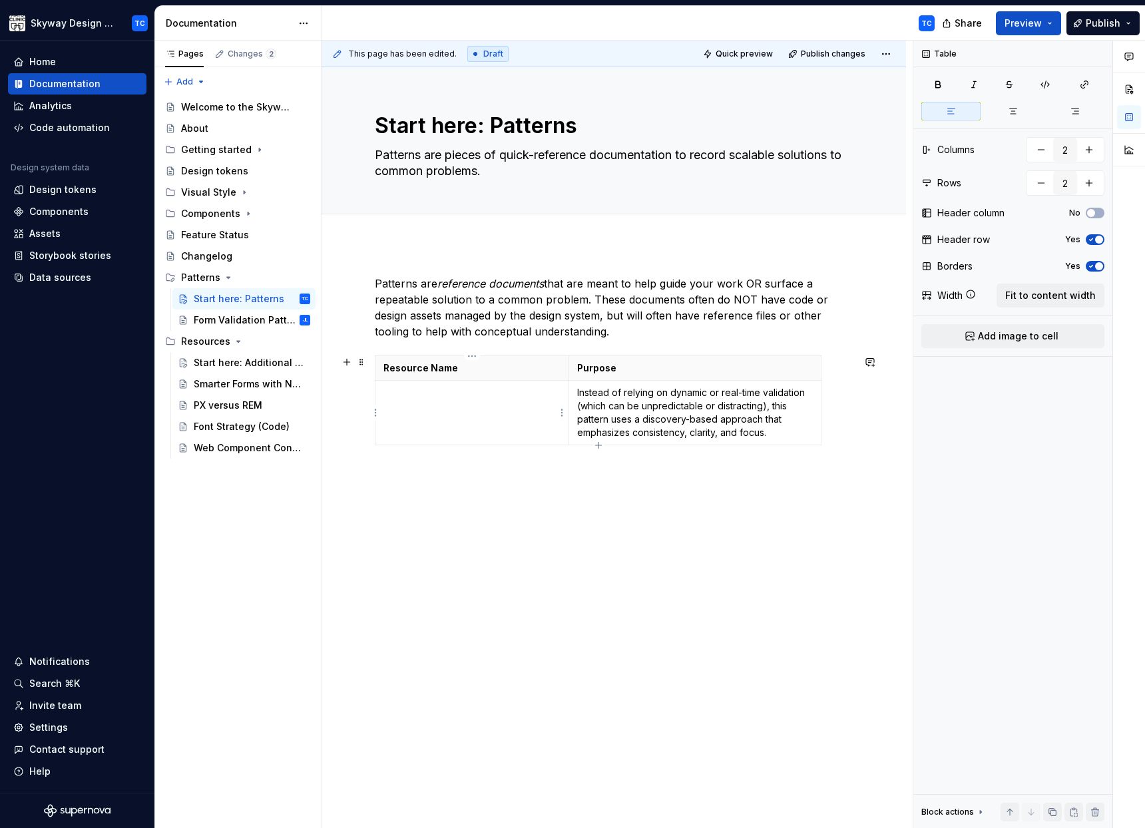
click at [415, 391] on p at bounding box center [471, 392] width 177 height 13
drag, startPoint x: 484, startPoint y: 394, endPoint x: 384, endPoint y: 393, distance: 100.5
click at [384, 393] on p "Form Validation Pattern" at bounding box center [471, 392] width 177 height 13
click at [484, 391] on p "Form Validation Pattern" at bounding box center [471, 392] width 177 height 13
click at [500, 498] on div "This page has been edited. Draft Quick preview Publish changes Start here: Patt…" at bounding box center [616, 435] width 591 height 788
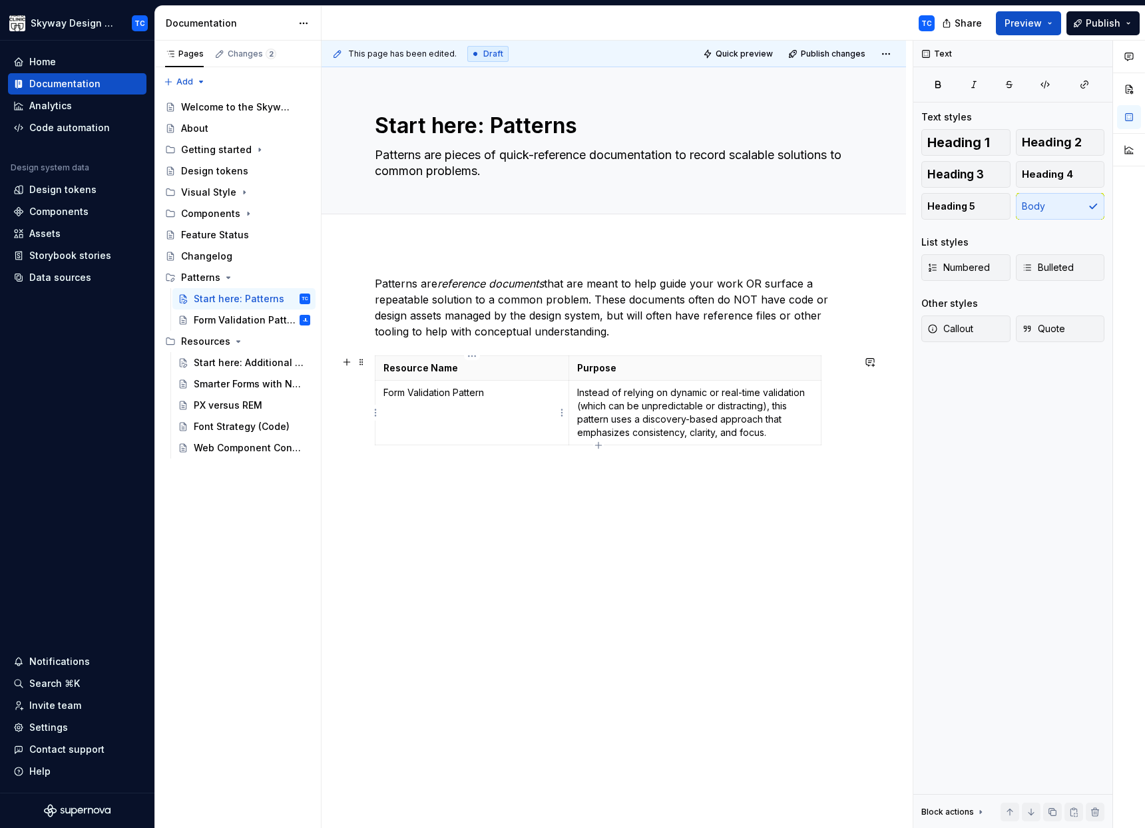
click at [473, 390] on p "Form Validation Pattern" at bounding box center [471, 392] width 177 height 13
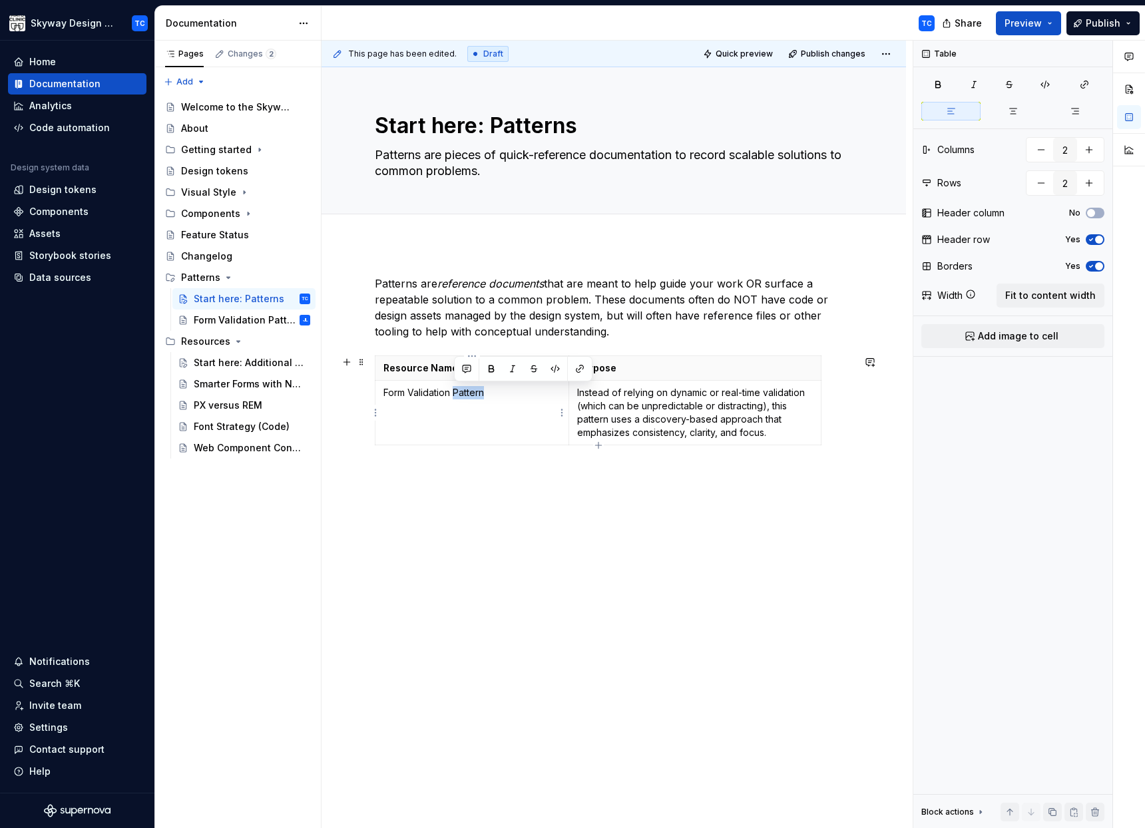
click at [473, 390] on p "Form Validation Pattern" at bounding box center [471, 392] width 177 height 13
drag, startPoint x: 471, startPoint y: 391, endPoint x: 479, endPoint y: 393, distance: 8.9
click at [471, 391] on p "Form Validation Pattern" at bounding box center [471, 392] width 177 height 13
drag, startPoint x: 484, startPoint y: 393, endPoint x: 384, endPoint y: 393, distance: 99.8
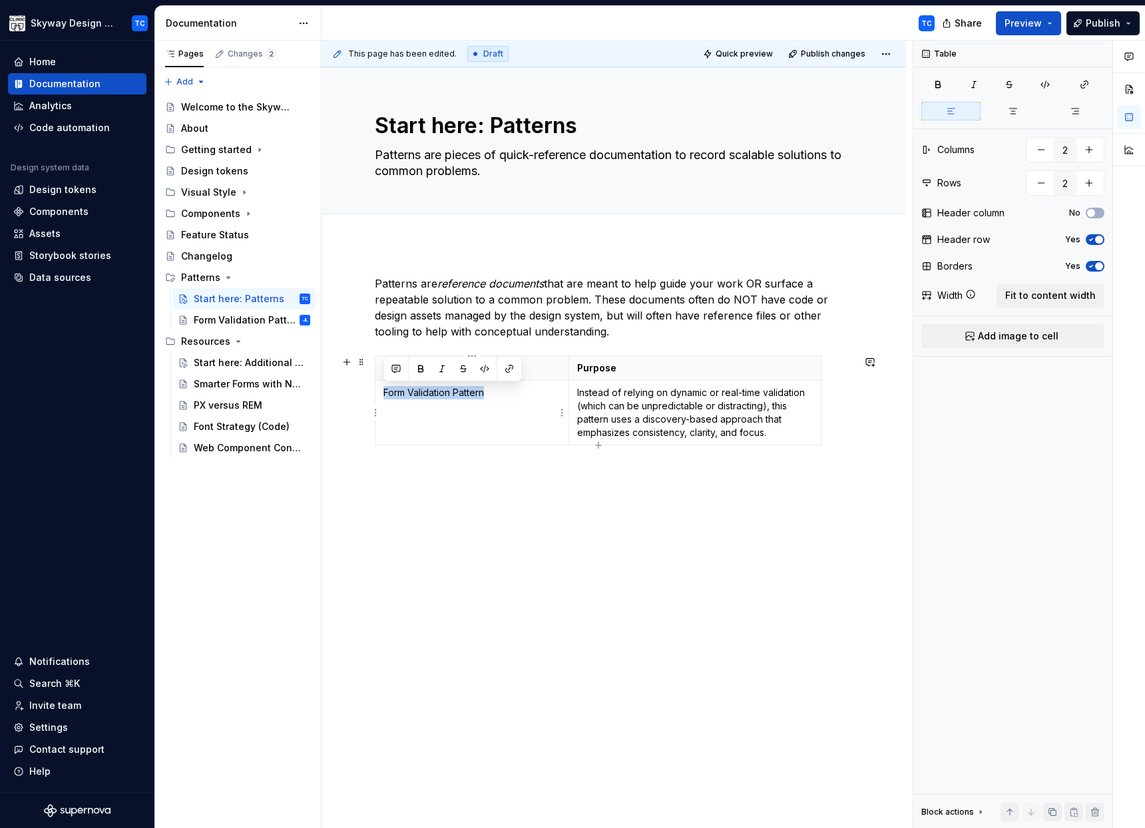
click at [384, 393] on p "Form Validation Pattern" at bounding box center [471, 392] width 177 height 13
click at [507, 370] on button "button" at bounding box center [509, 368] width 19 height 19
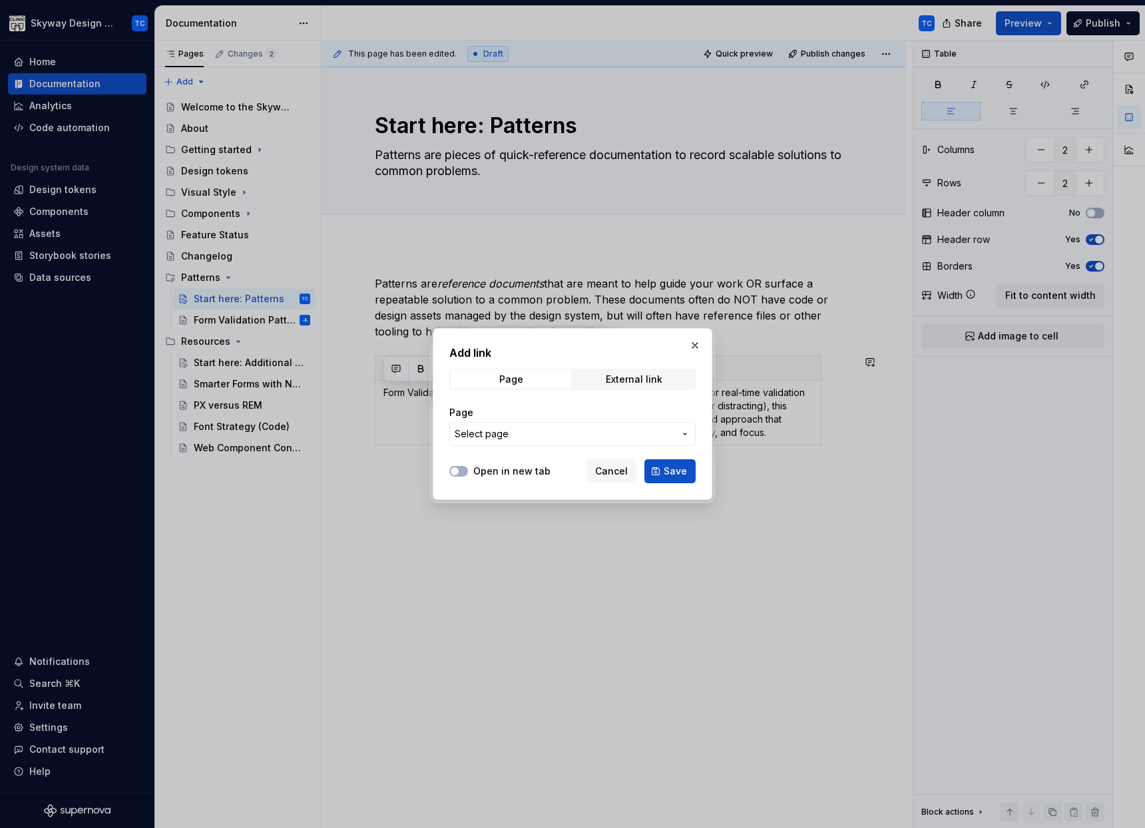
click at [506, 471] on label "Open in new tab" at bounding box center [511, 471] width 77 height 13
click at [468, 471] on button "Open in new tab" at bounding box center [458, 471] width 19 height 11
click at [551, 428] on span "Select page" at bounding box center [565, 433] width 220 height 13
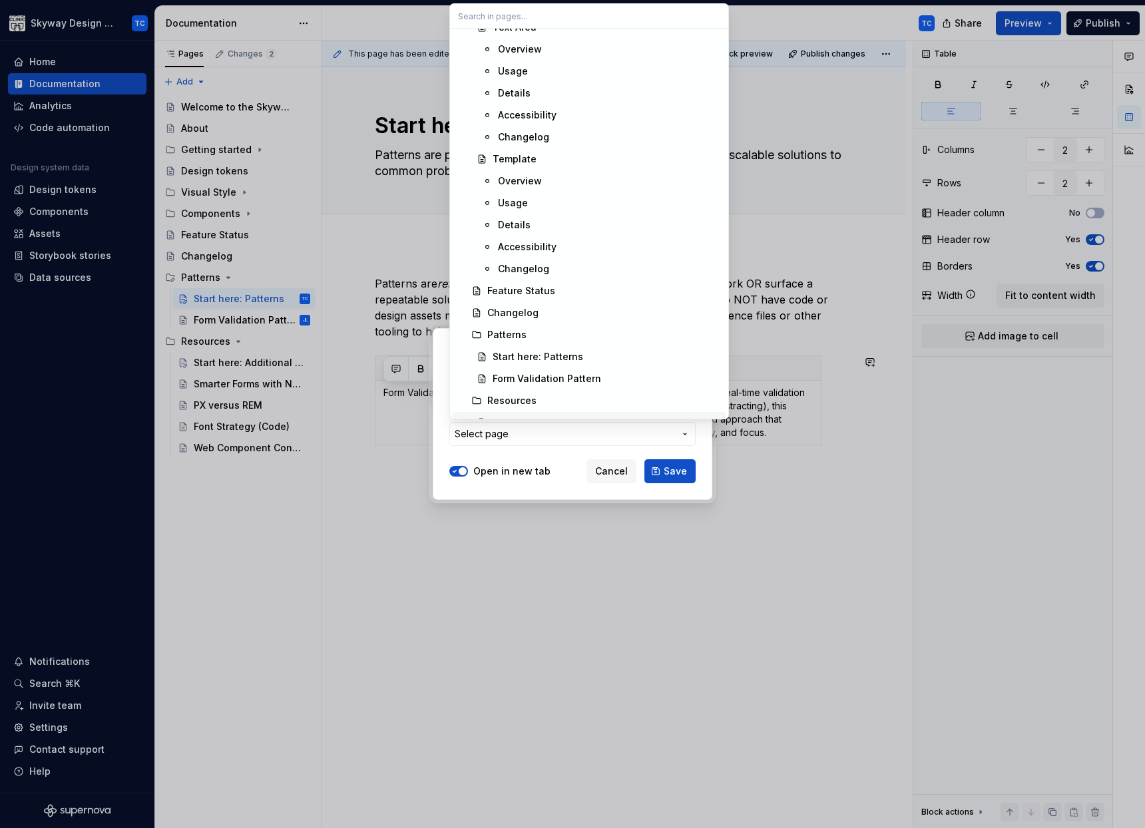
scroll to position [1943, 0]
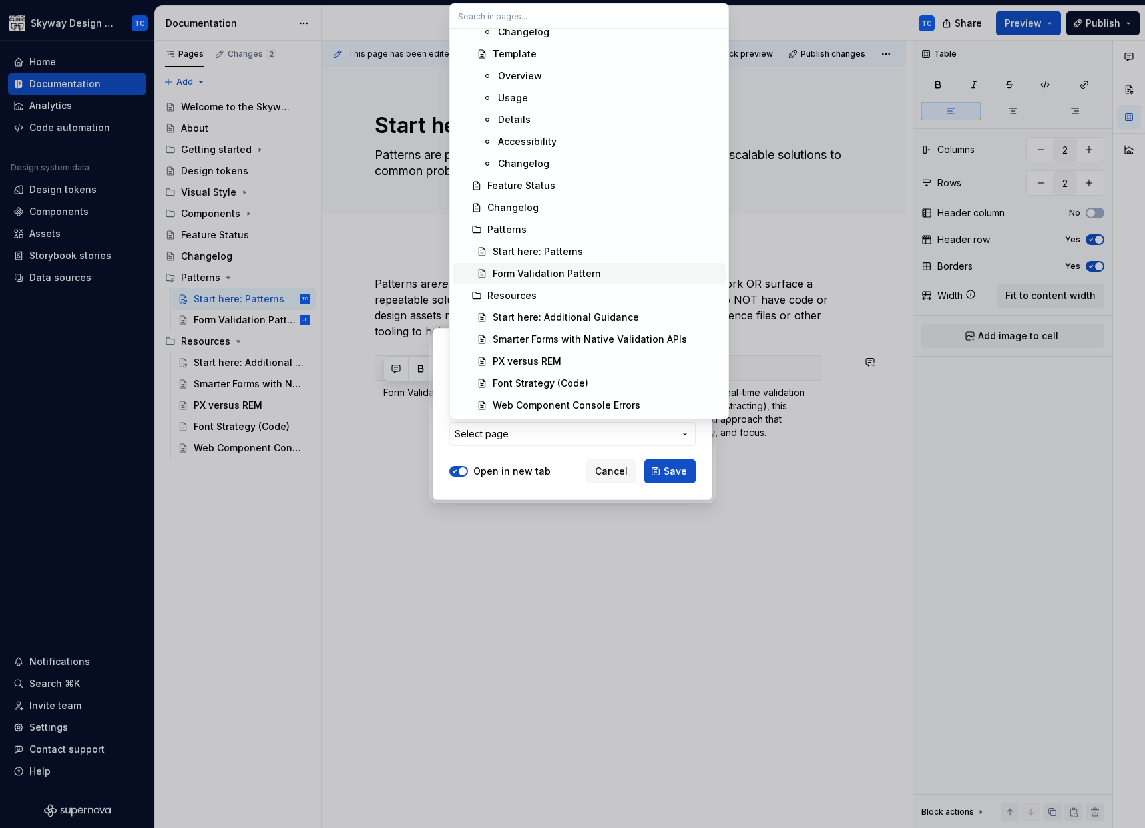
click at [586, 276] on div "Form Validation Pattern" at bounding box center [546, 273] width 108 height 13
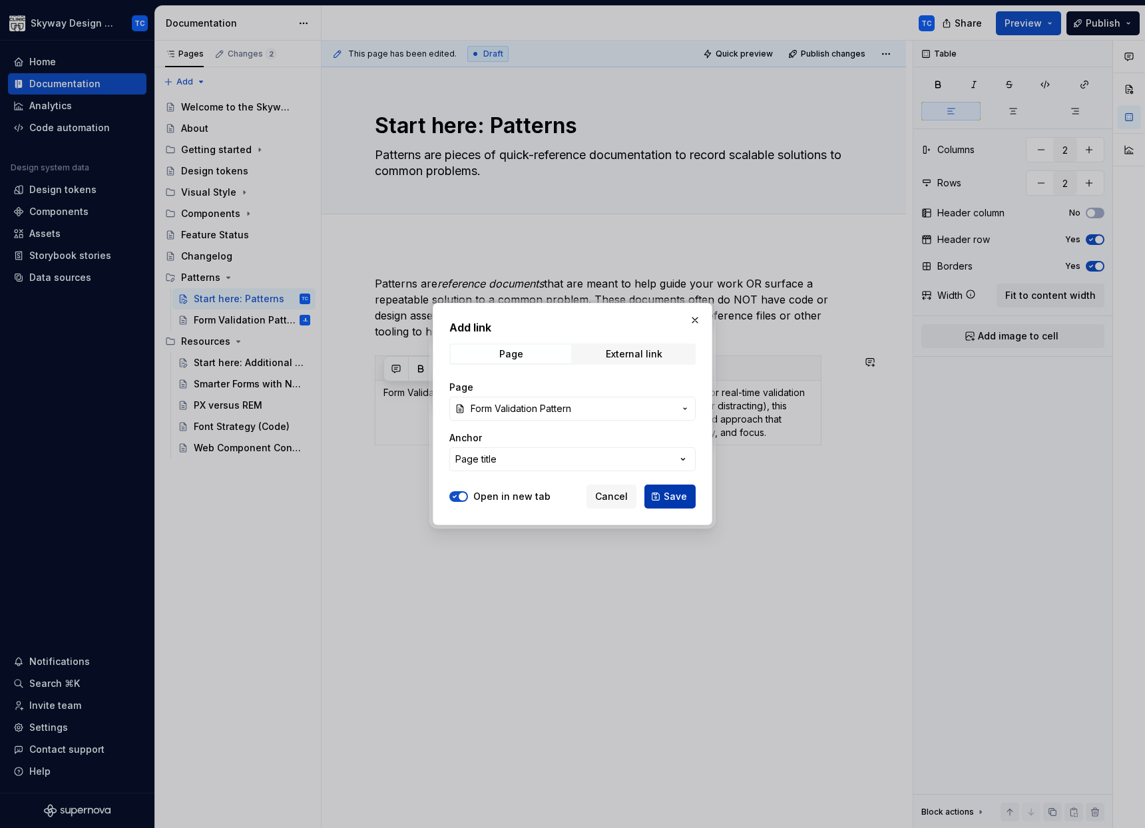
click at [664, 492] on span "Save" at bounding box center [675, 496] width 23 height 13
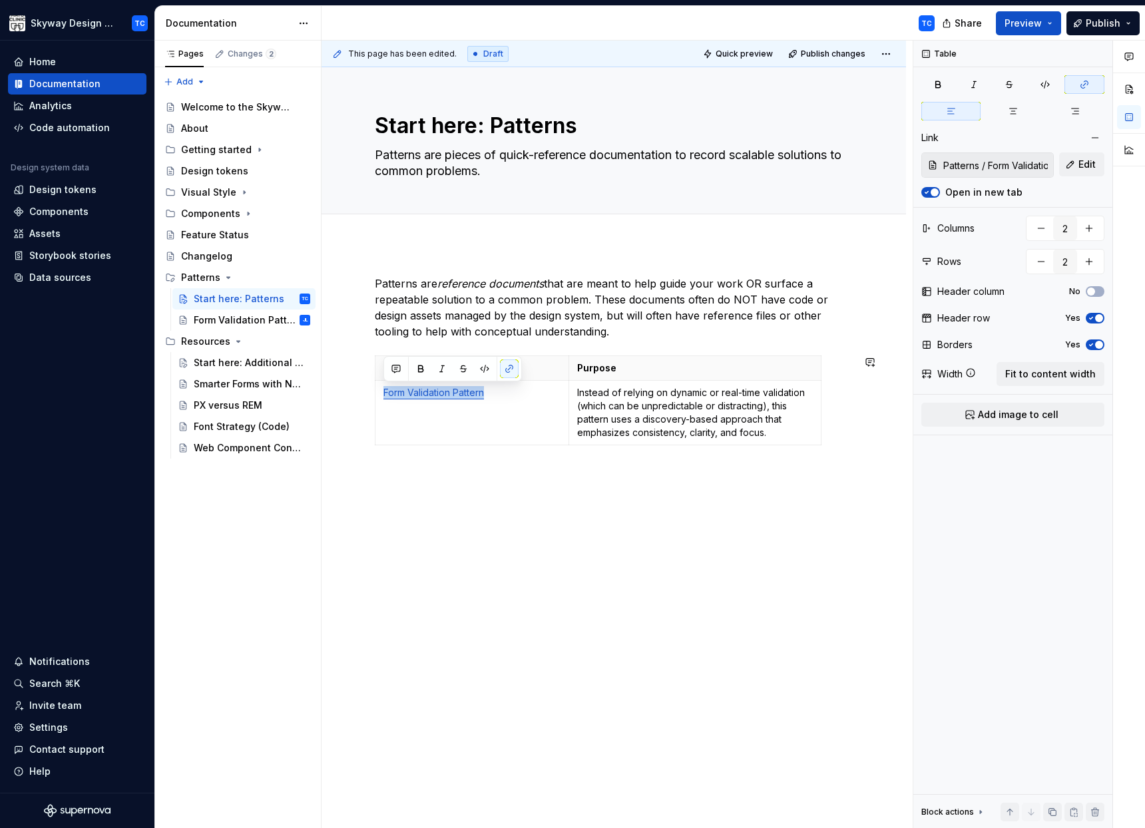
click at [471, 498] on div "This page has been edited. Draft Quick preview Publish changes Start here: Patt…" at bounding box center [616, 435] width 591 height 788
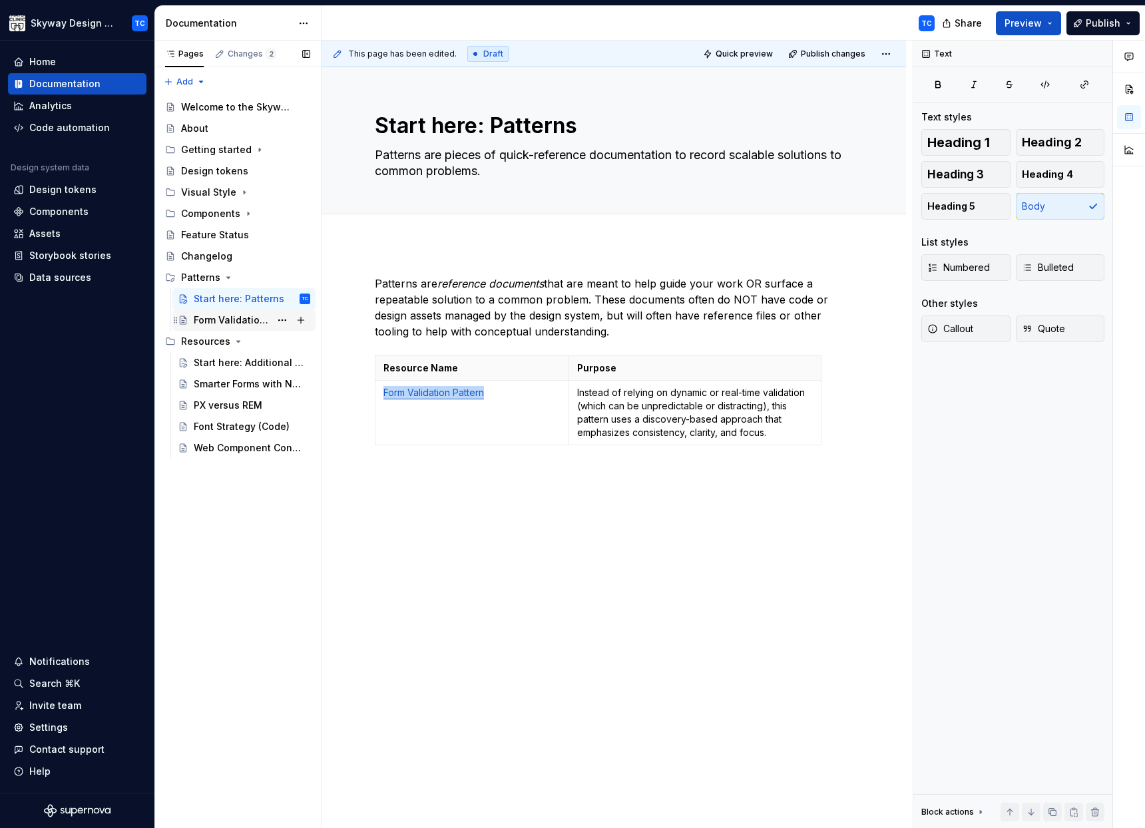
click at [254, 320] on div "Form Validation Pattern" at bounding box center [232, 319] width 77 height 13
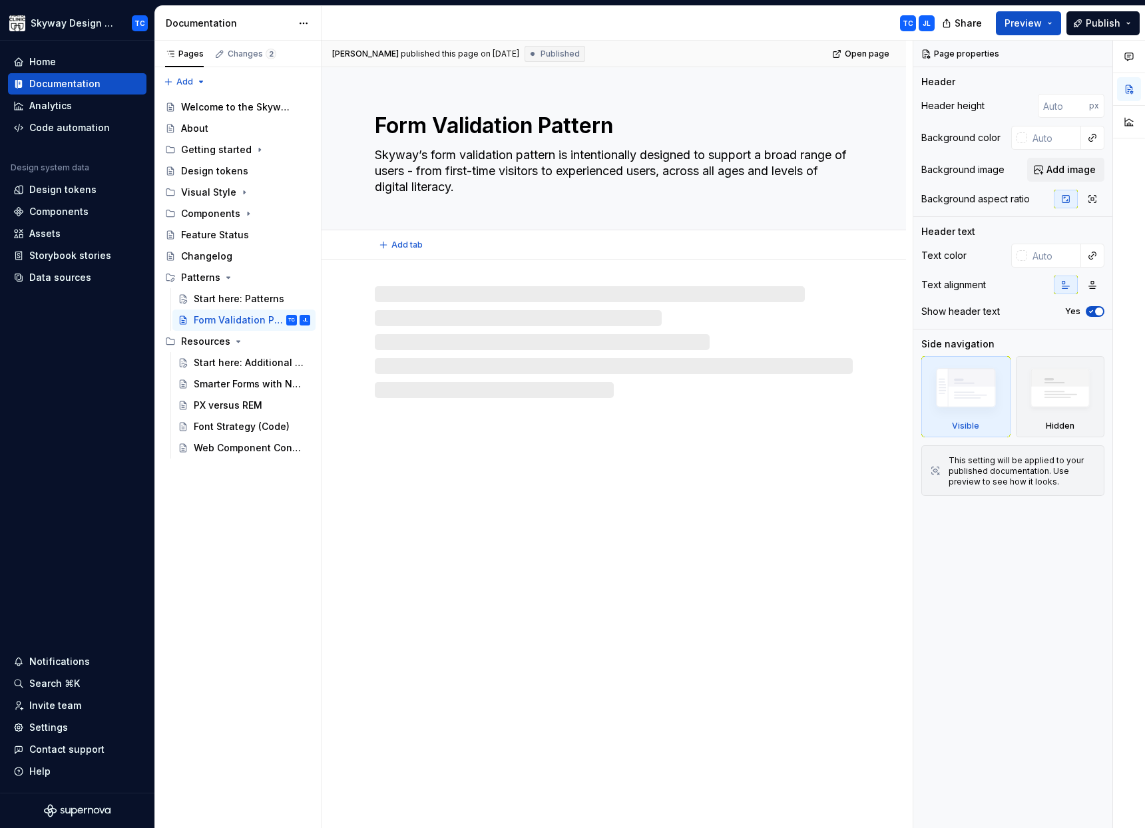
click at [542, 126] on textarea "Form Validation Pattern" at bounding box center [611, 126] width 478 height 32
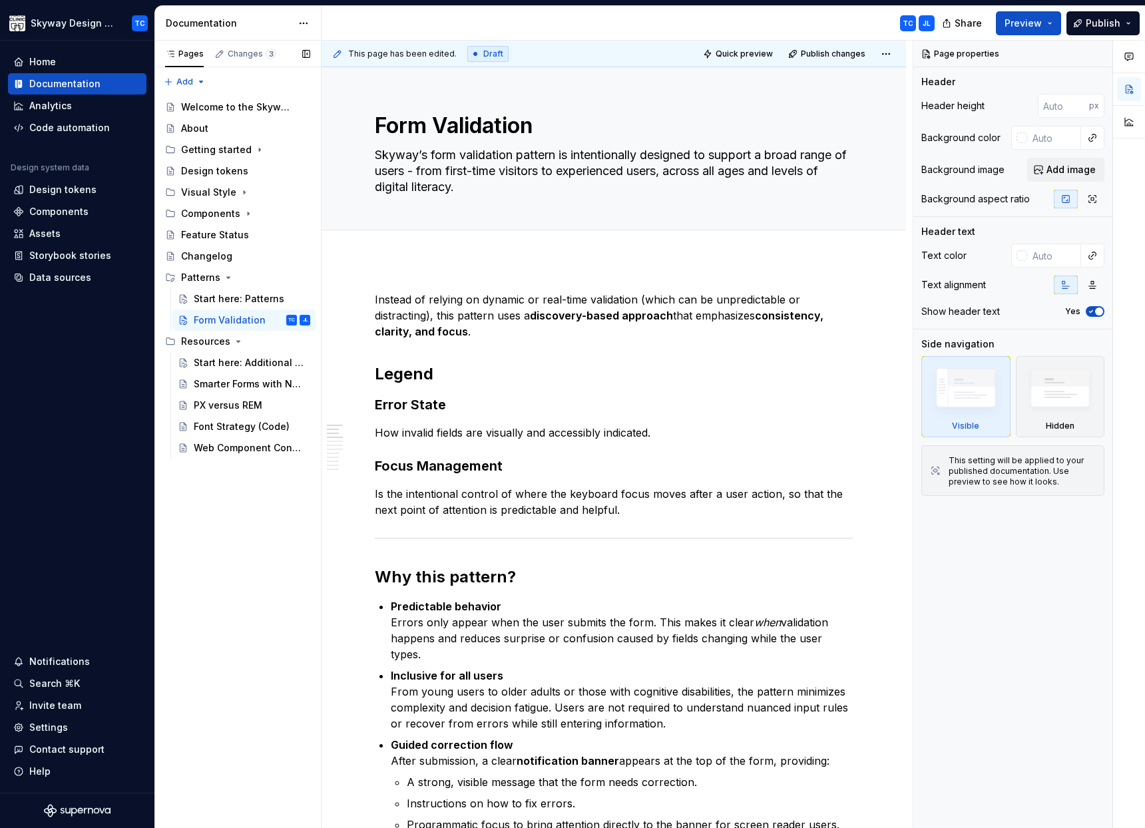
click at [278, 575] on div "Pages Changes 3 Add Accessibility guide for tree Page tree. Navigate the tree w…" at bounding box center [237, 435] width 166 height 788
click at [235, 300] on div "Start here: Patterns" at bounding box center [232, 298] width 77 height 13
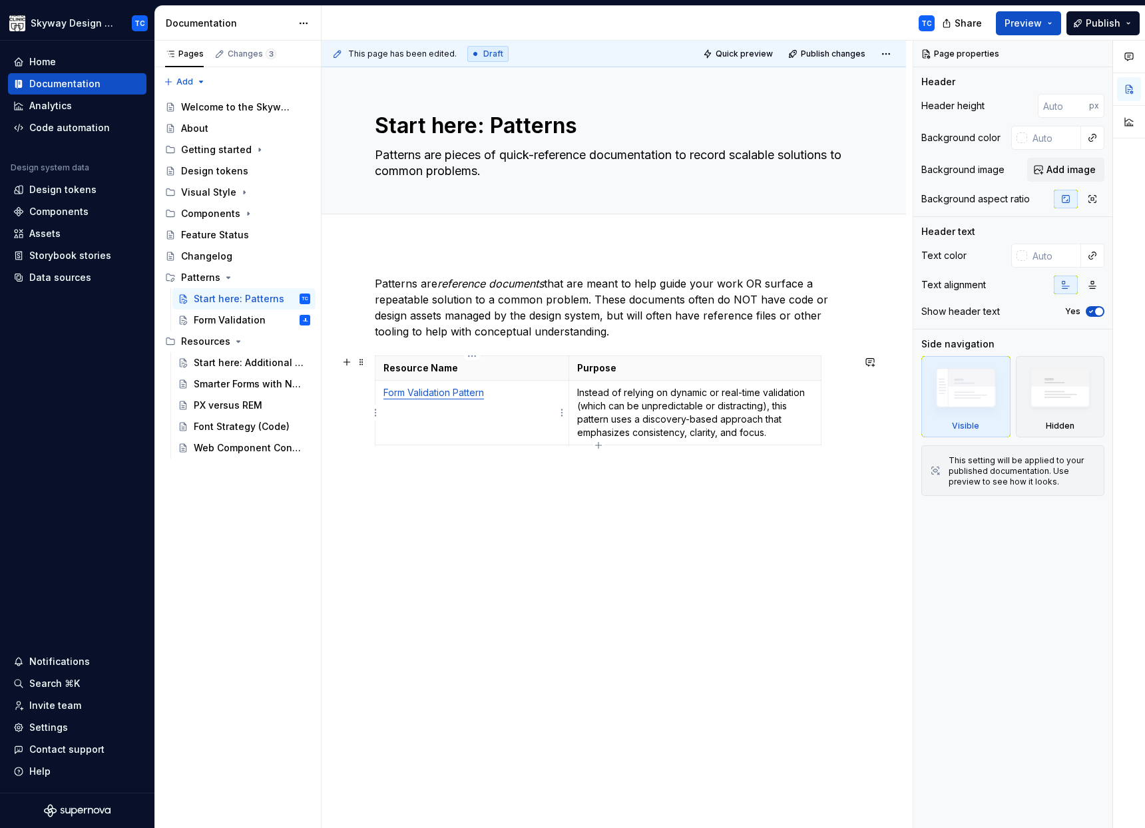
click at [505, 403] on td "Form Validation Pattern" at bounding box center [472, 413] width 194 height 65
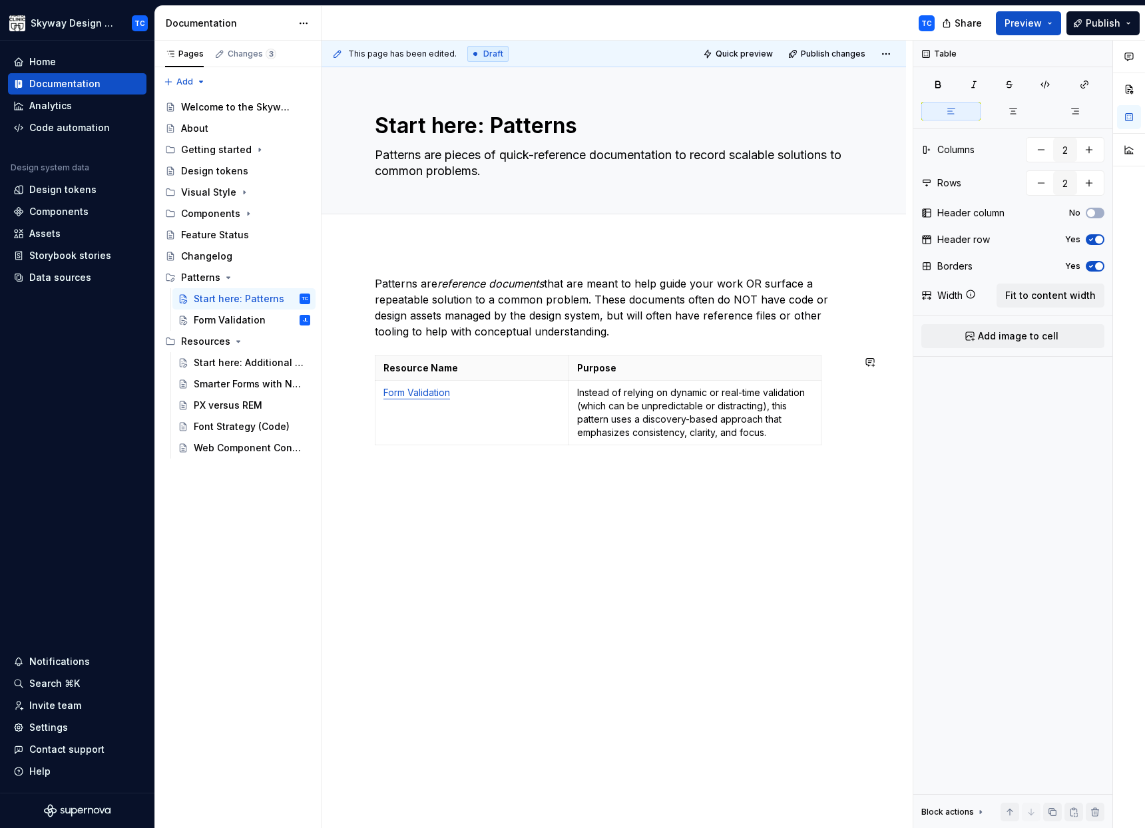
click at [556, 632] on div "Patterns are reference documents that are meant to help guide your work OR surf…" at bounding box center [613, 479] width 584 height 471
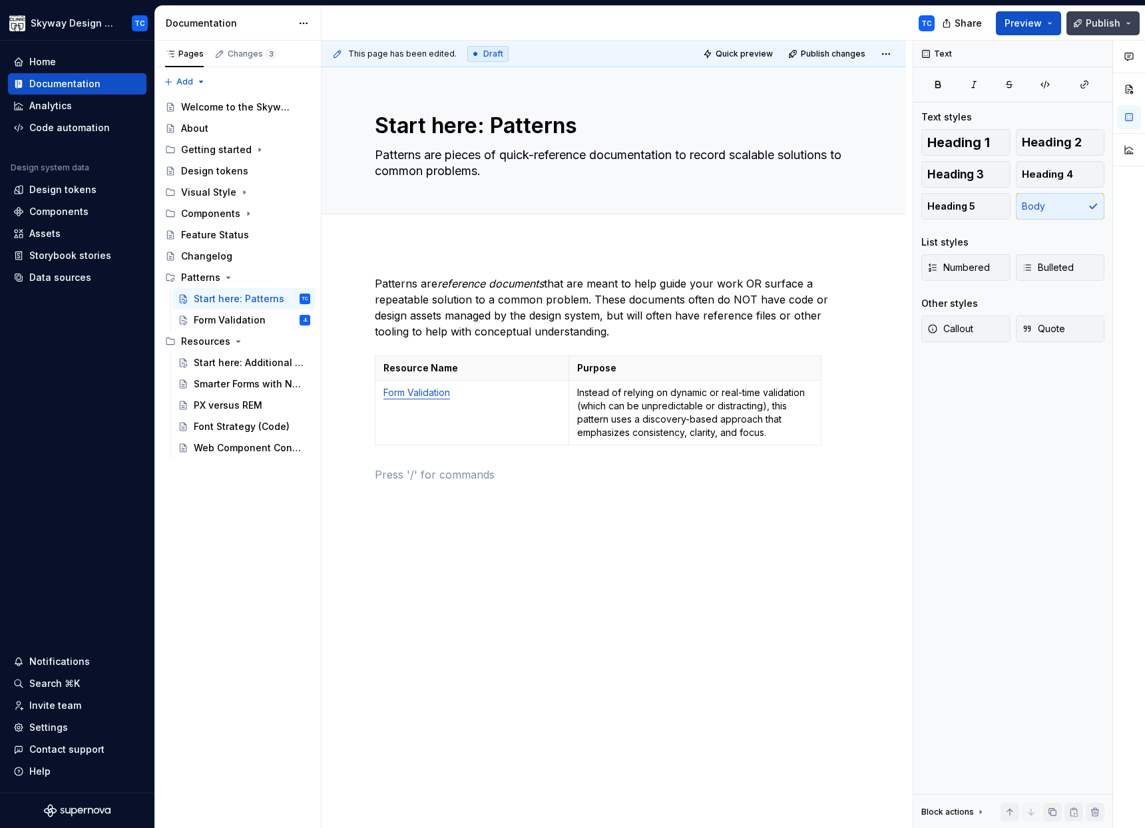
click at [1118, 23] on span "Publish" at bounding box center [1102, 23] width 35 height 13
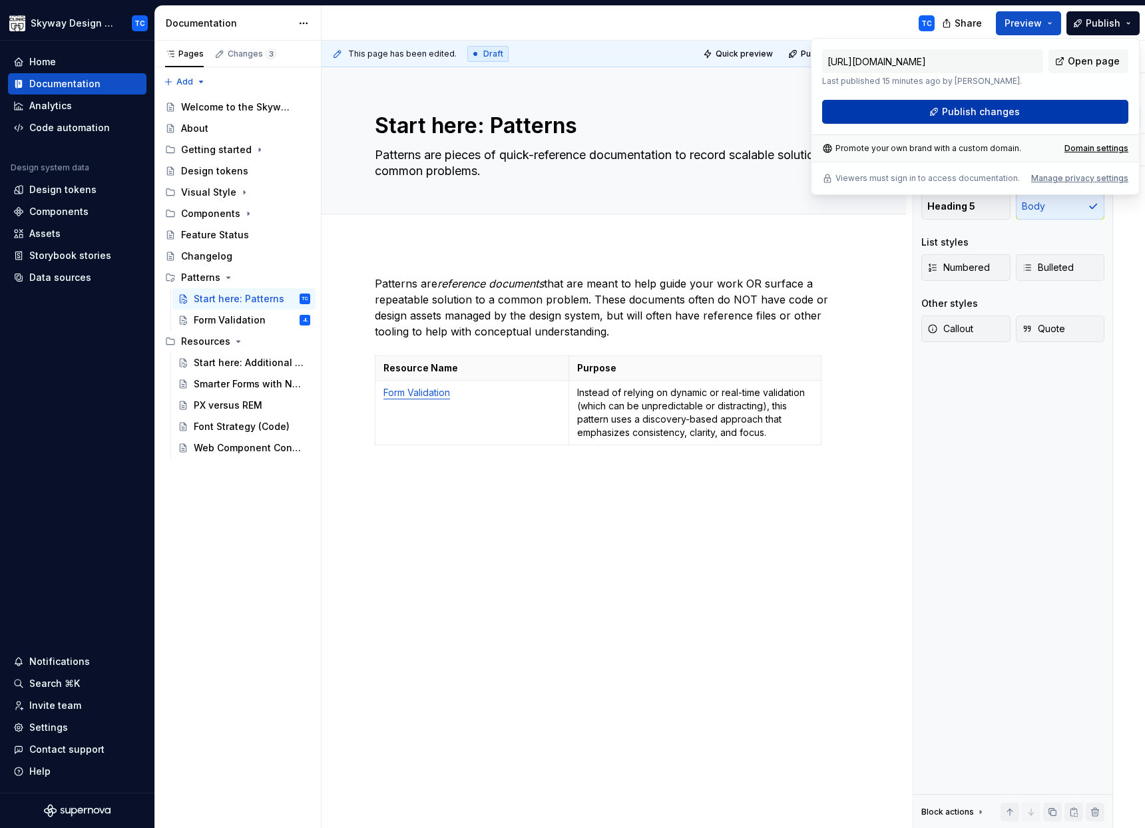
click at [969, 112] on span "Publish changes" at bounding box center [981, 111] width 78 height 13
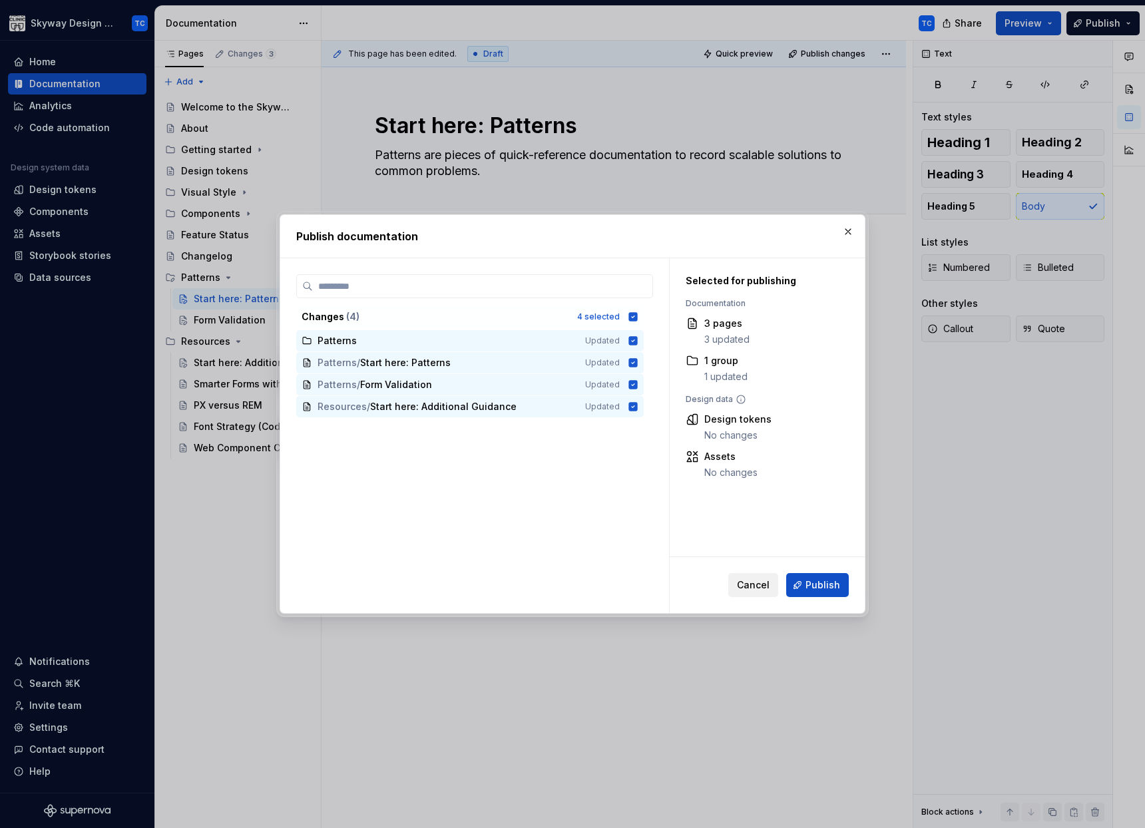
click at [755, 586] on span "Cancel" at bounding box center [753, 584] width 33 height 13
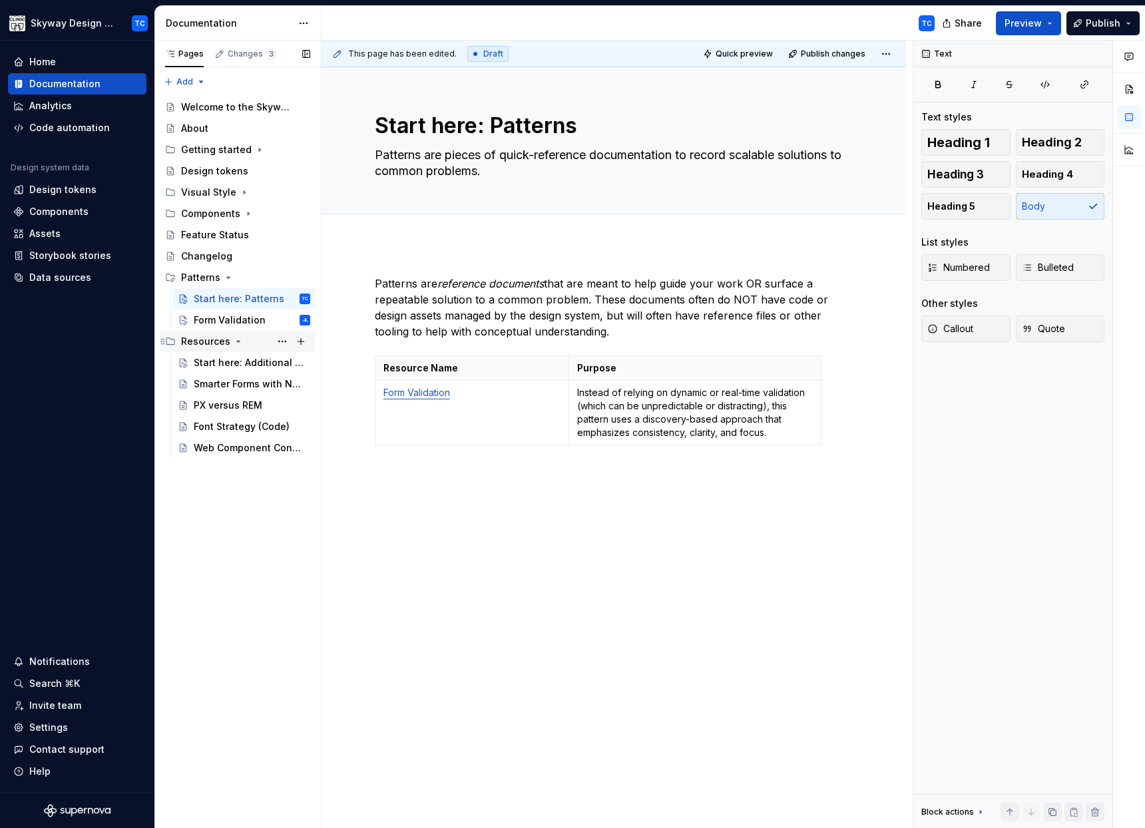
click at [236, 339] on icon "Page tree" at bounding box center [238, 341] width 11 height 11
click at [225, 278] on icon "Page tree" at bounding box center [228, 277] width 11 height 11
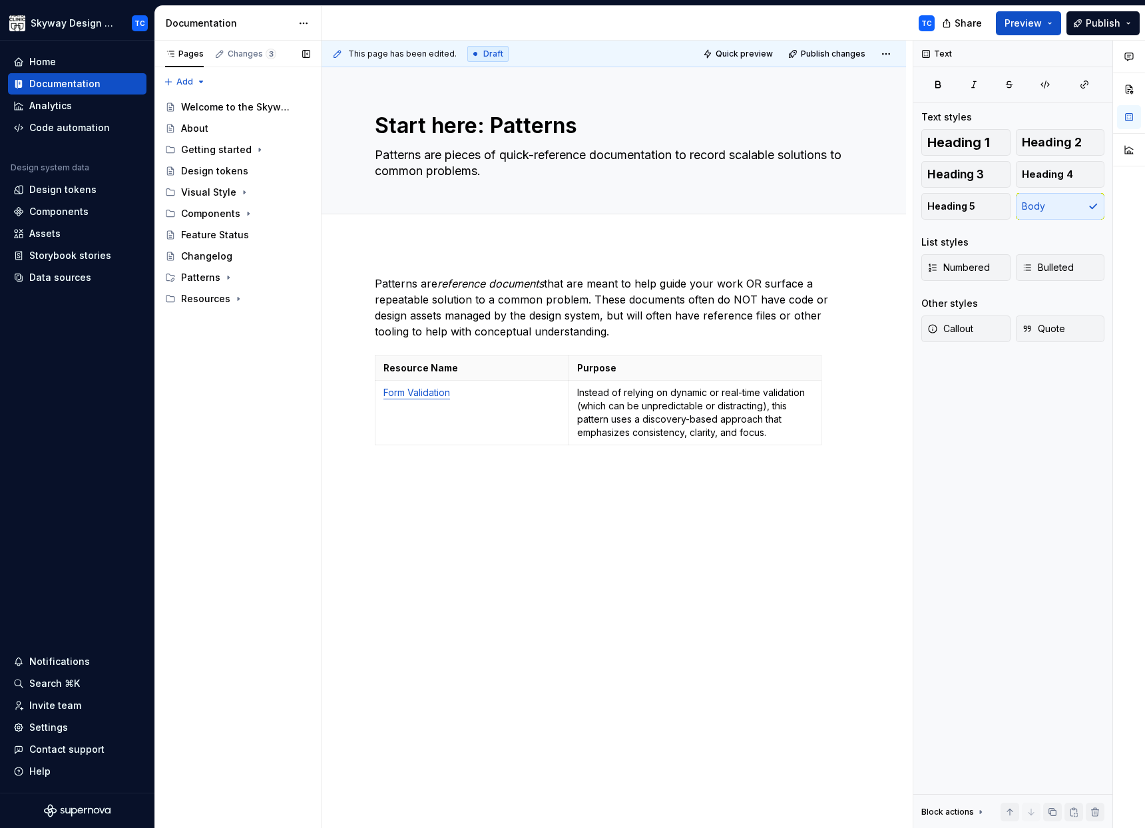
click at [250, 403] on div "Pages Changes 3 Add Accessibility guide for tree Page tree. Navigate the tree w…" at bounding box center [237, 435] width 166 height 788
click at [280, 299] on button "Page tree" at bounding box center [282, 298] width 19 height 19
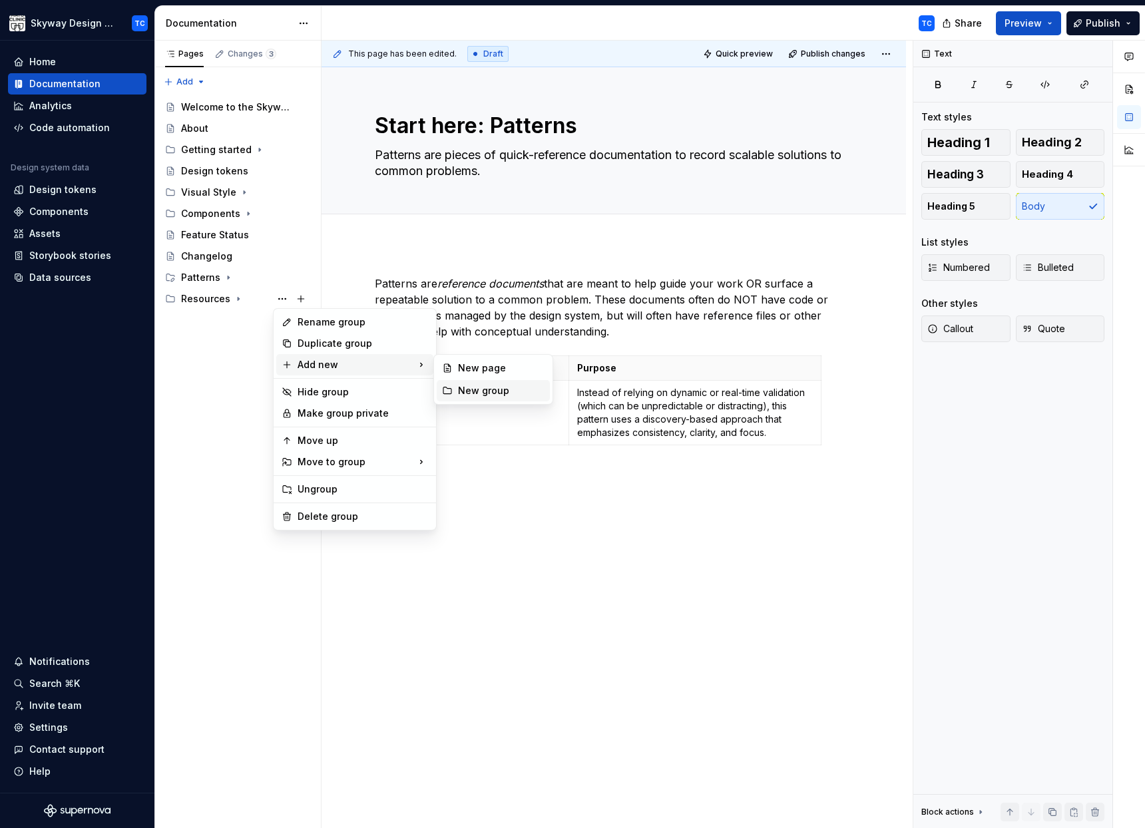
click at [470, 389] on div "New group" at bounding box center [501, 390] width 87 height 13
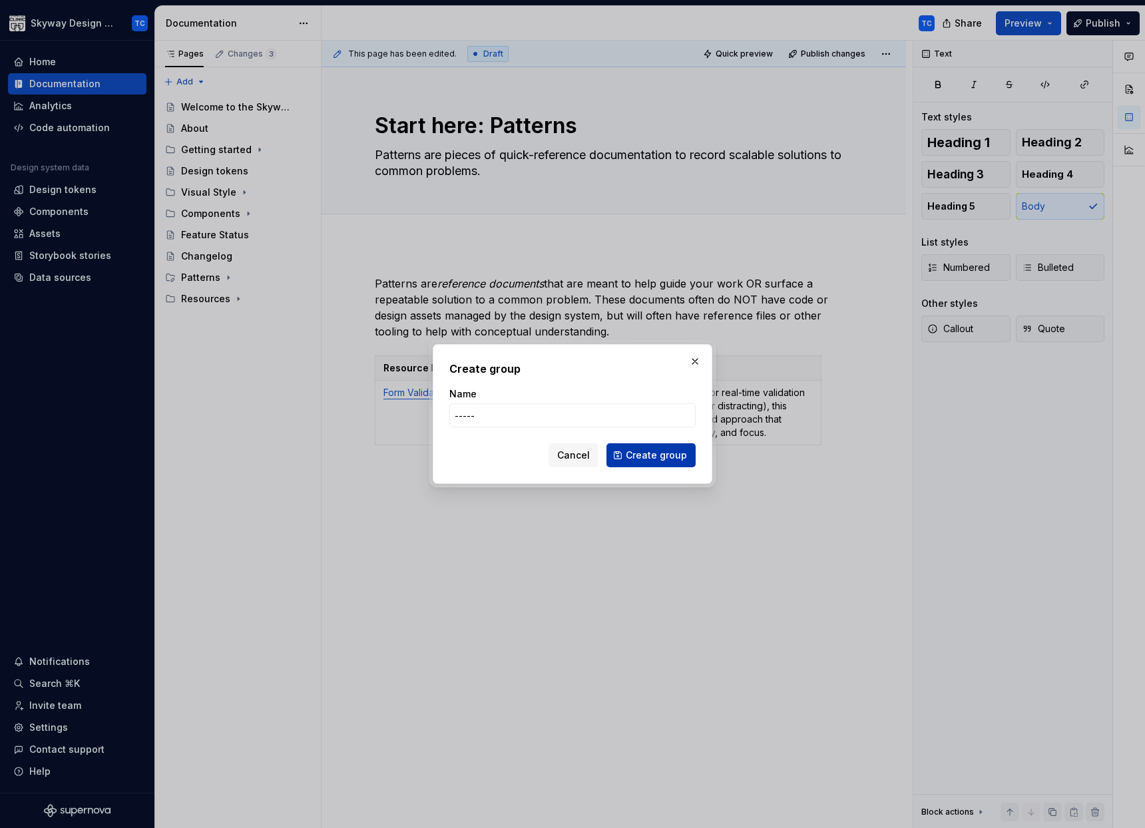
click at [666, 453] on span "Create group" at bounding box center [656, 455] width 61 height 13
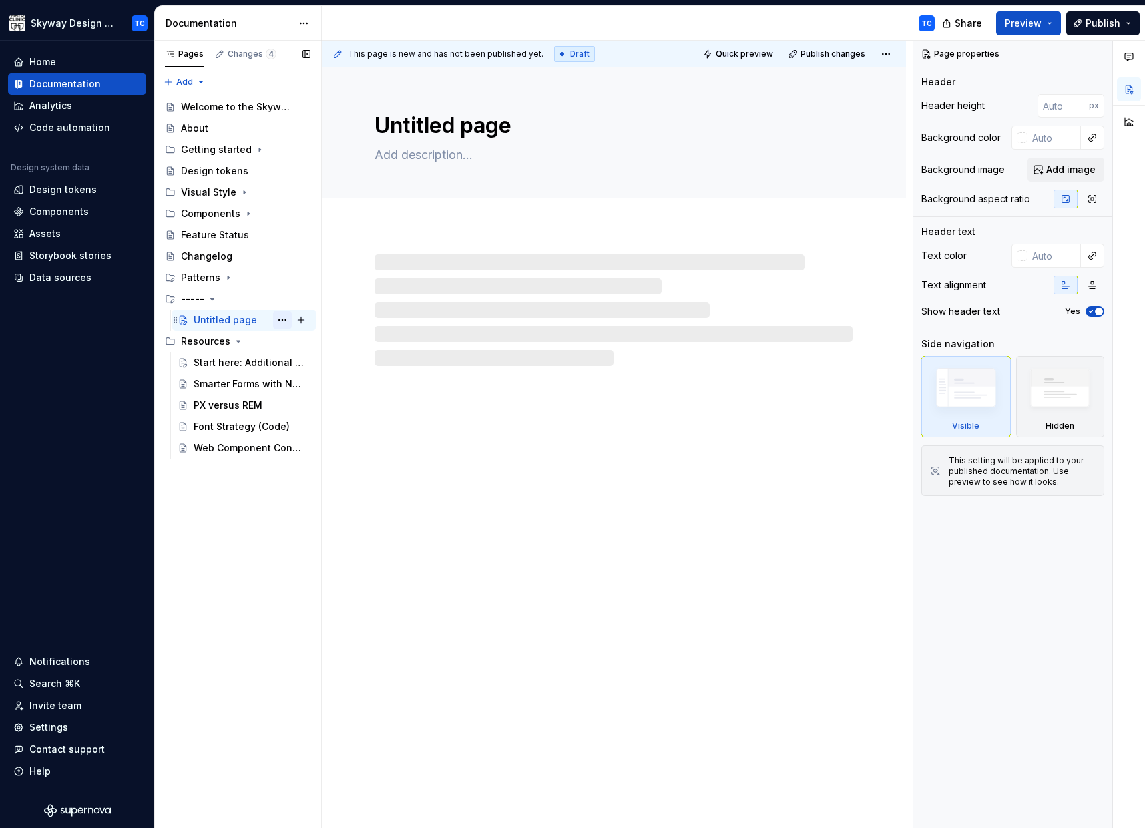
click at [280, 317] on button "Page tree" at bounding box center [282, 320] width 19 height 19
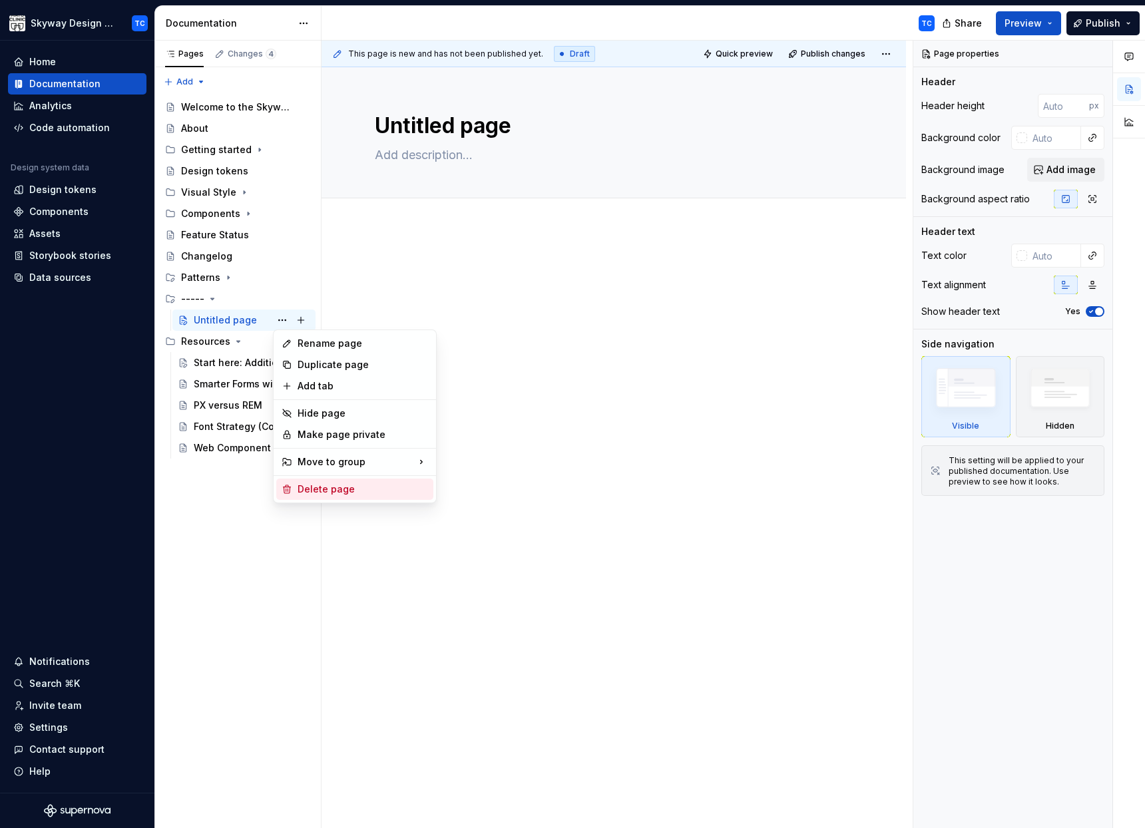
click at [331, 487] on div "Delete page" at bounding box center [362, 488] width 130 height 13
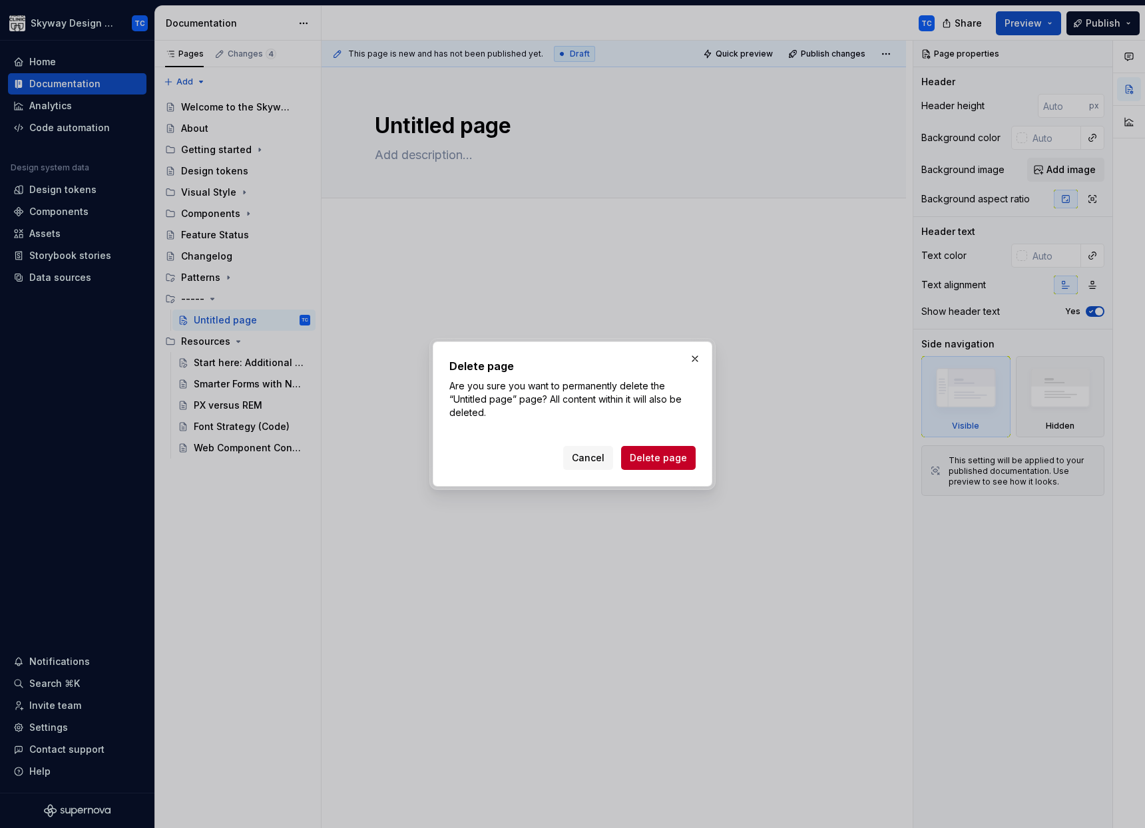
drag, startPoint x: 668, startPoint y: 459, endPoint x: 521, endPoint y: 406, distance: 156.2
click at [668, 459] on span "Delete page" at bounding box center [658, 457] width 57 height 13
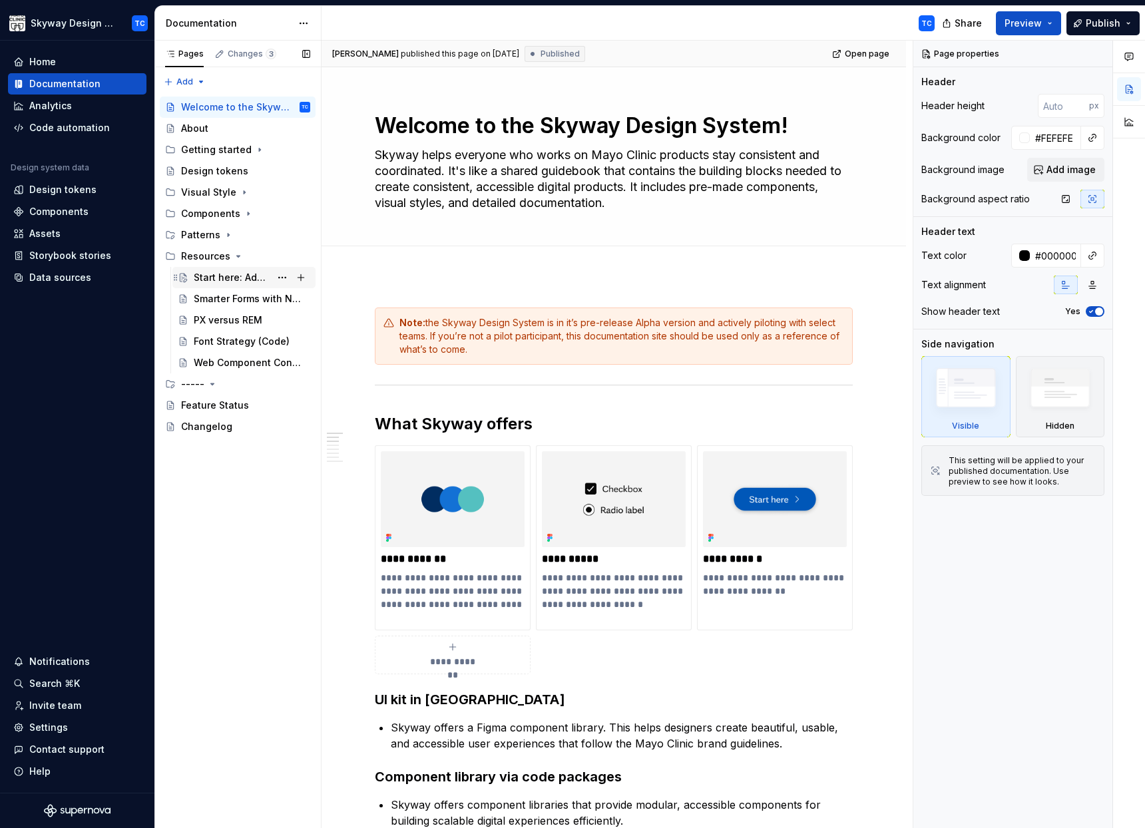
click at [223, 282] on div "Start here: Additional Guidance" at bounding box center [232, 277] width 77 height 13
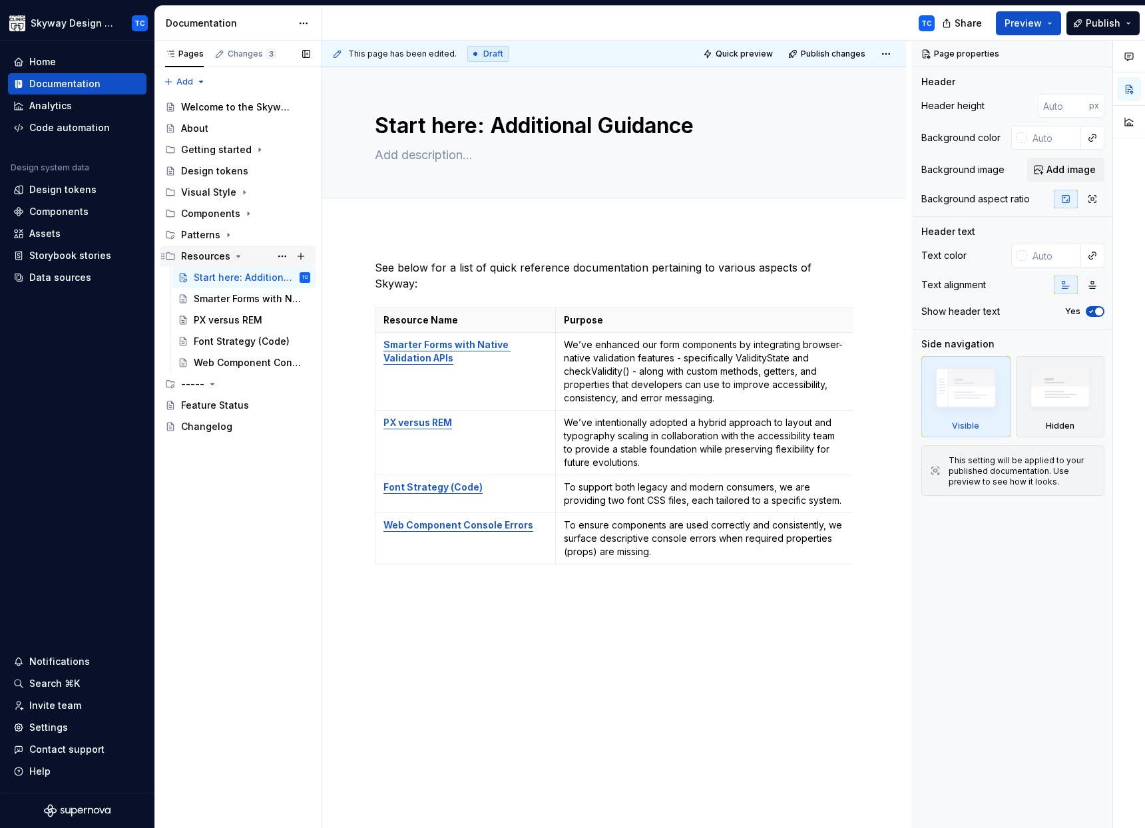
click at [214, 260] on div "Resources" at bounding box center [205, 256] width 49 height 13
click at [192, 254] on div "Resources" at bounding box center [205, 256] width 49 height 13
click at [282, 254] on button "Page tree" at bounding box center [282, 256] width 19 height 19
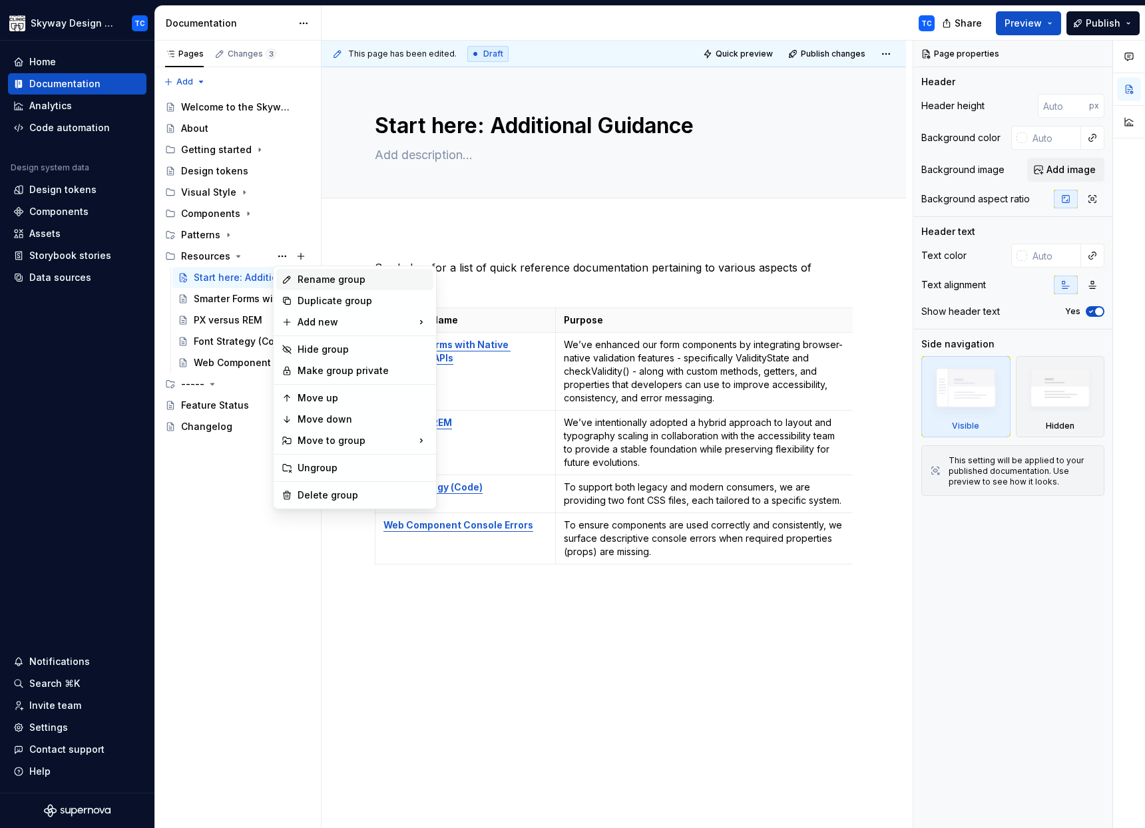
click at [351, 280] on div "Rename group" at bounding box center [362, 279] width 130 height 13
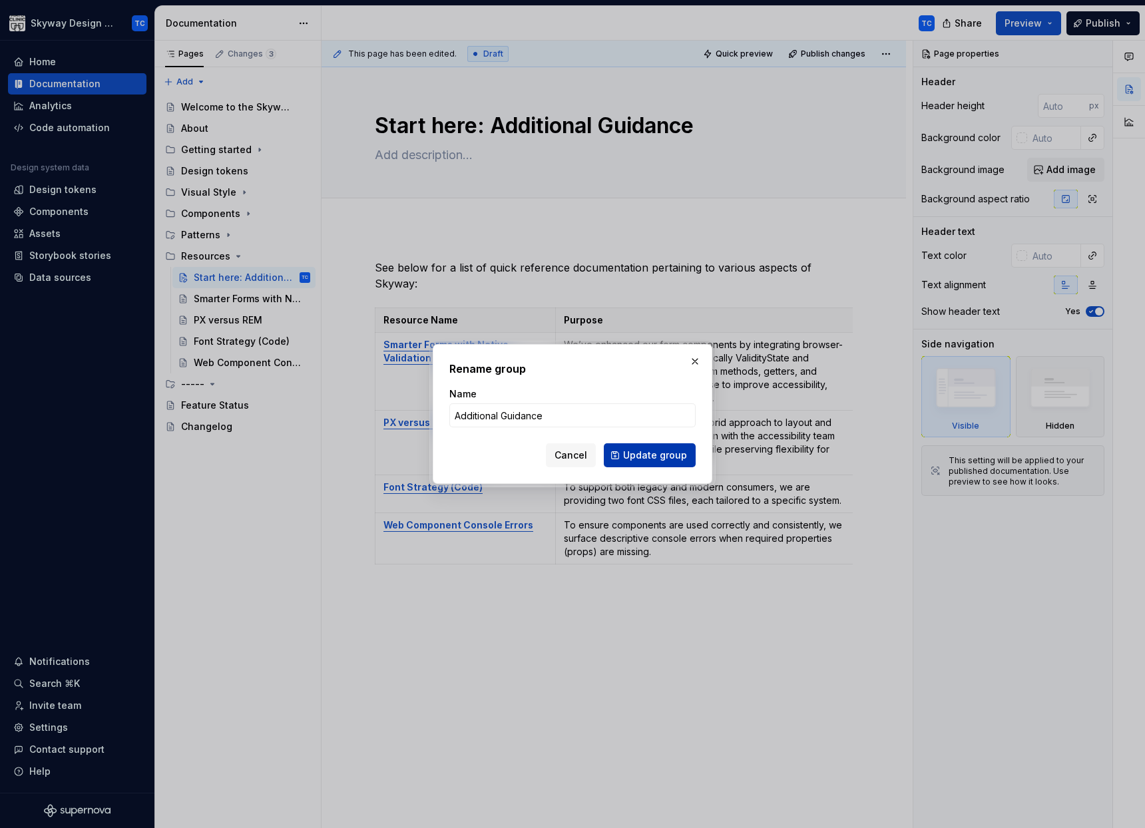
click at [648, 457] on span "Update group" at bounding box center [655, 455] width 64 height 13
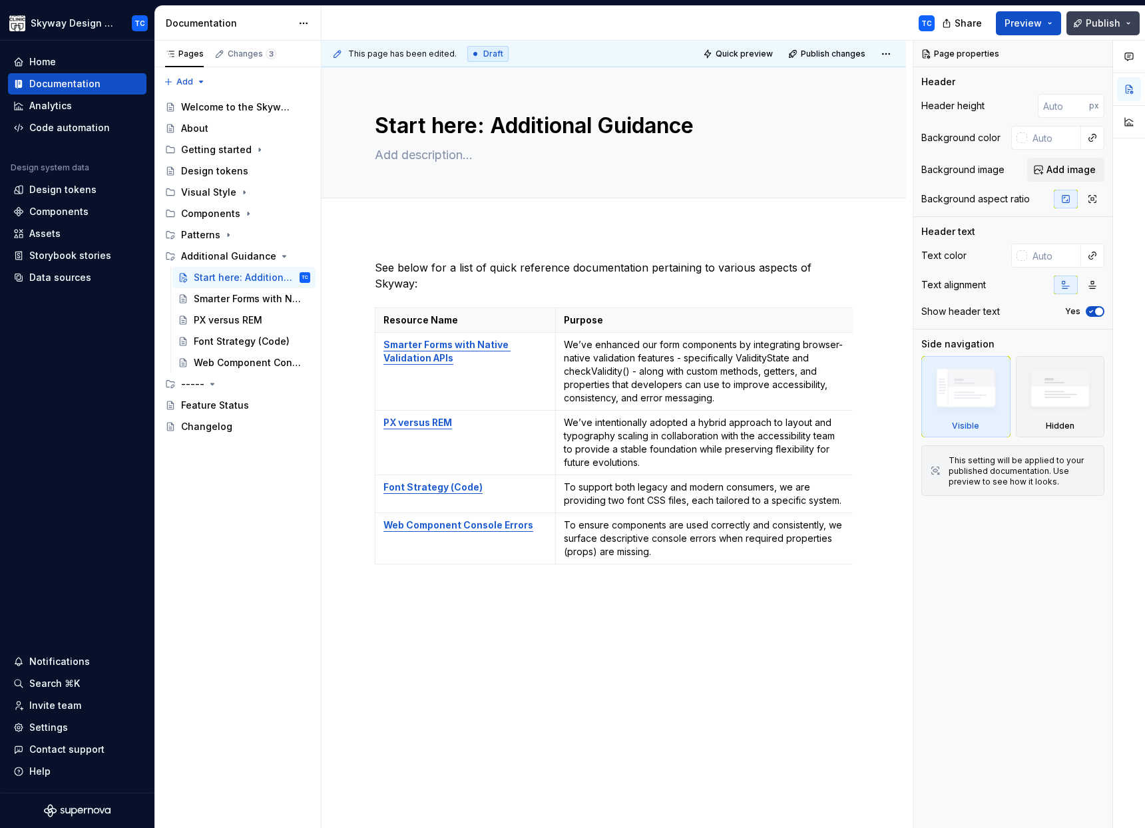
click at [1115, 19] on span "Publish" at bounding box center [1102, 23] width 35 height 13
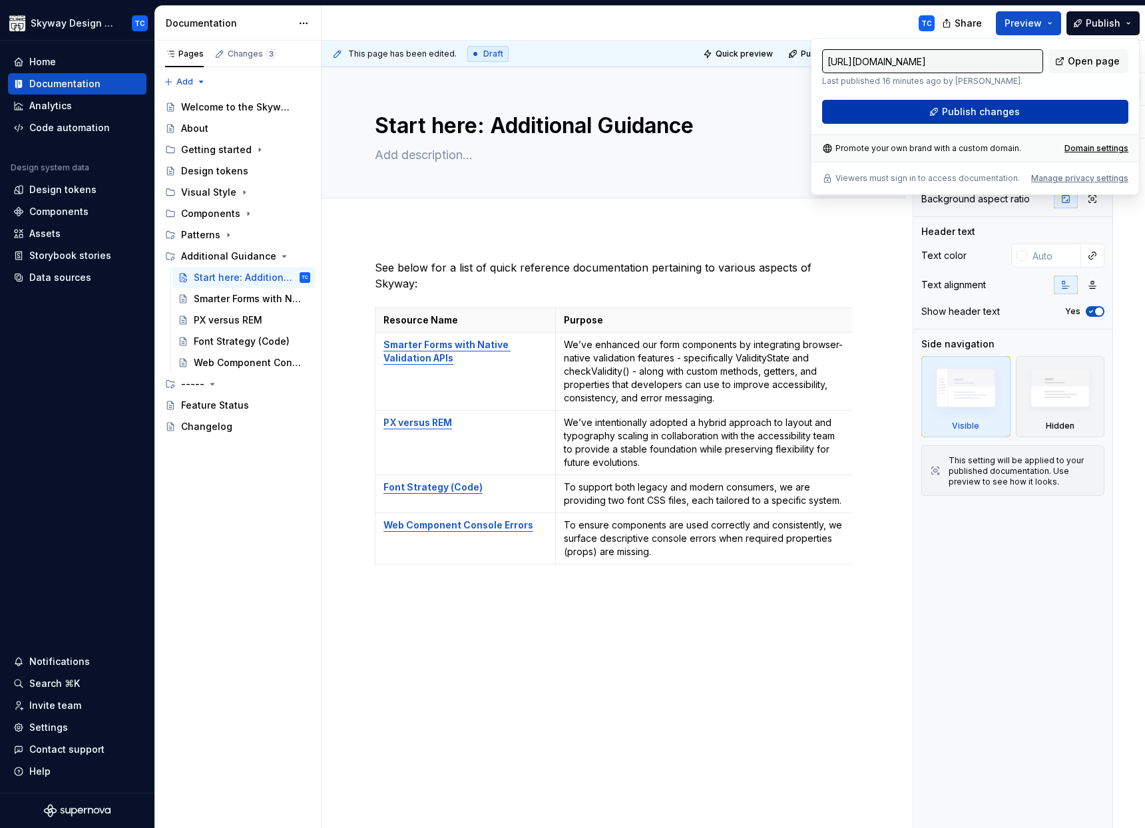
click at [1001, 114] on span "Publish changes" at bounding box center [981, 111] width 78 height 13
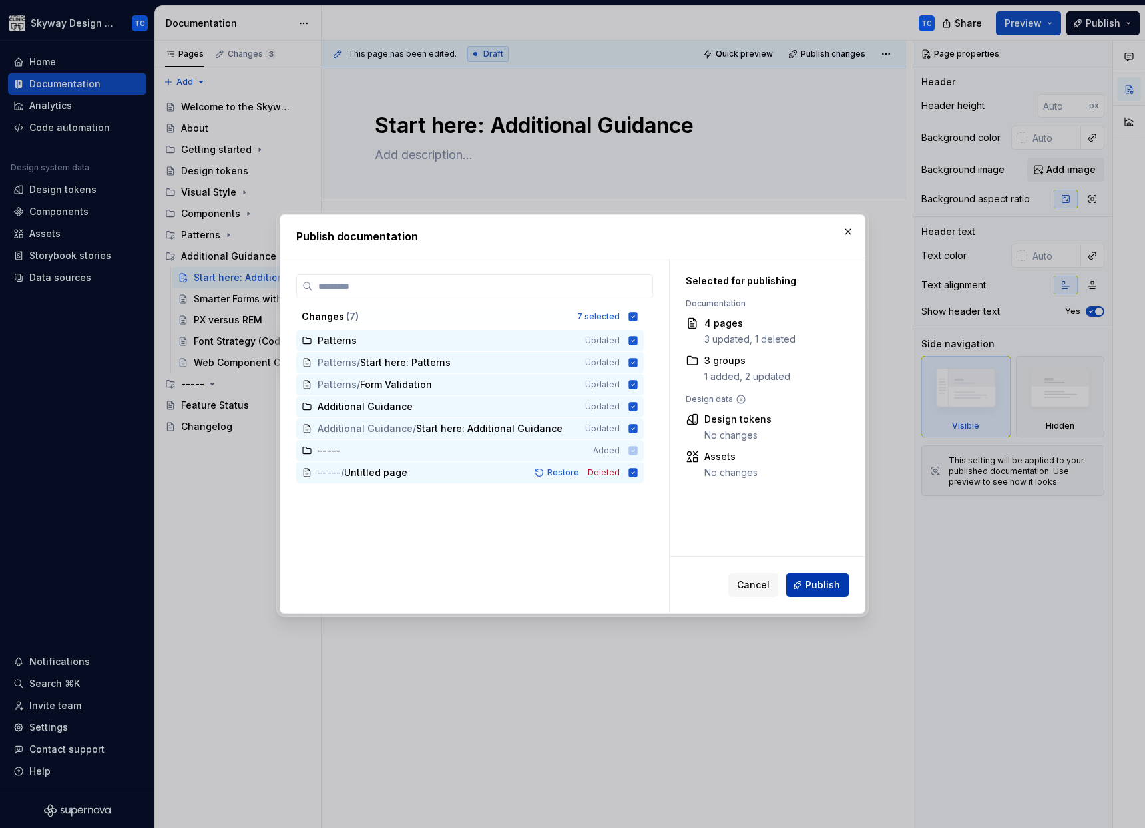
click at [832, 584] on span "Publish" at bounding box center [822, 584] width 35 height 13
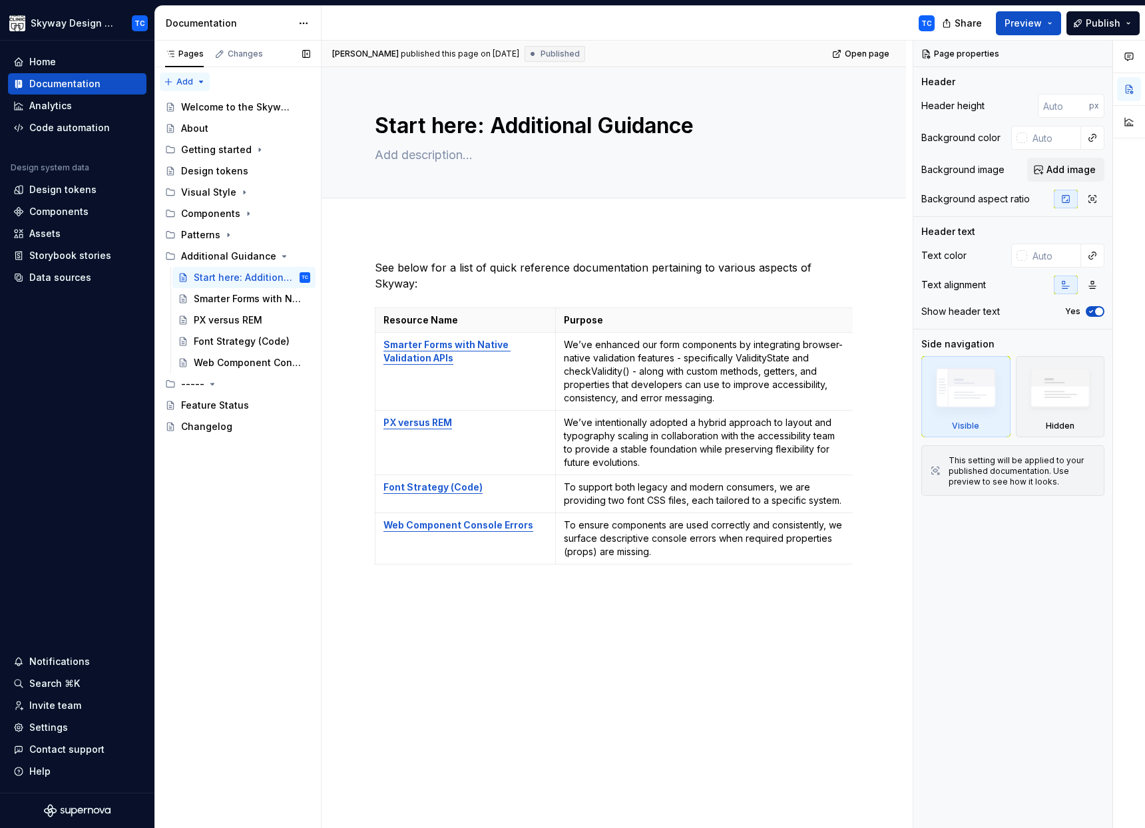
click at [200, 80] on div "Pages Changes Add Accessibility guide for tree Page tree. Navigate the tree wit…" at bounding box center [237, 435] width 166 height 788
click at [225, 502] on div "Pages Changes Add Accessibility guide for tree Page tree. Navigate the tree wit…" at bounding box center [237, 435] width 166 height 788
click at [194, 383] on div "-----" at bounding box center [192, 383] width 23 height 13
click at [283, 383] on button "Page tree" at bounding box center [282, 384] width 19 height 19
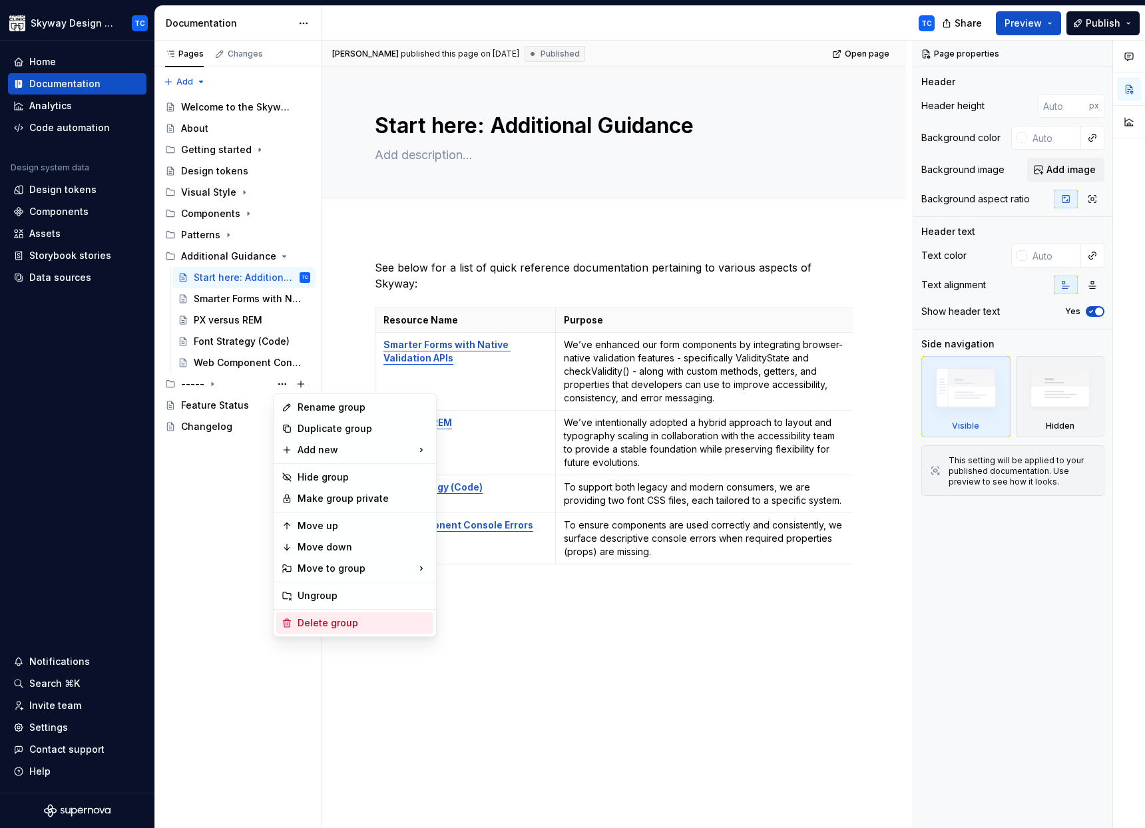
click at [346, 618] on div "Delete group" at bounding box center [362, 622] width 130 height 13
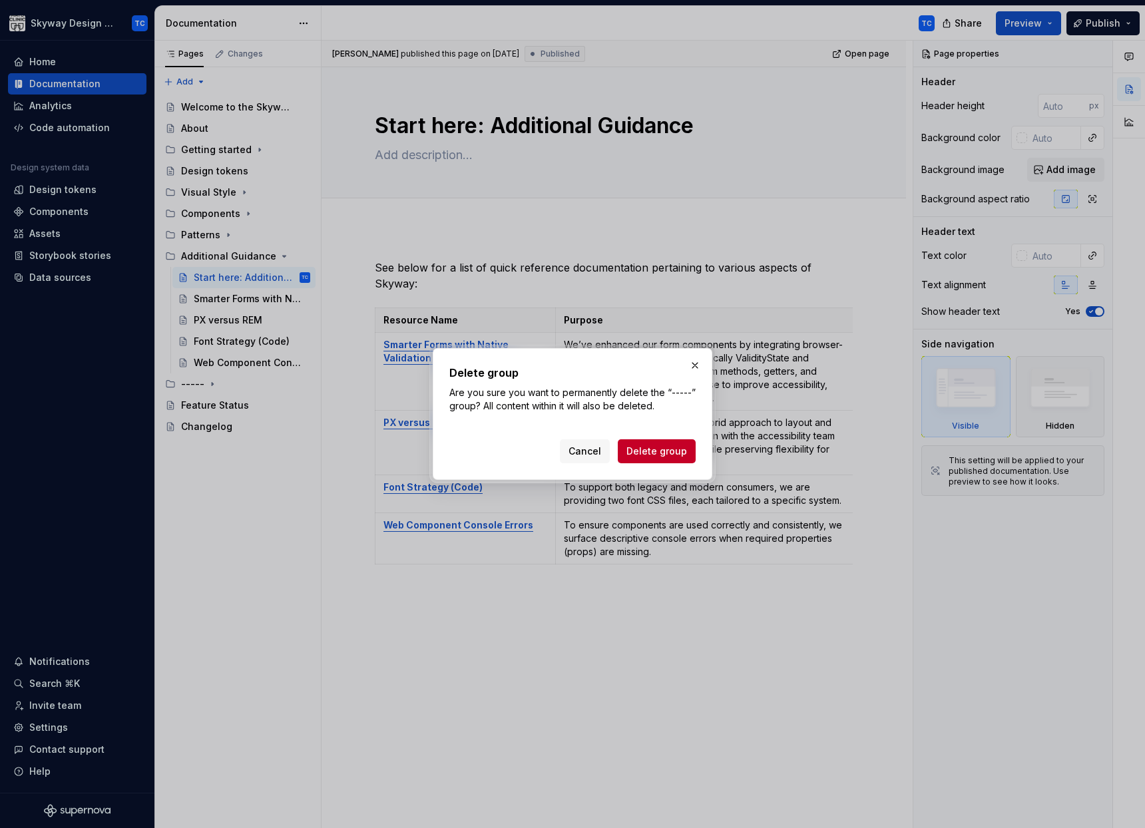
drag, startPoint x: 652, startPoint y: 445, endPoint x: 639, endPoint y: 441, distance: 13.9
click at [652, 445] on span "Delete group" at bounding box center [656, 451] width 61 height 13
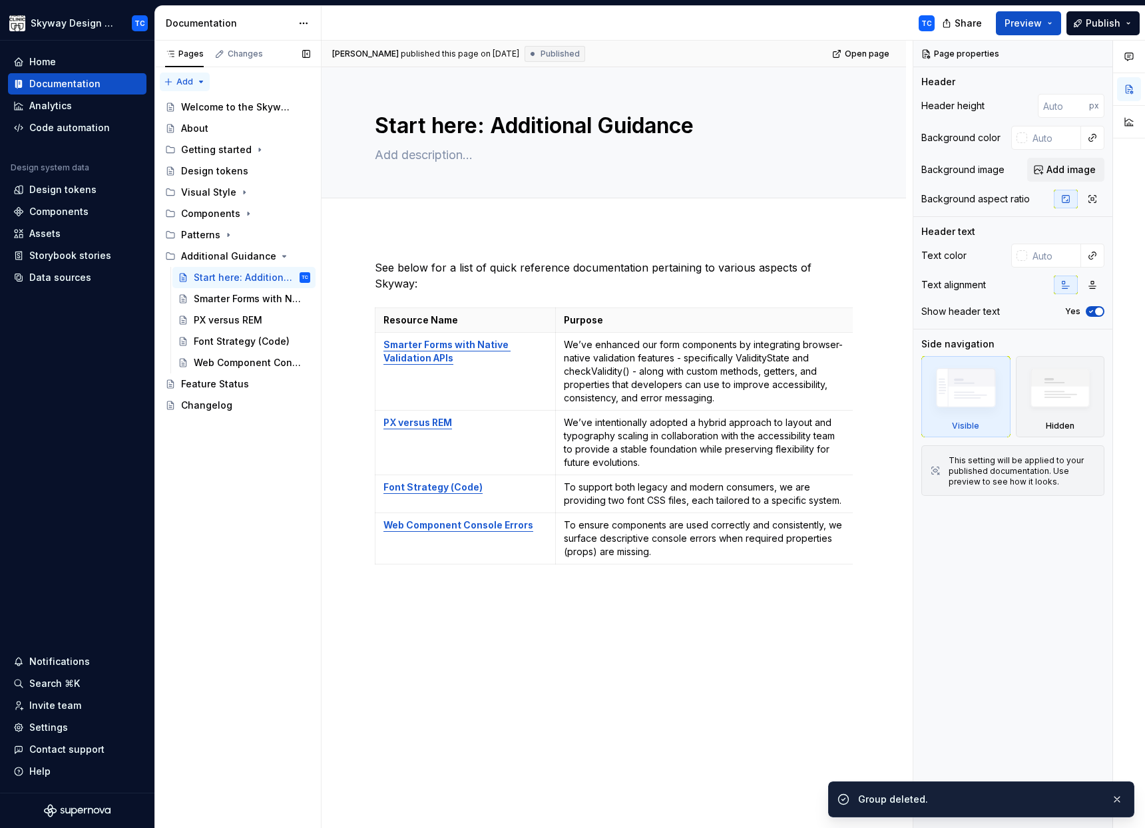
click at [196, 80] on div "Pages Changes Add Accessibility guide for tree Page tree. Navigate the tree wit…" at bounding box center [237, 435] width 166 height 788
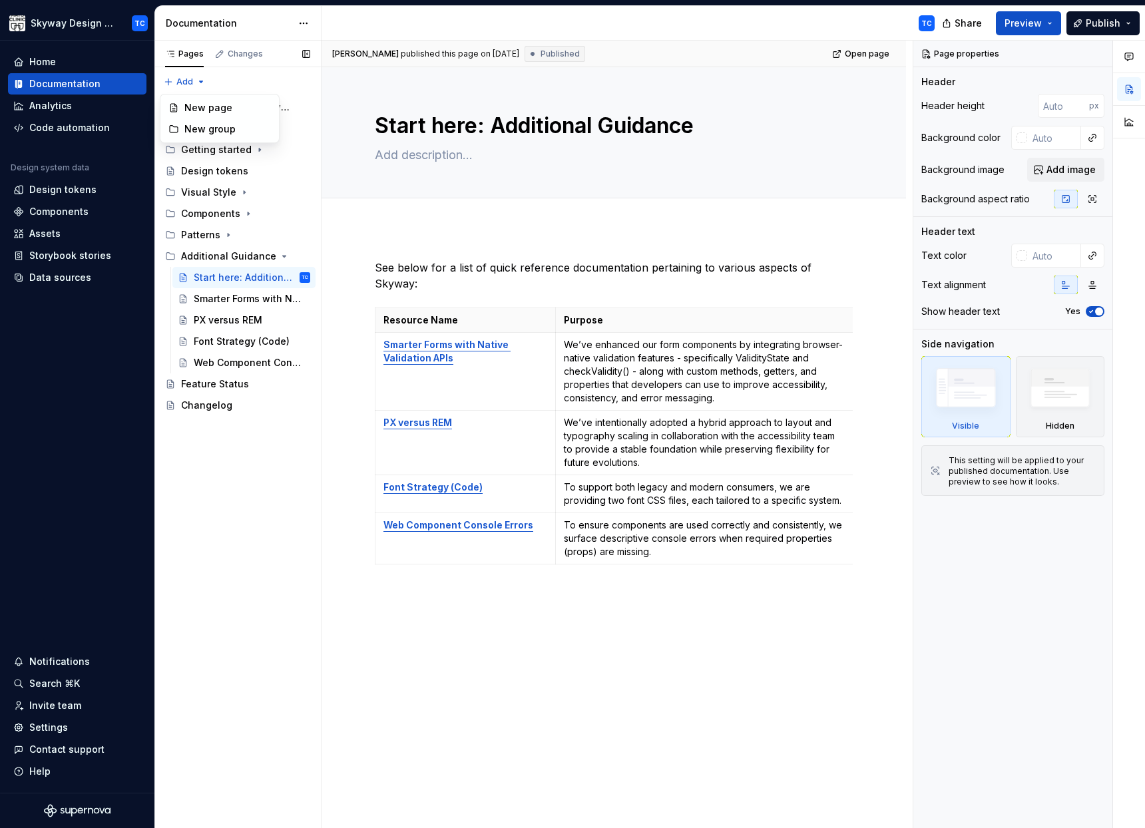
click at [225, 456] on div "Pages Changes Add Accessibility guide for tree Page tree. Navigate the tree wit…" at bounding box center [237, 435] width 166 height 788
